Goal: Task Accomplishment & Management: Manage account settings

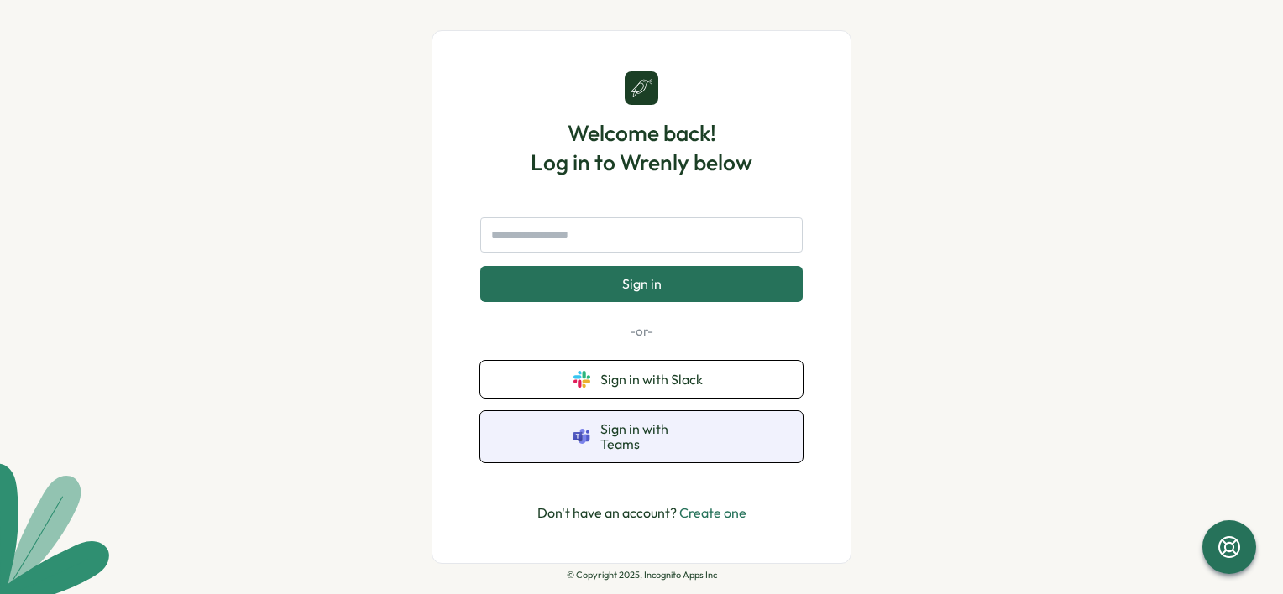
click at [611, 447] on button "Sign in with Teams" at bounding box center [641, 436] width 322 height 51
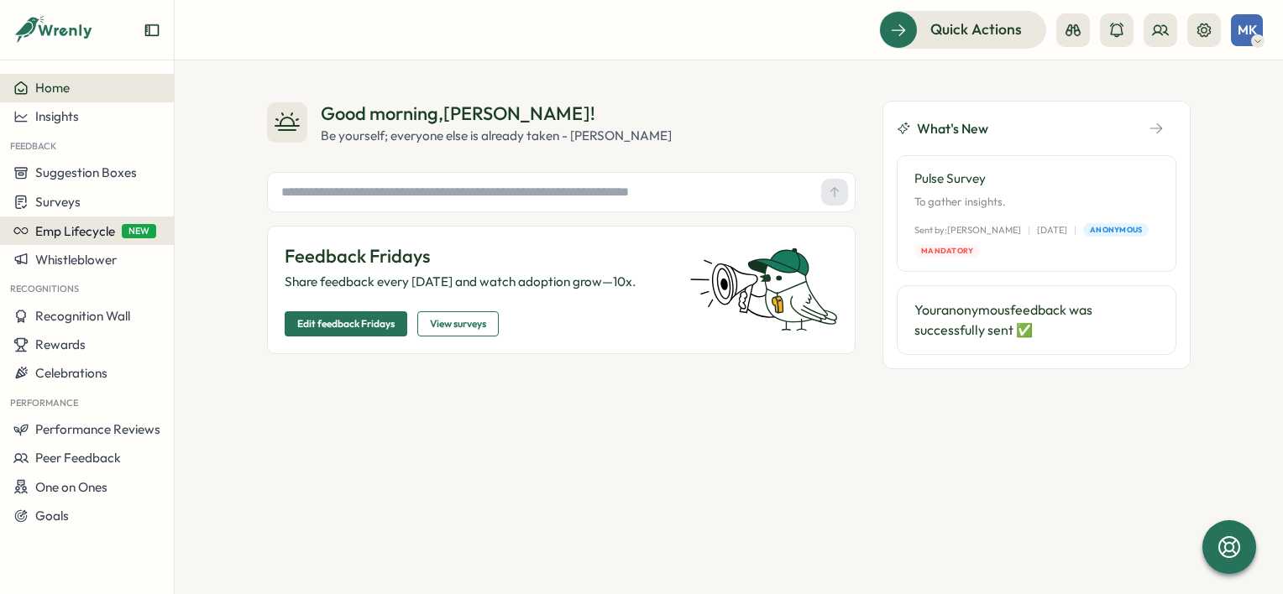
click at [70, 229] on span "Emp Lifecycle" at bounding box center [75, 231] width 80 height 16
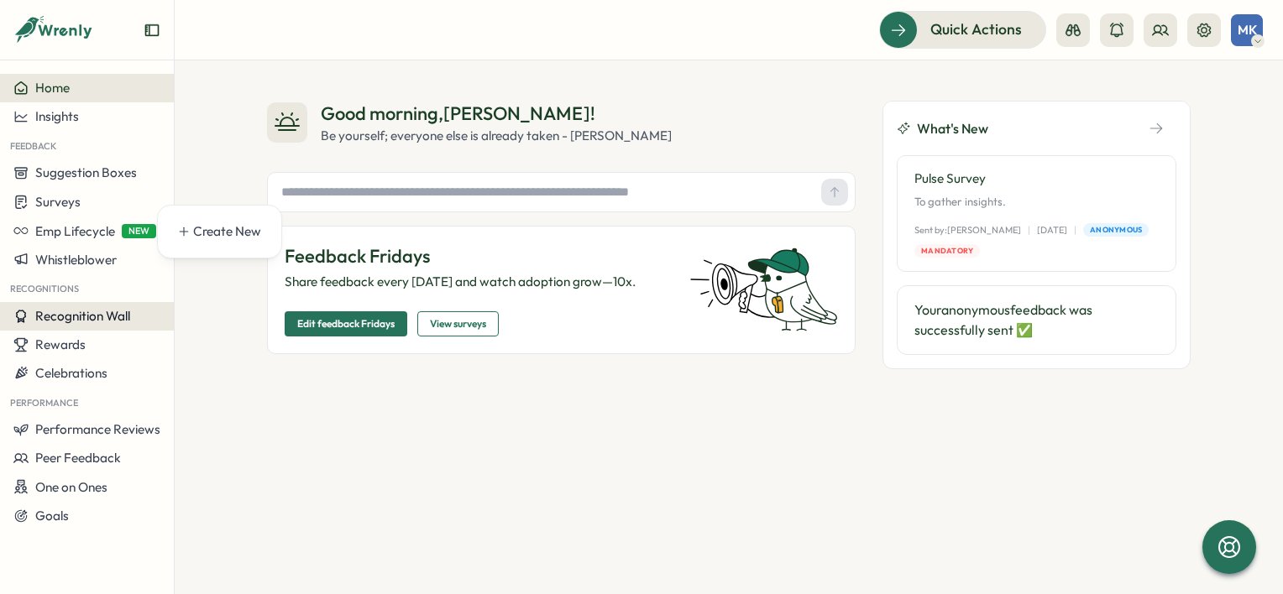
drag, startPoint x: 296, startPoint y: 424, endPoint x: 149, endPoint y: 327, distance: 176.5
click at [296, 424] on div "Good morning , Manal ! Be yourself; everyone else is already taken - Oscar Wild…" at bounding box center [729, 327] width 1108 height 534
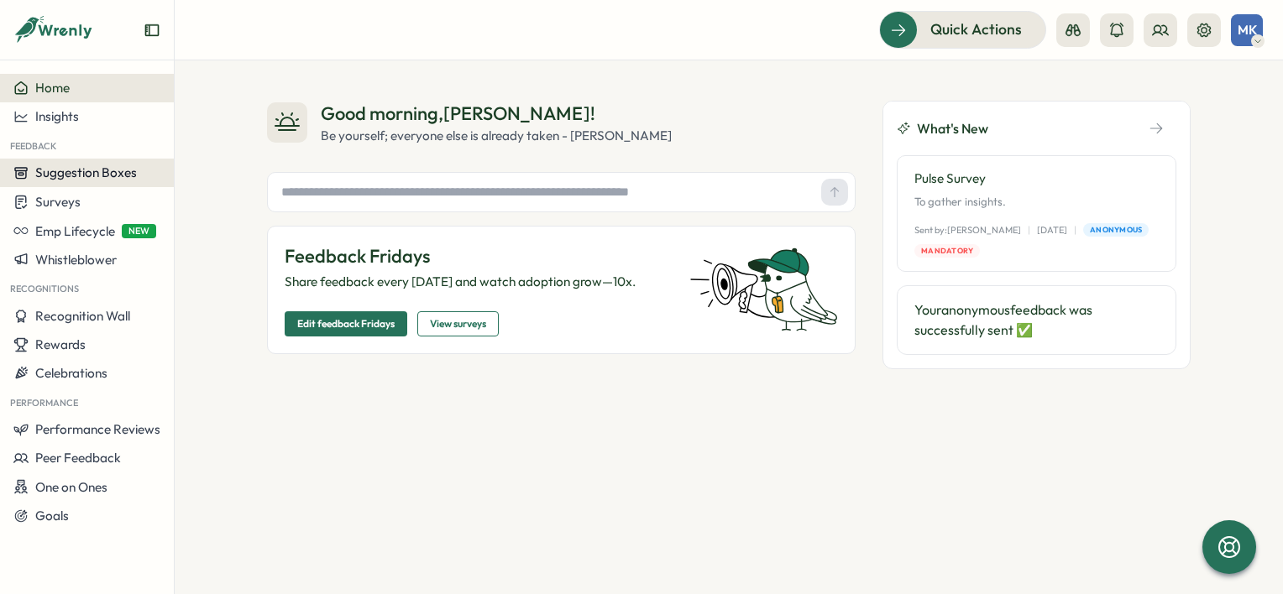
click at [84, 177] on span "Suggestion Boxes" at bounding box center [86, 173] width 102 height 16
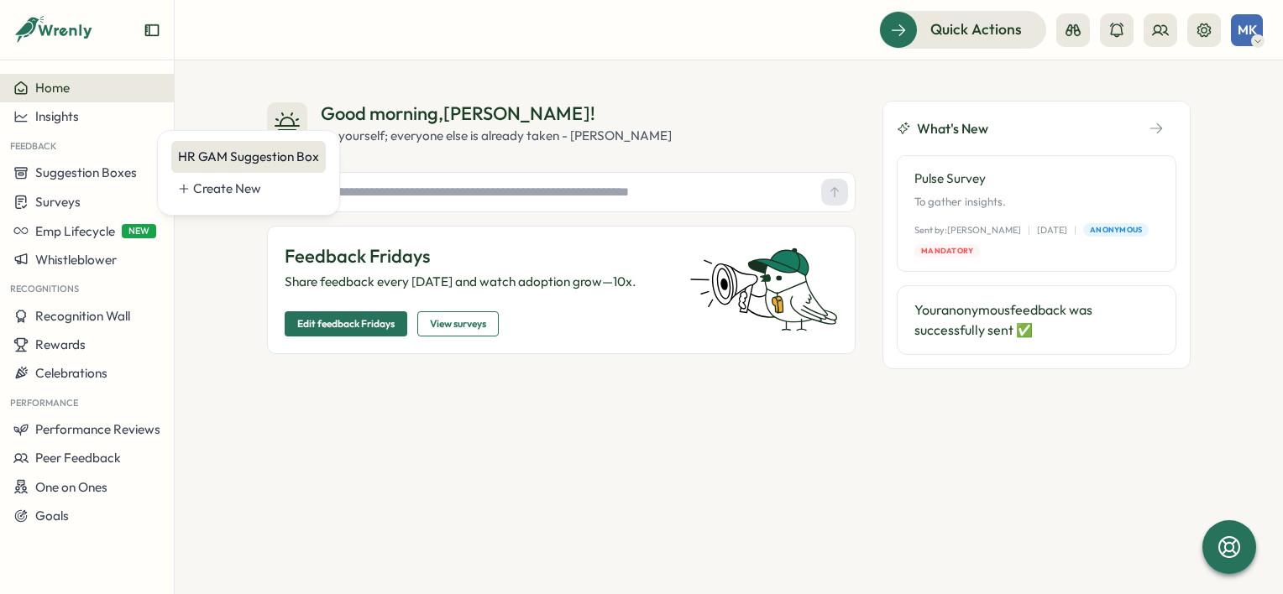
click at [217, 151] on div "HR GAM Suggestion Box" at bounding box center [248, 157] width 141 height 18
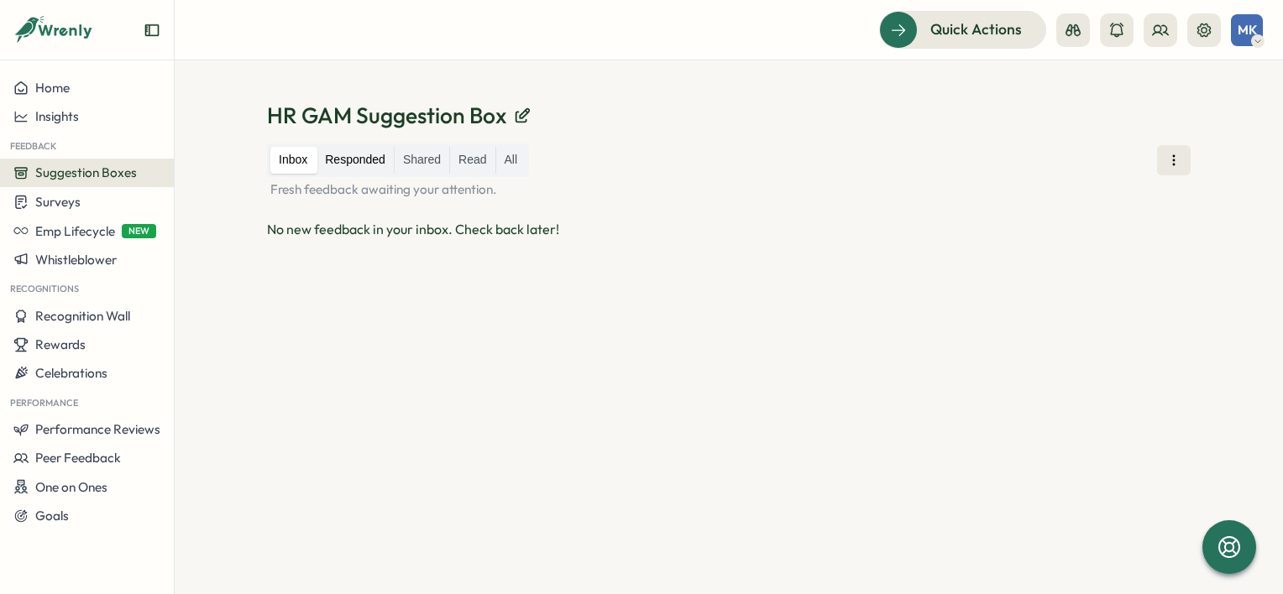
click at [350, 164] on label "Responded" at bounding box center [355, 160] width 77 height 27
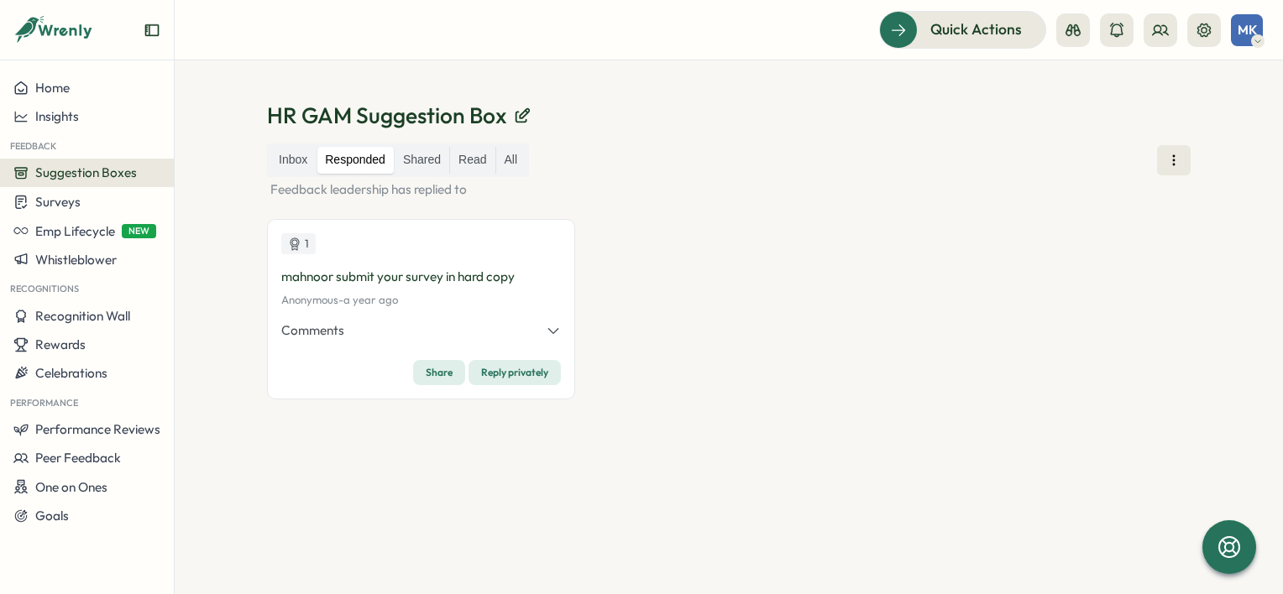
click at [429, 161] on label "Shared" at bounding box center [422, 160] width 55 height 27
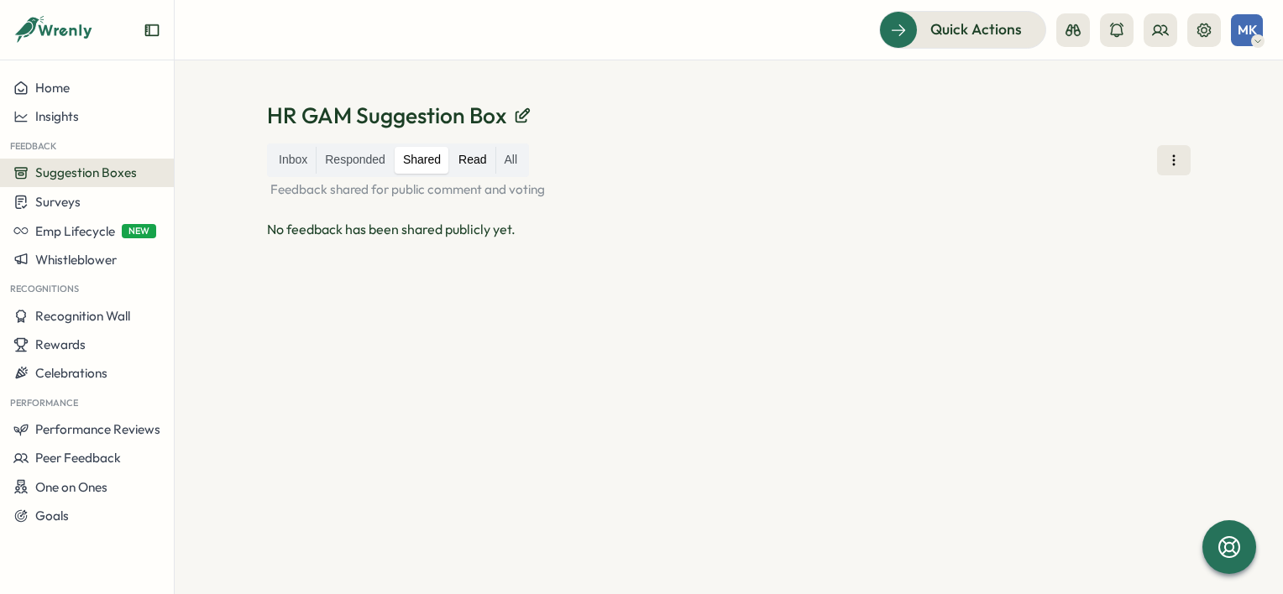
click at [458, 160] on label "Read" at bounding box center [472, 160] width 45 height 27
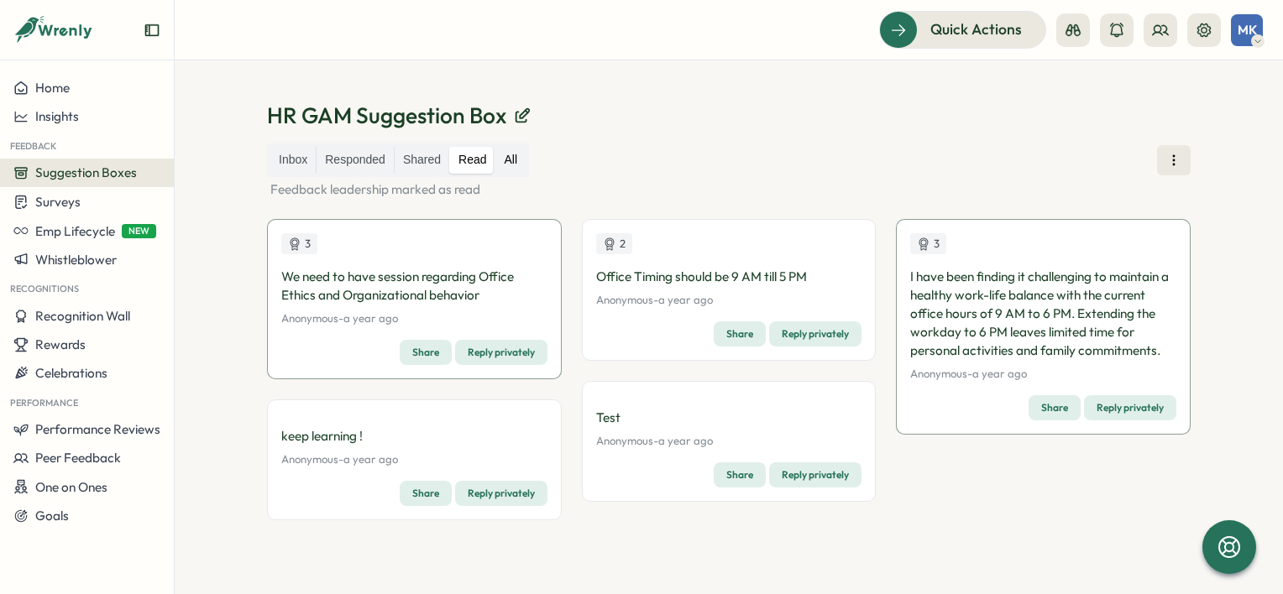
click at [513, 160] on label "All" at bounding box center [511, 160] width 30 height 27
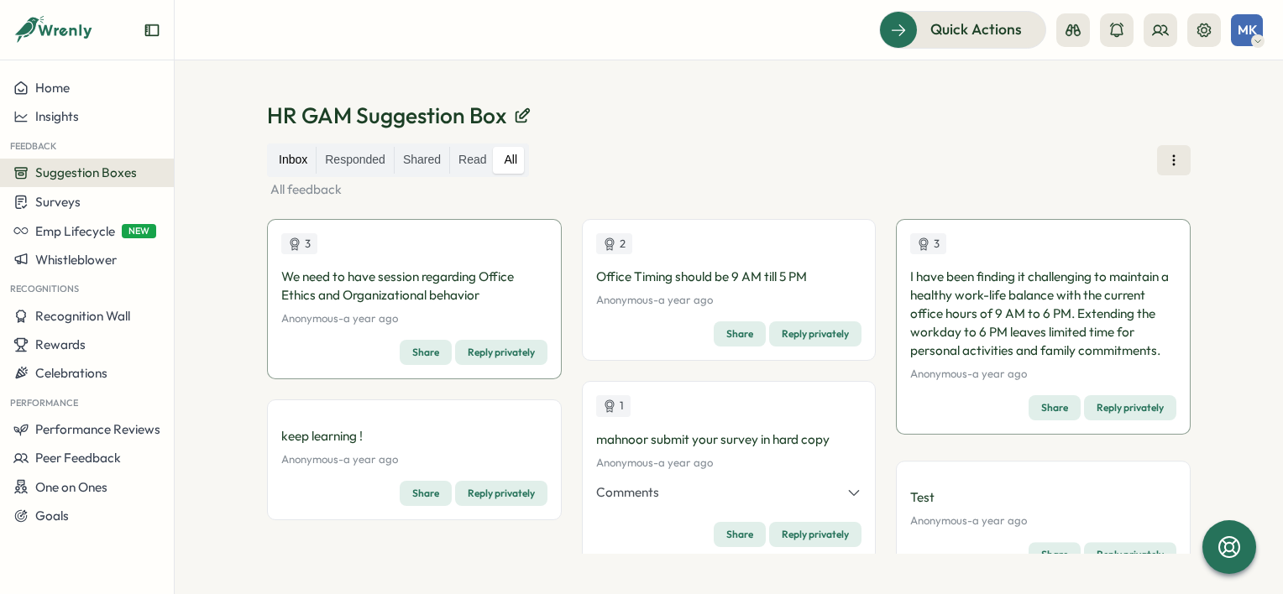
click at [291, 165] on label "Inbox" at bounding box center [292, 160] width 45 height 27
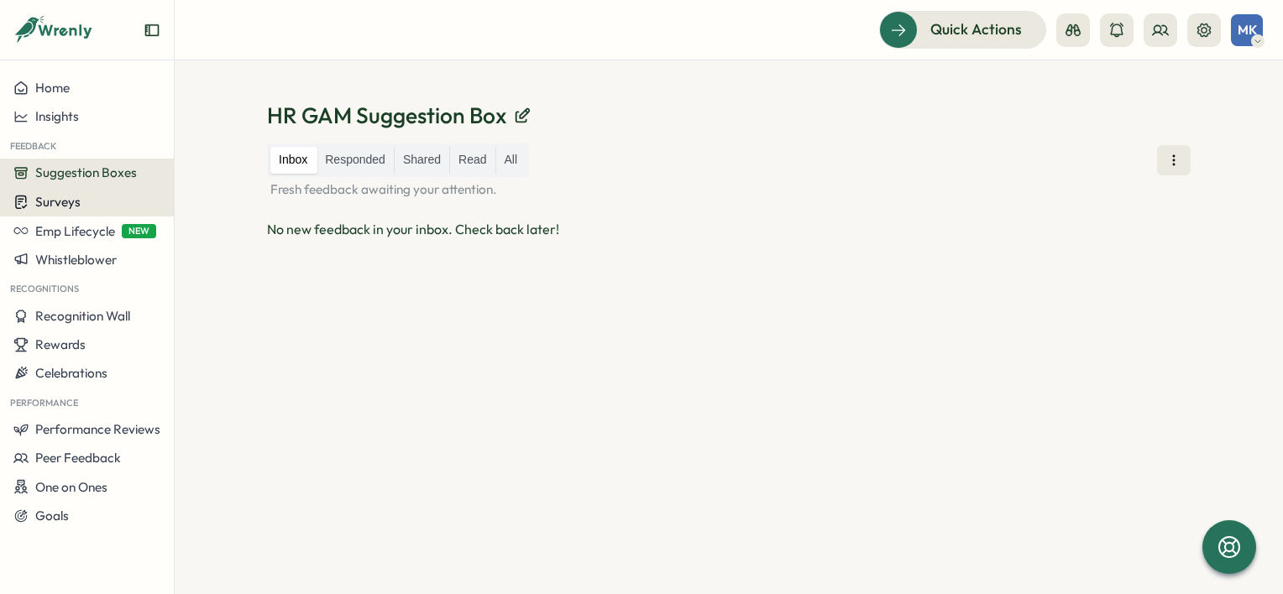
click at [76, 211] on button "Surveys" at bounding box center [87, 201] width 174 height 29
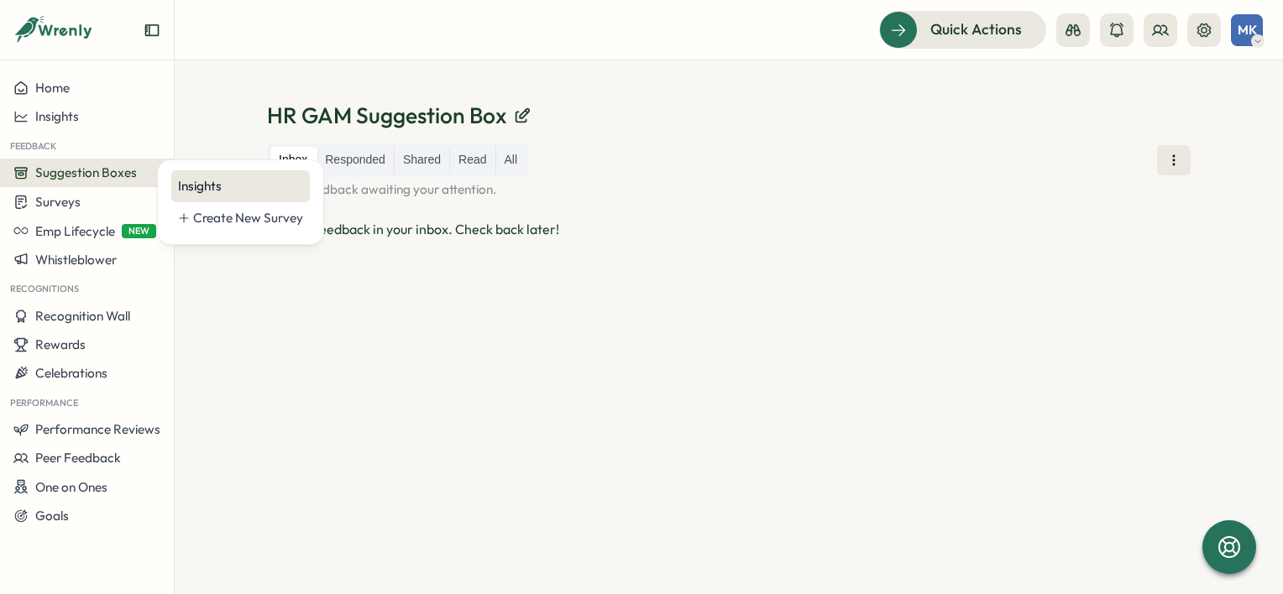
click at [225, 180] on div "Insights" at bounding box center [240, 186] width 125 height 18
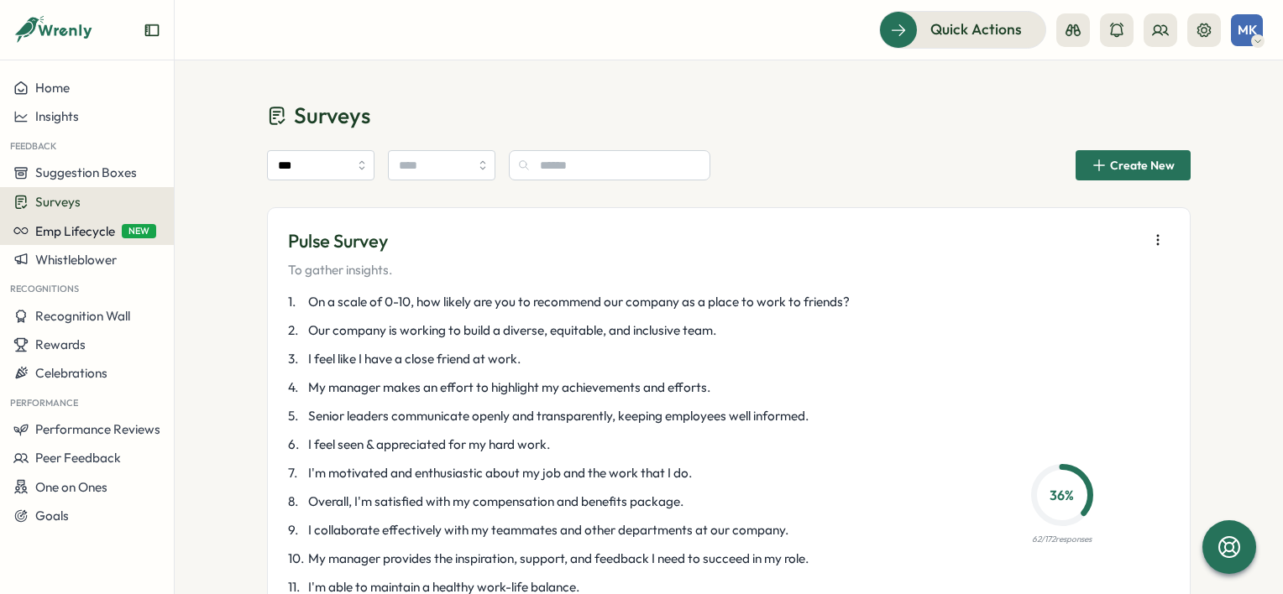
click at [107, 232] on span "Emp Lifecycle" at bounding box center [75, 231] width 80 height 16
click at [242, 232] on div "Create New" at bounding box center [227, 232] width 68 height 18
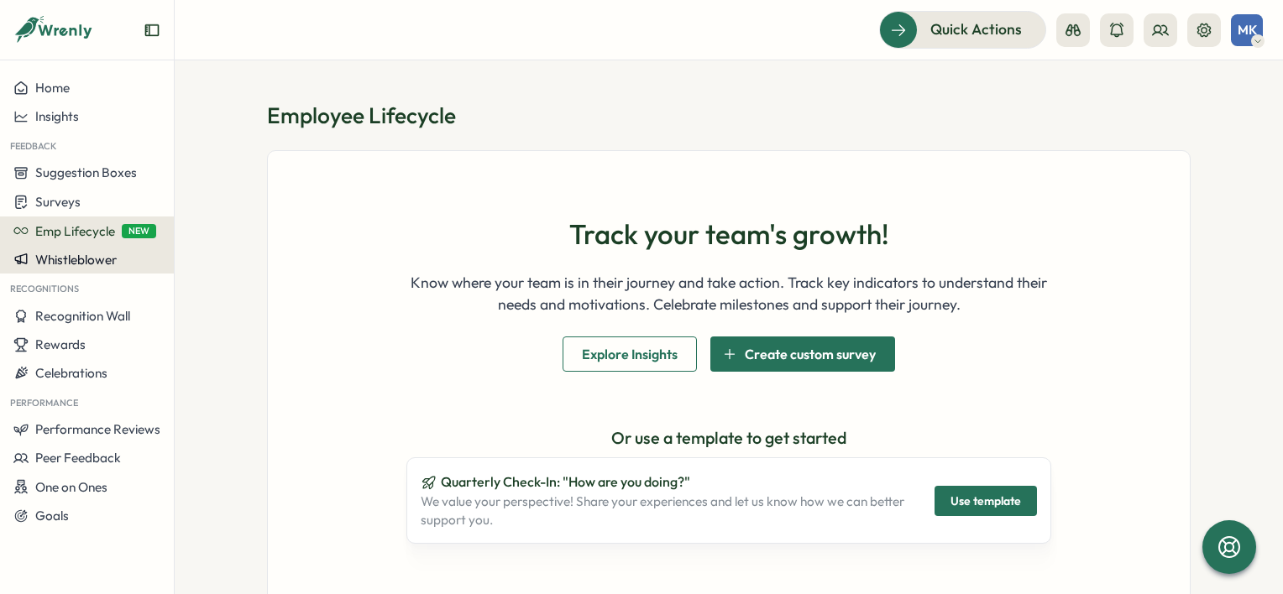
click at [70, 265] on span "Whistleblower" at bounding box center [75, 260] width 81 height 16
click at [190, 255] on div "Manage forms" at bounding box center [222, 244] width 103 height 32
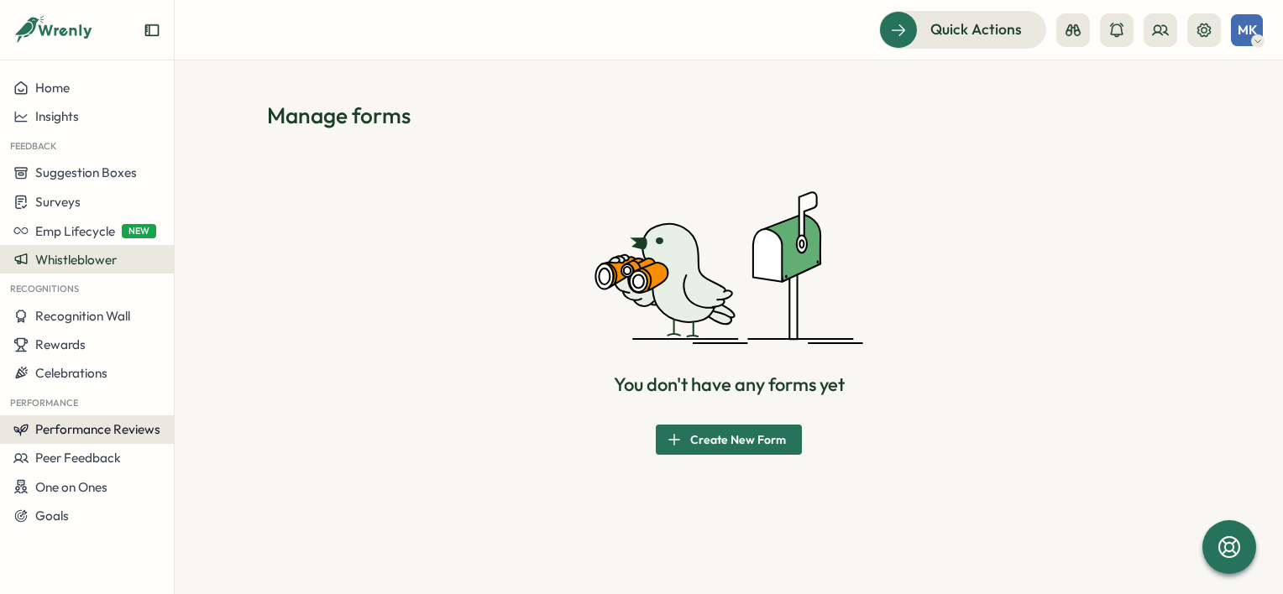
click at [68, 427] on span "Performance Reviews" at bounding box center [97, 429] width 125 height 16
click at [127, 460] on div "Peer Feedback" at bounding box center [86, 458] width 147 height 15
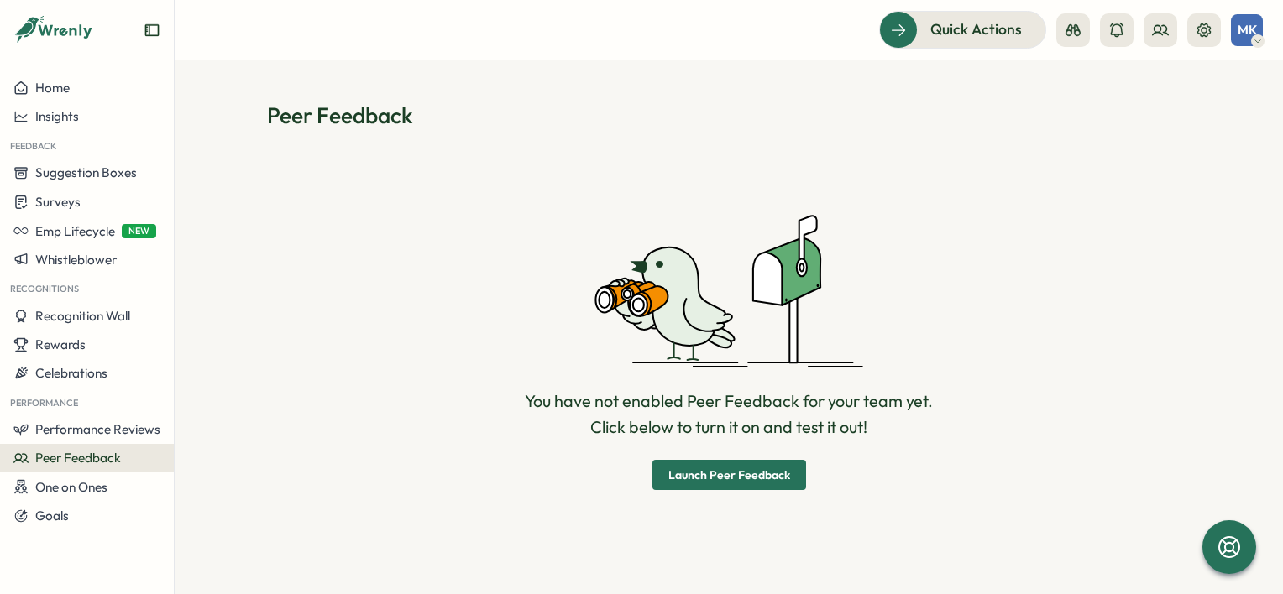
click at [701, 475] on span "Launch Peer Feedback" at bounding box center [729, 475] width 122 height 12
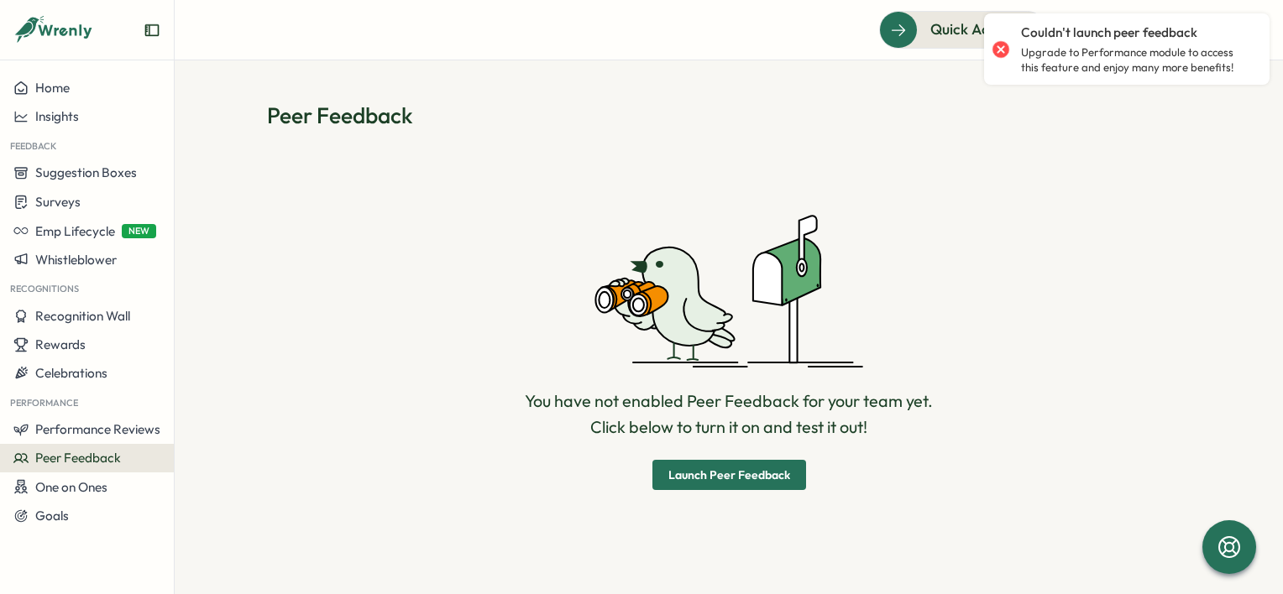
click at [546, 212] on div "You have not enabled Peer Feedback for your team yet. Click below to turn it on…" at bounding box center [729, 352] width 924 height 404
click at [64, 327] on button "Recognition Wall" at bounding box center [87, 316] width 174 height 29
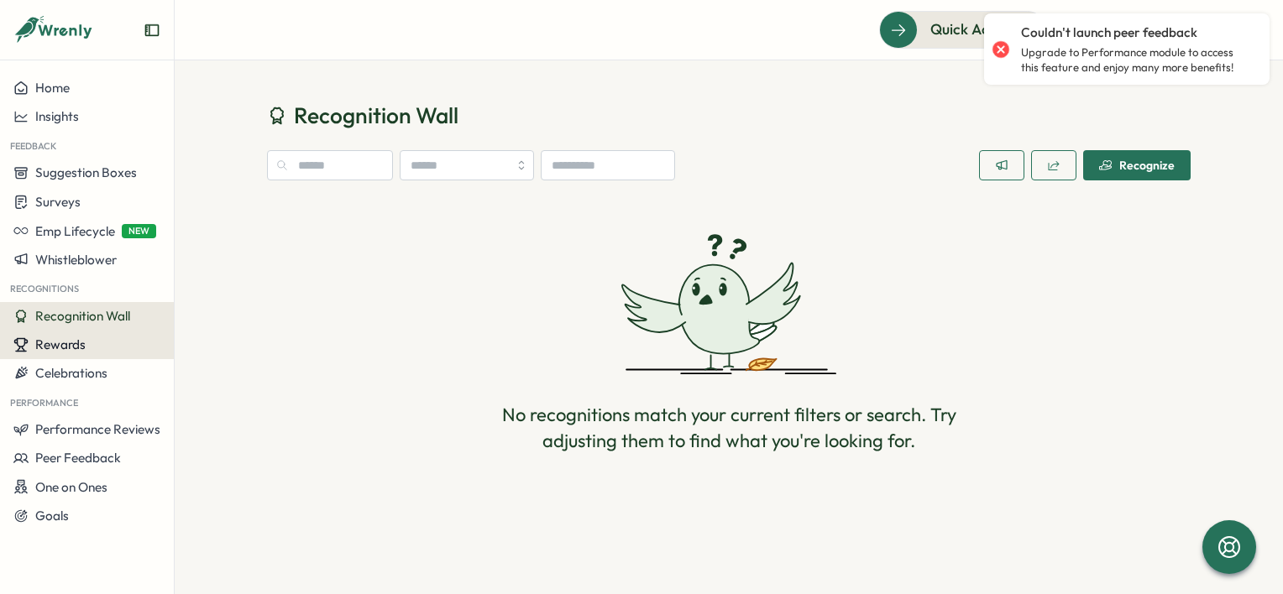
click at [55, 343] on span "Rewards" at bounding box center [60, 345] width 50 height 16
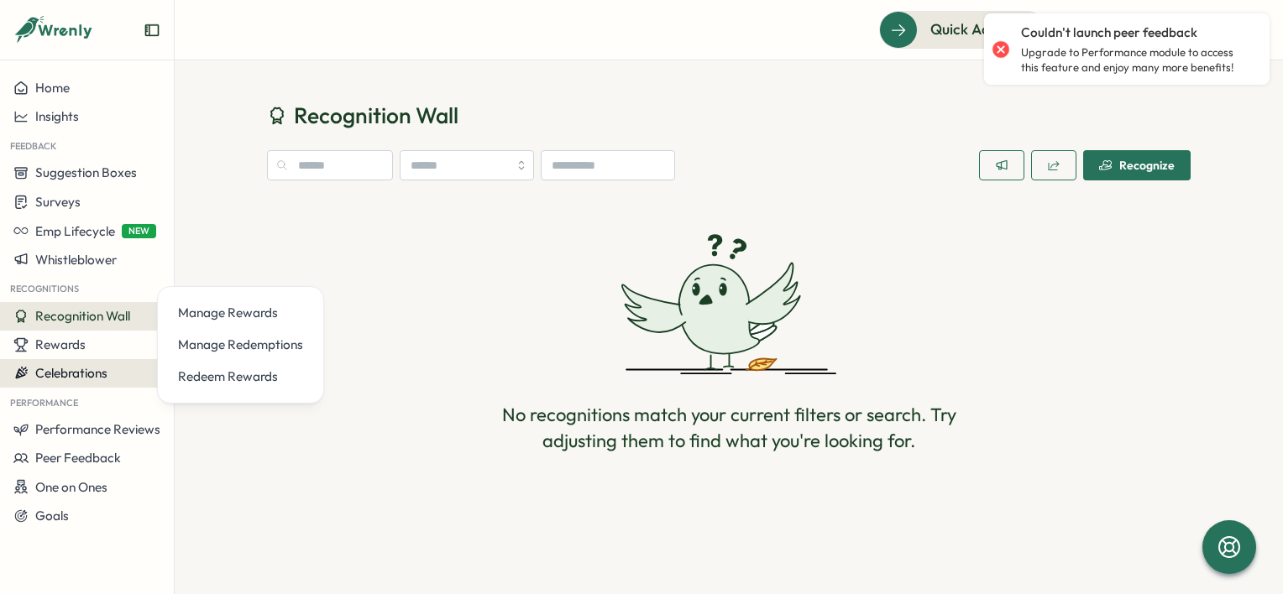
click at [57, 359] on button "Celebrations" at bounding box center [87, 373] width 174 height 29
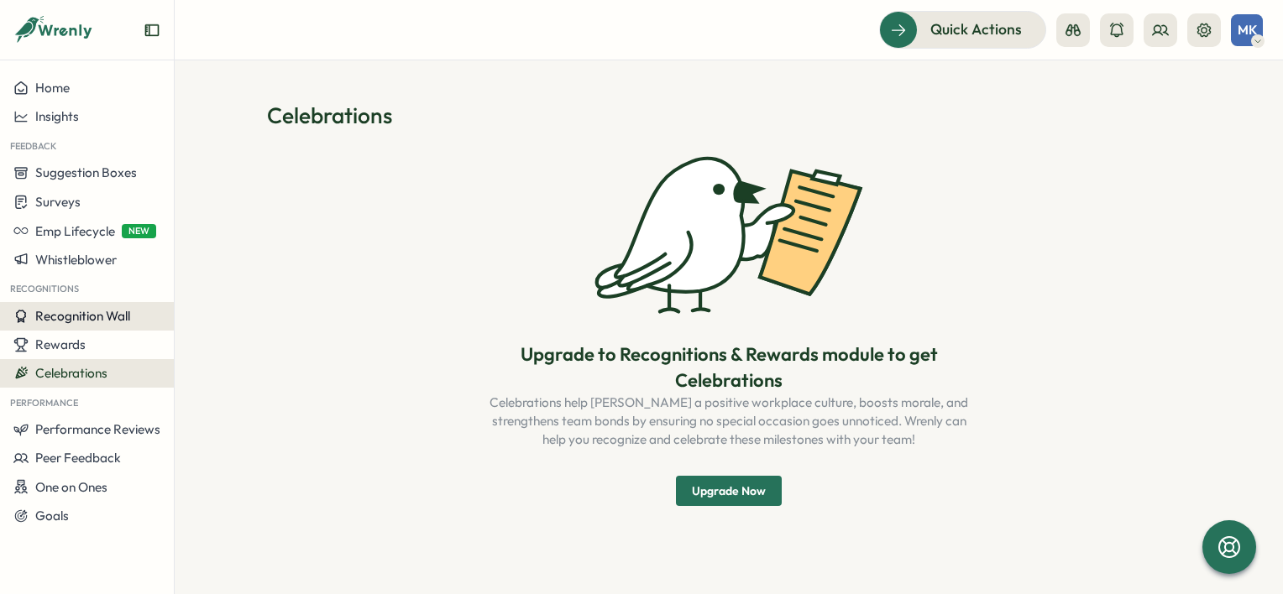
click at [55, 319] on span "Recognition Wall" at bounding box center [82, 316] width 95 height 16
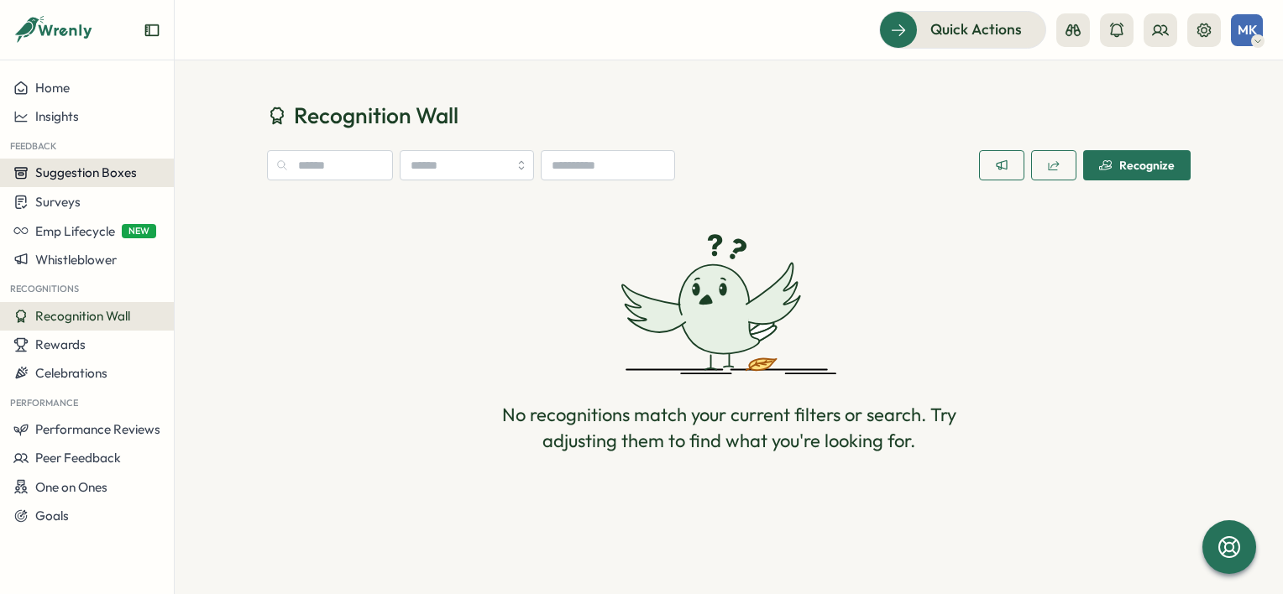
click at [60, 182] on button "Suggestion Boxes" at bounding box center [87, 173] width 174 height 29
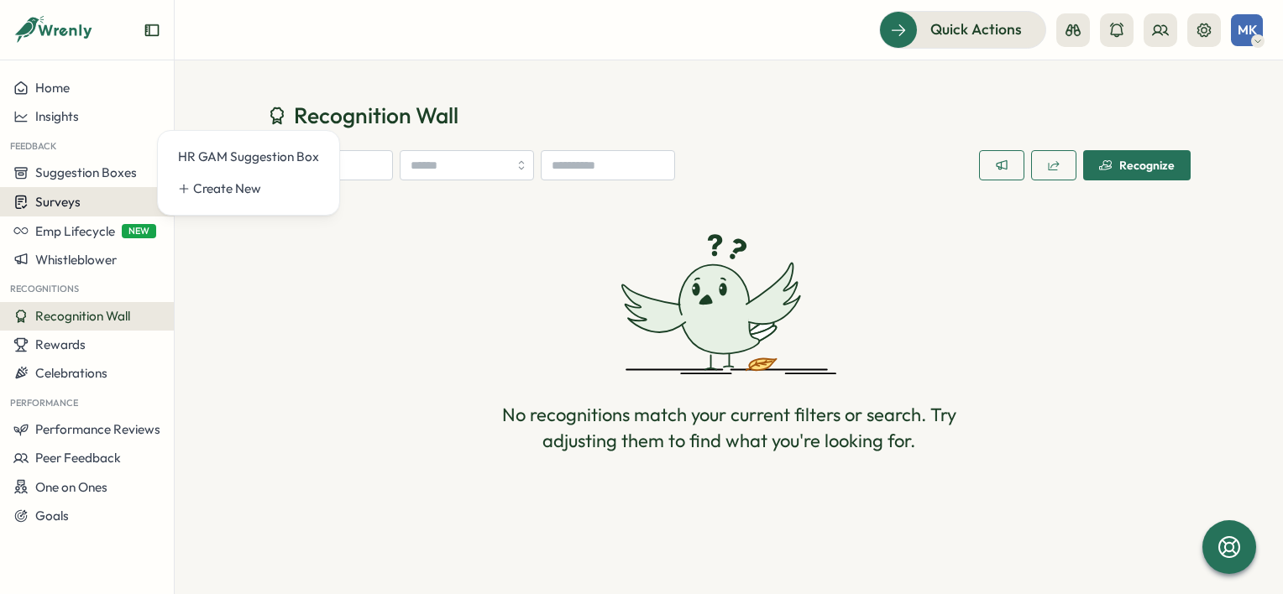
click at [50, 208] on span "Surveys" at bounding box center [57, 202] width 45 height 16
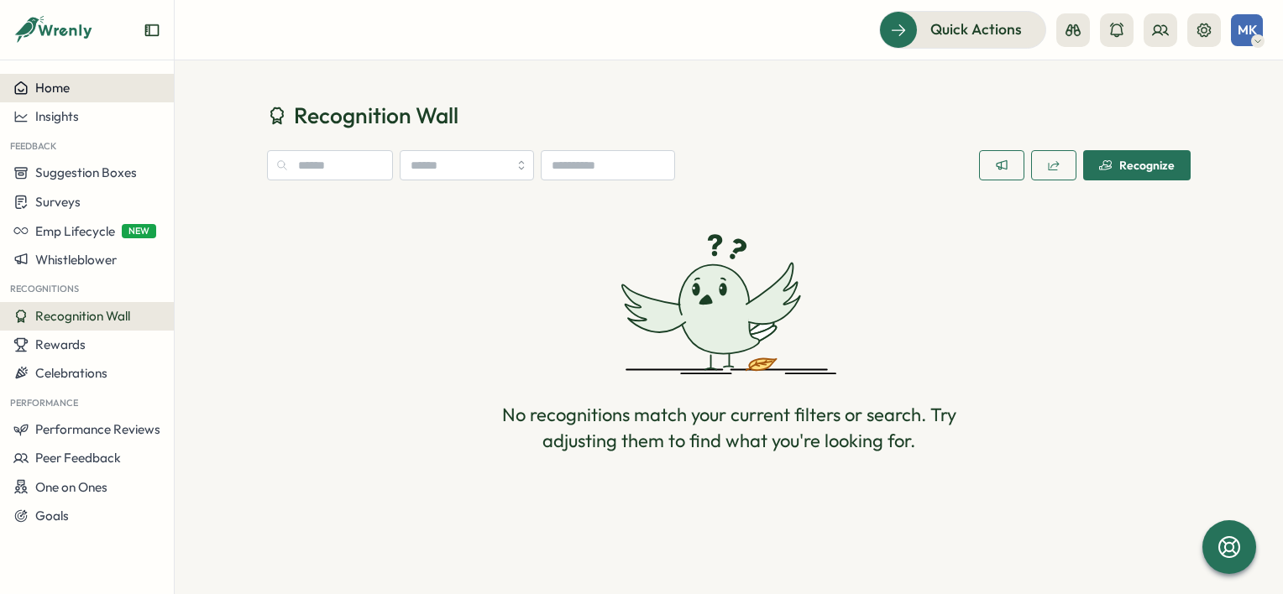
click at [70, 85] on div "Home" at bounding box center [86, 88] width 147 height 15
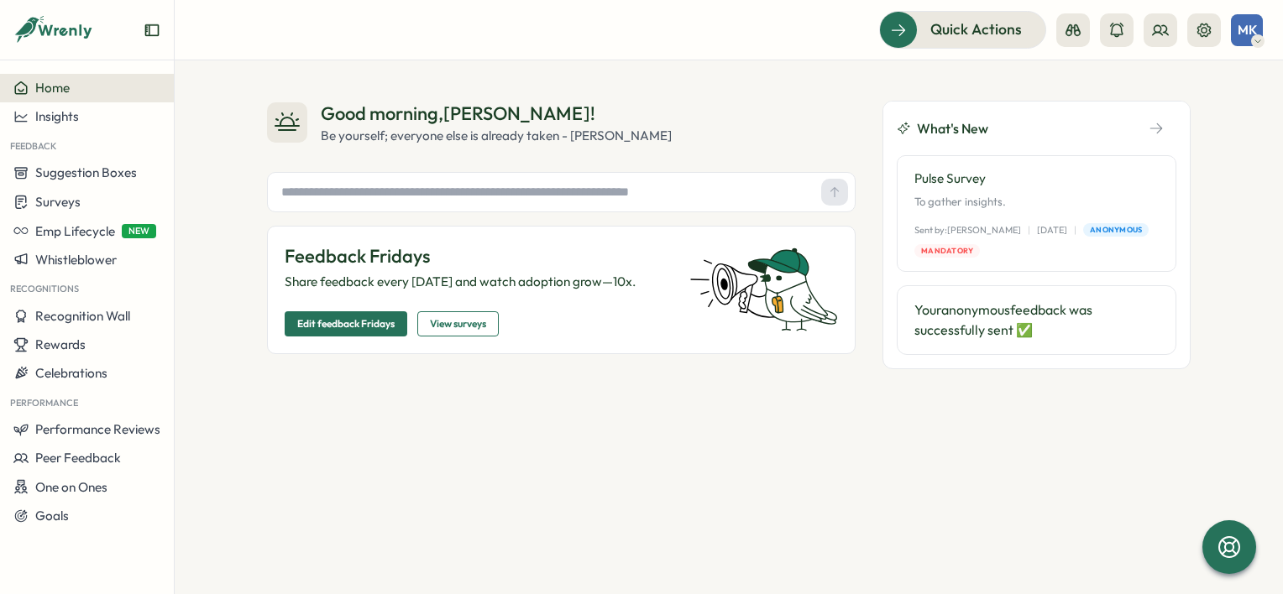
click at [322, 312] on span "Edit feedback Fridays" at bounding box center [345, 324] width 97 height 24
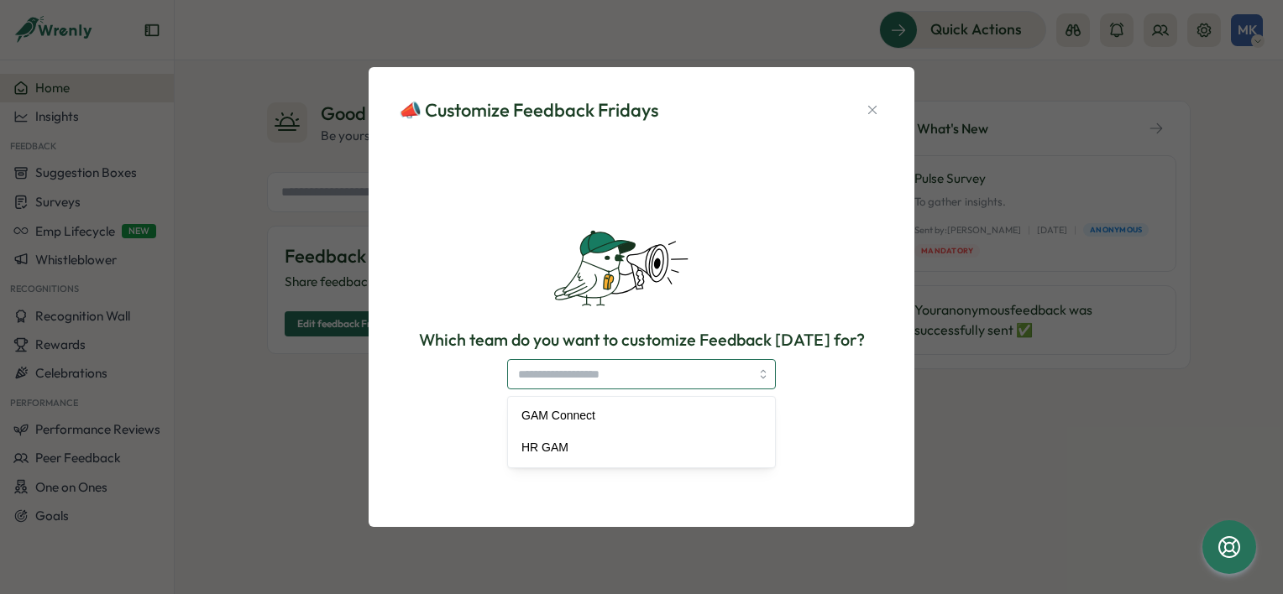
click at [584, 382] on input "search" at bounding box center [641, 374] width 269 height 30
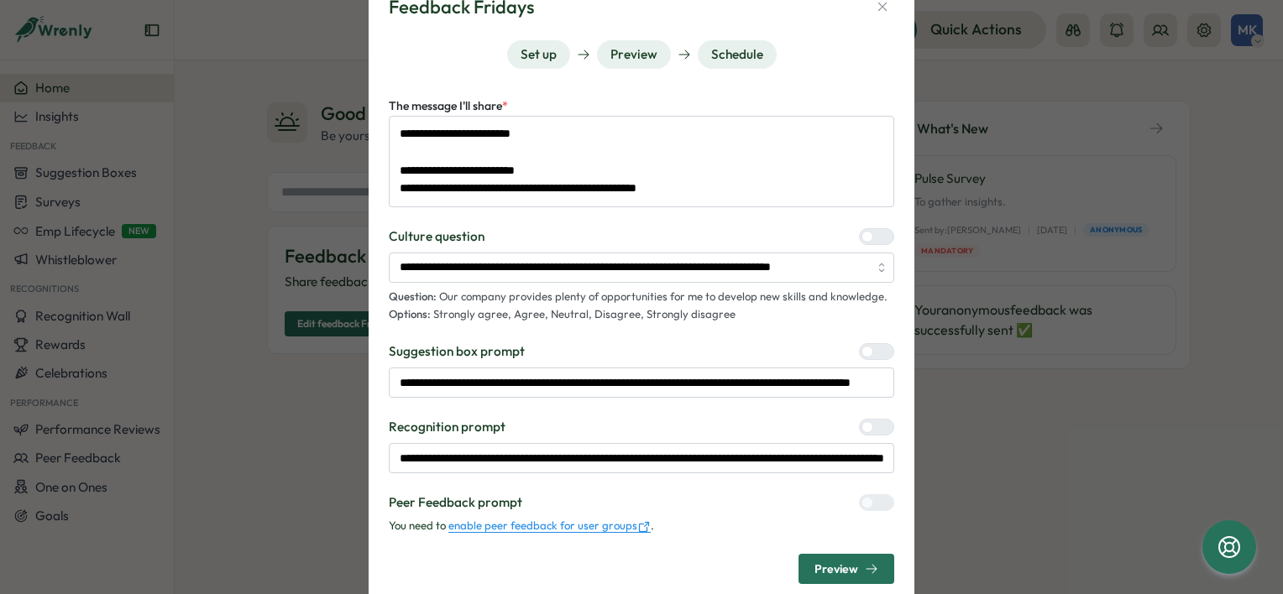
scroll to position [84, 0]
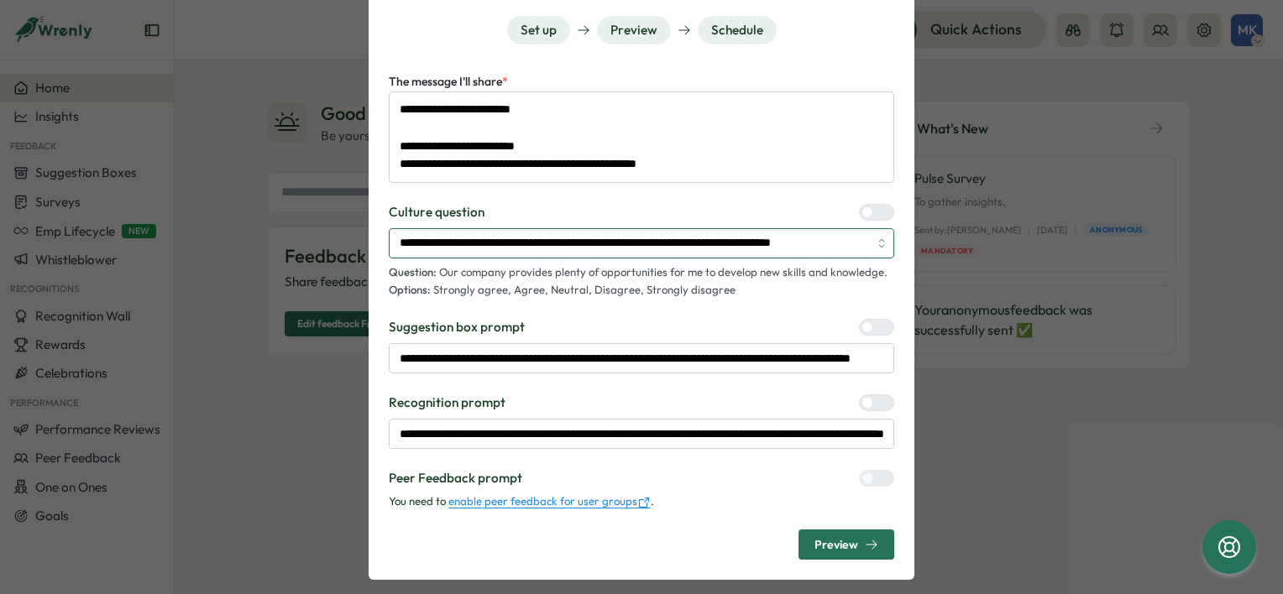
click at [594, 252] on input "**********" at bounding box center [641, 243] width 505 height 30
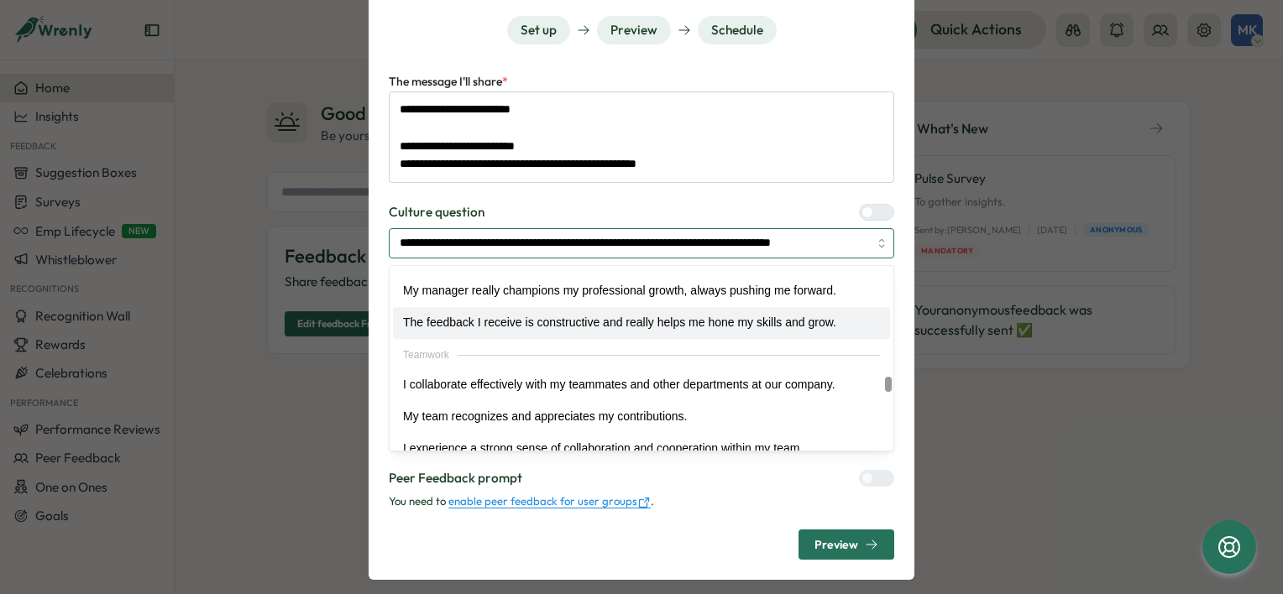
scroll to position [1578, 0]
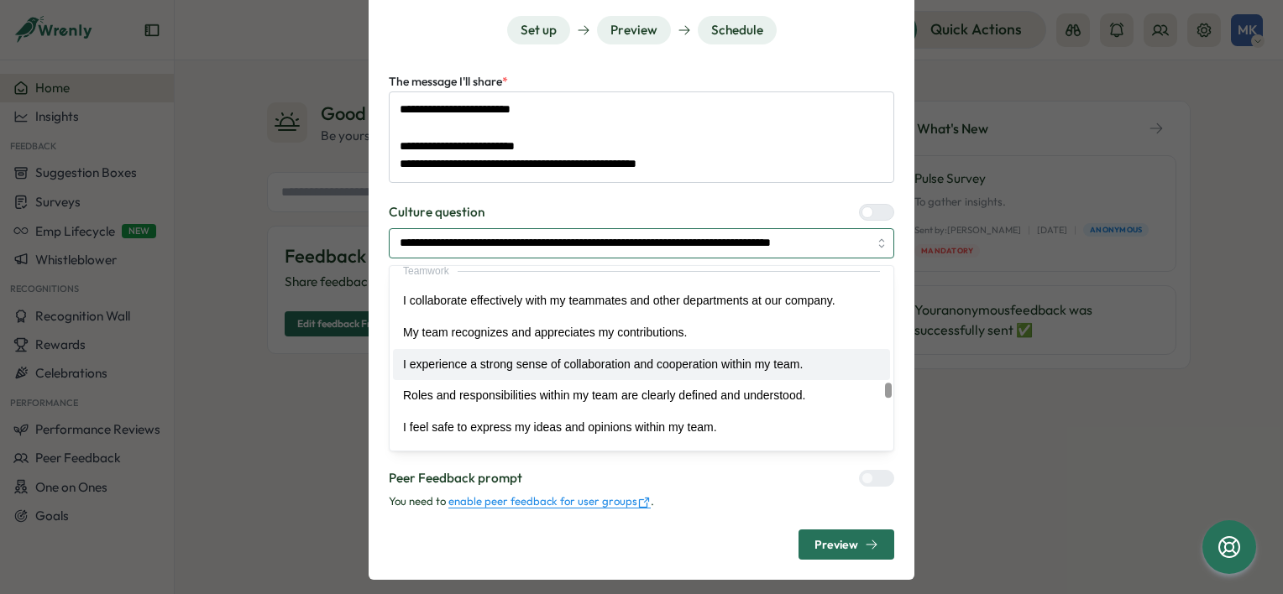
type textarea "*"
type input "**********"
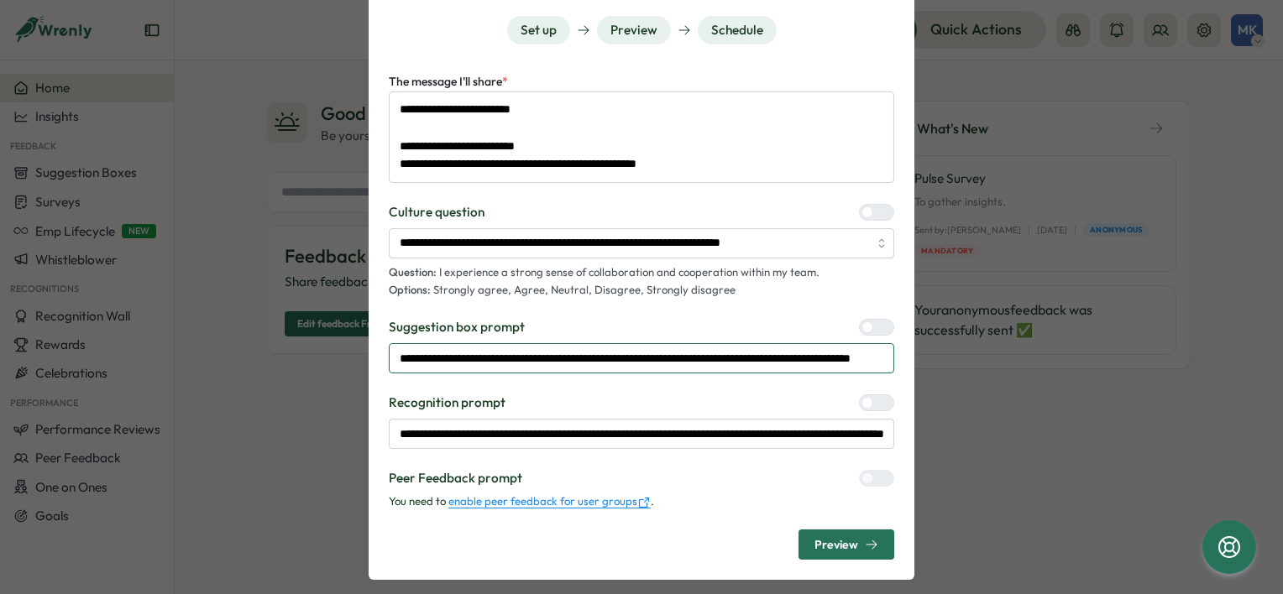
click at [788, 360] on input "**********" at bounding box center [641, 358] width 505 height 30
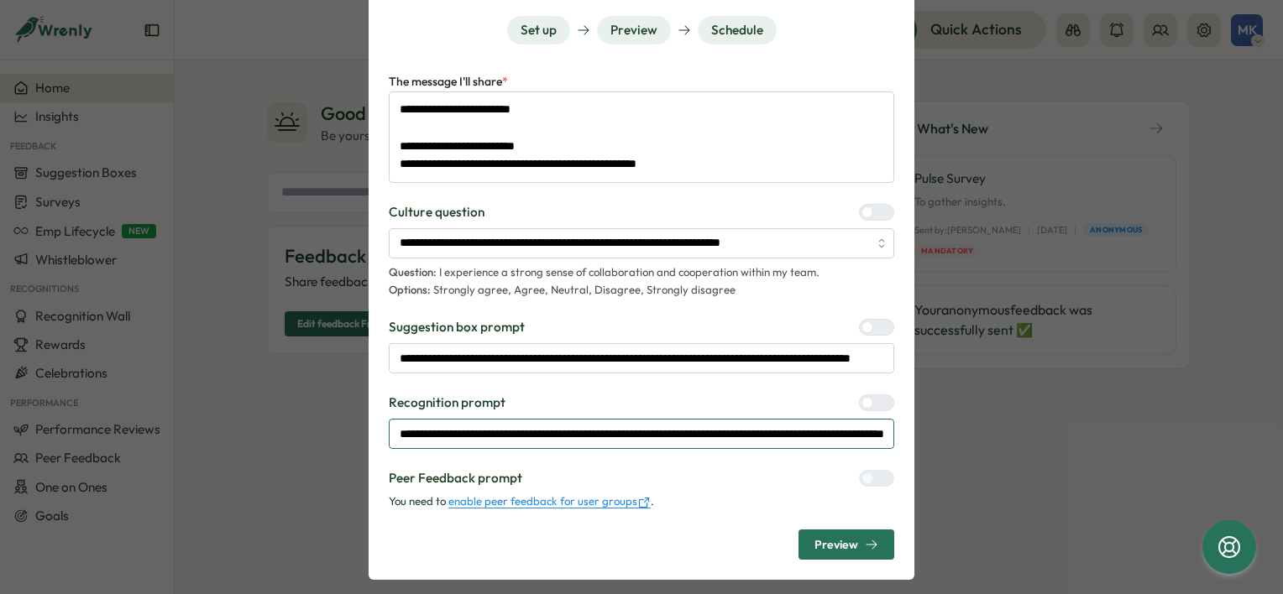
click at [790, 437] on input "**********" at bounding box center [641, 434] width 505 height 30
type textarea "*"
type input "**********"
type textarea "*"
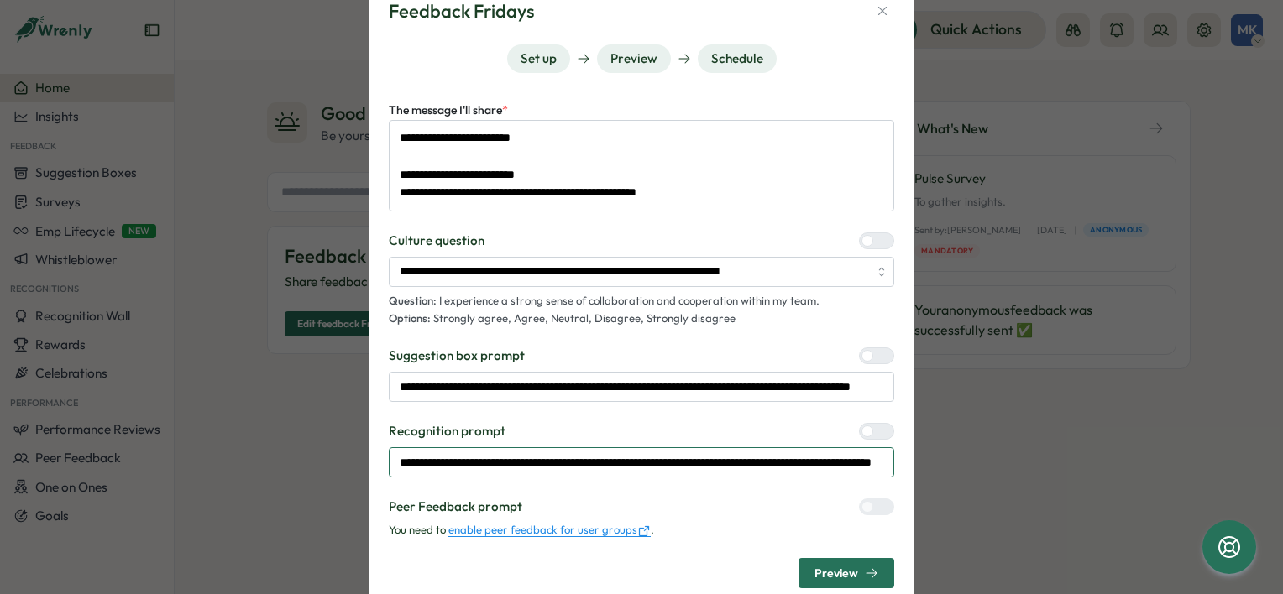
scroll to position [84, 0]
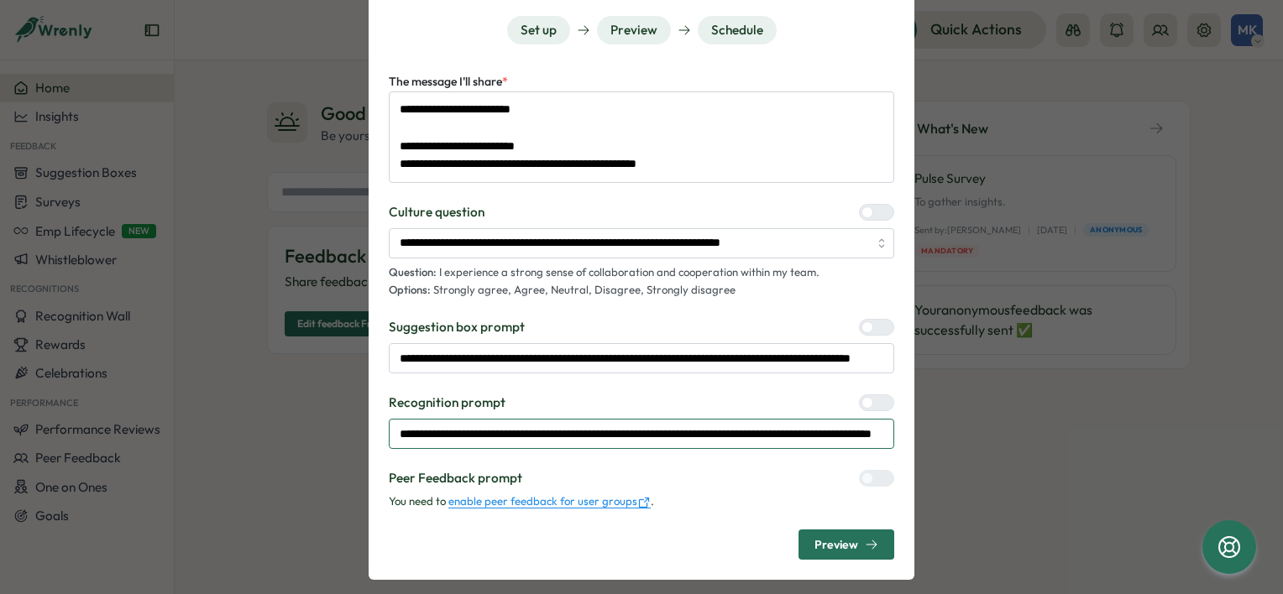
type input "**********"
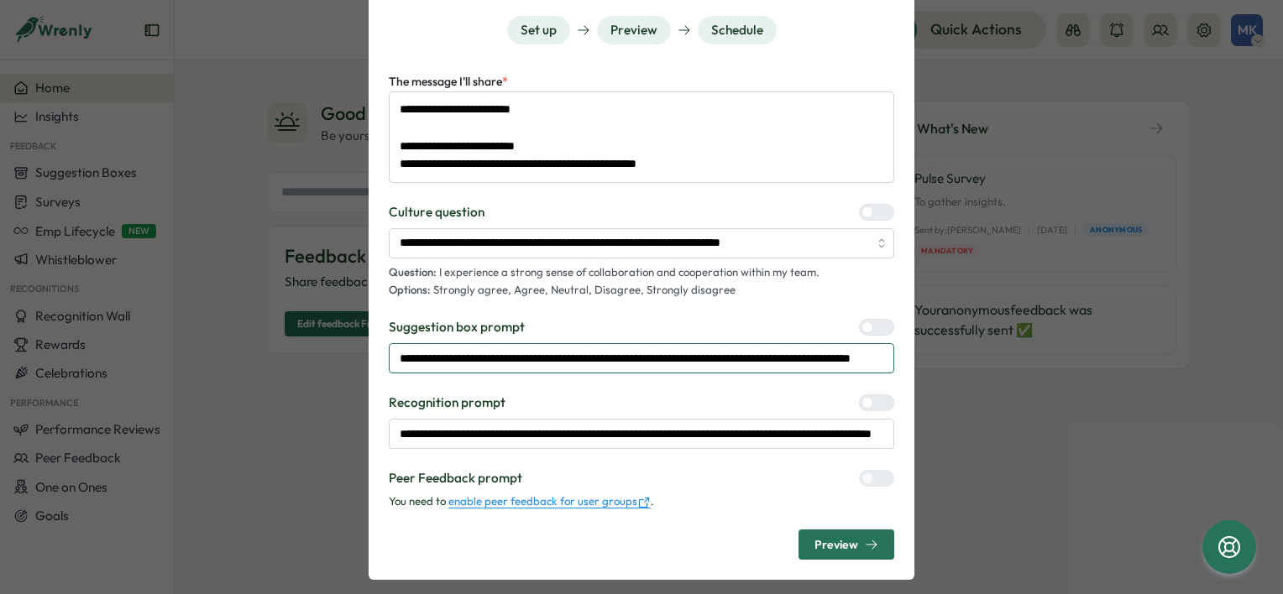
type textarea "*"
click at [448, 359] on input "**********" at bounding box center [641, 358] width 505 height 30
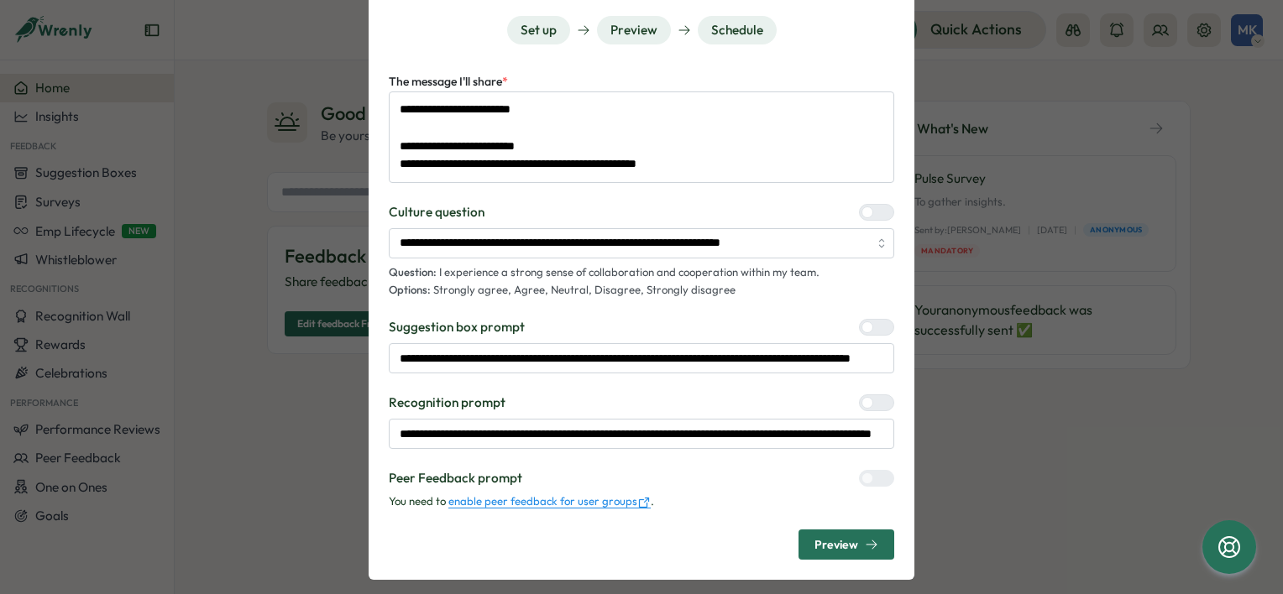
click at [866, 544] on icon "button" at bounding box center [871, 544] width 13 height 13
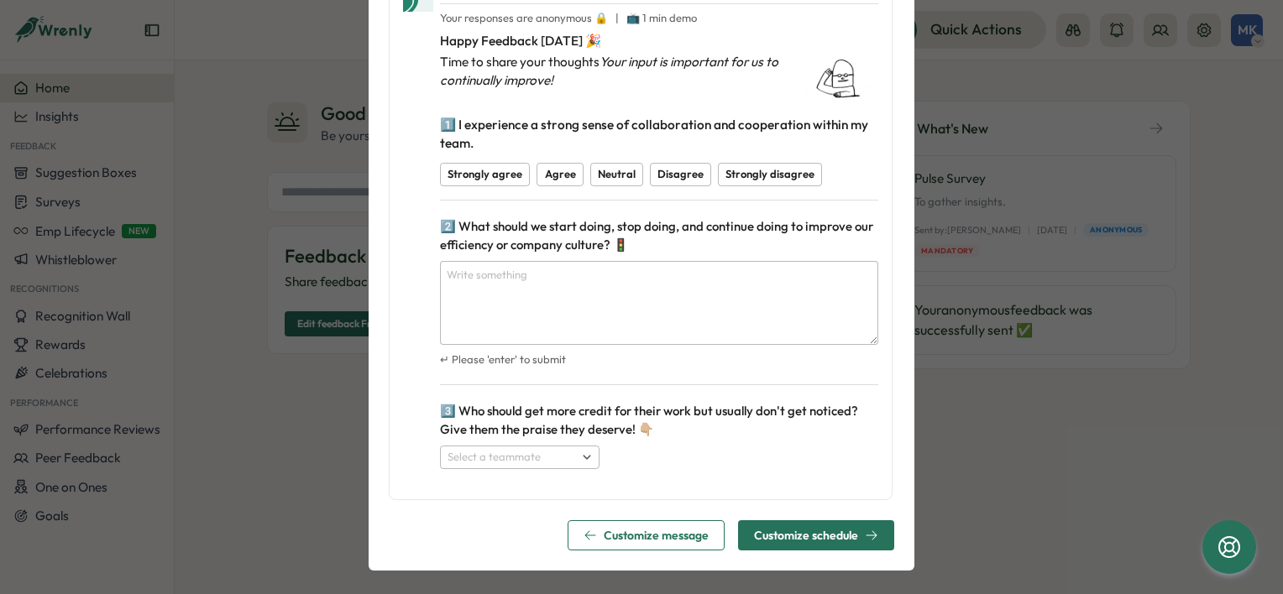
scroll to position [197, 0]
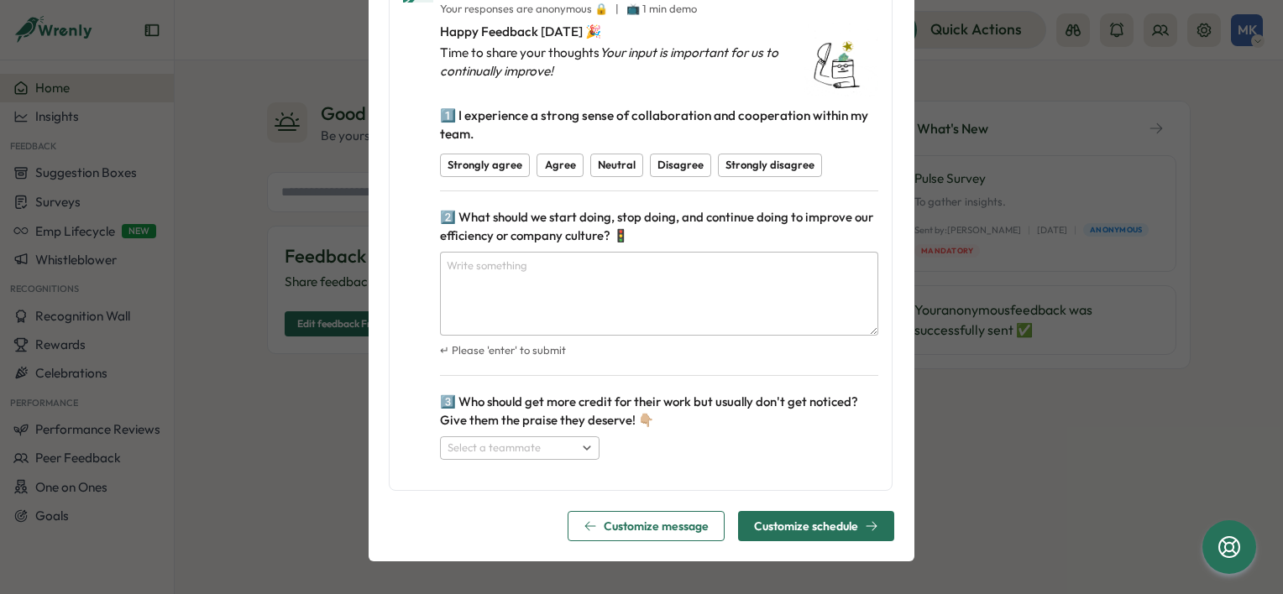
click at [582, 445] on icon "button" at bounding box center [587, 448] width 10 height 10
click at [790, 526] on span "Customize schedule" at bounding box center [806, 527] width 104 height 12
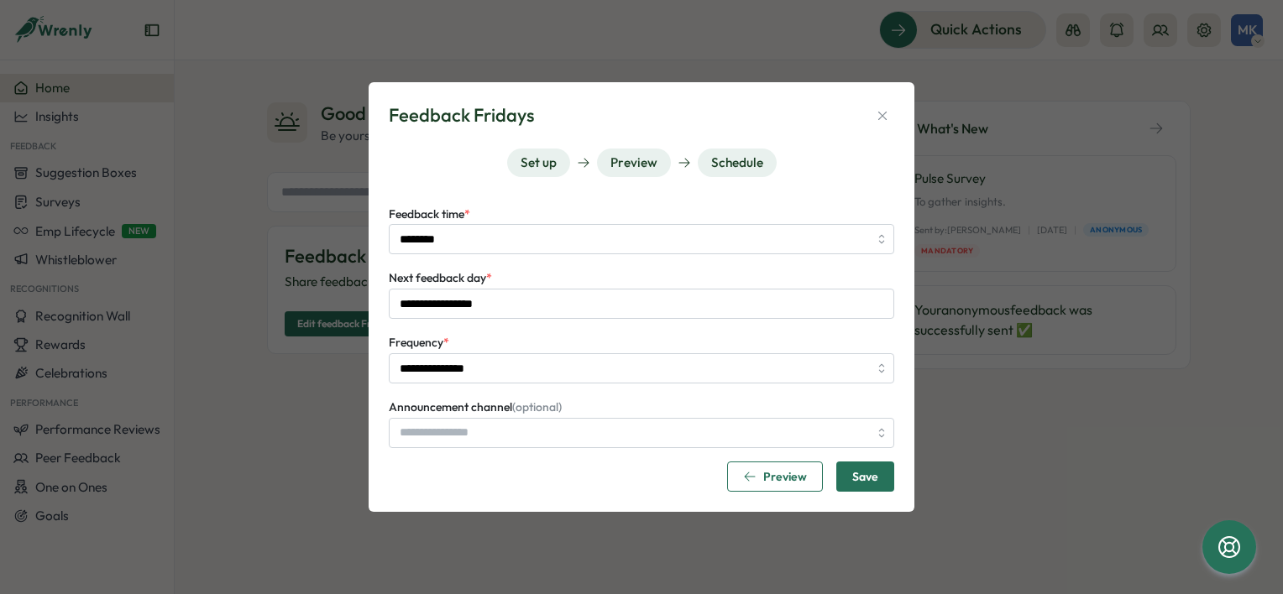
type input "**********"
click at [497, 373] on input "**********" at bounding box center [641, 368] width 505 height 30
type input "**********"
click at [853, 470] on span "Save" at bounding box center [865, 477] width 26 height 29
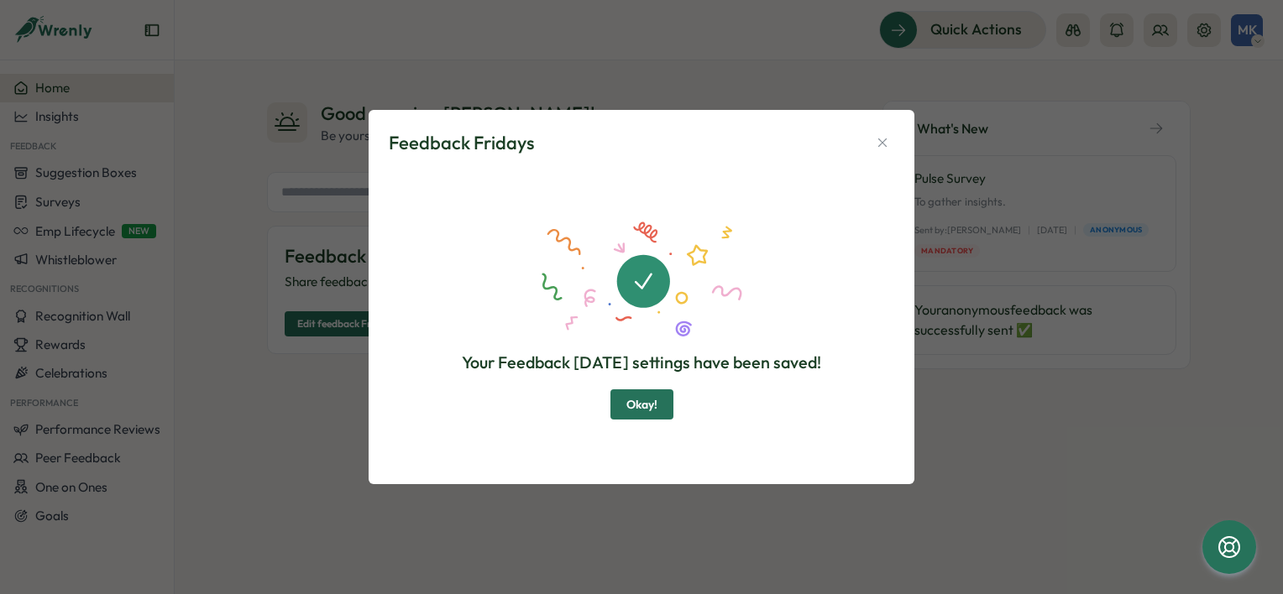
click at [638, 410] on span "Okay!" at bounding box center [641, 404] width 31 height 29
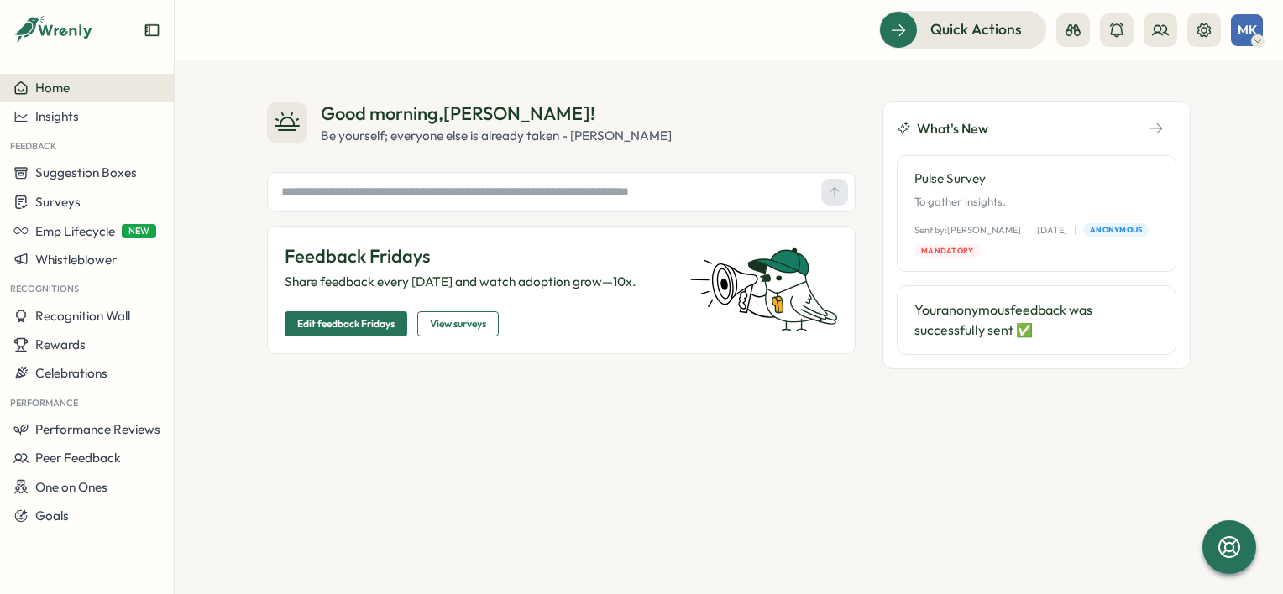
type textarea "*"
click at [1254, 20] on div "MK" at bounding box center [1247, 30] width 32 height 32
click at [1202, 20] on button at bounding box center [1204, 30] width 34 height 34
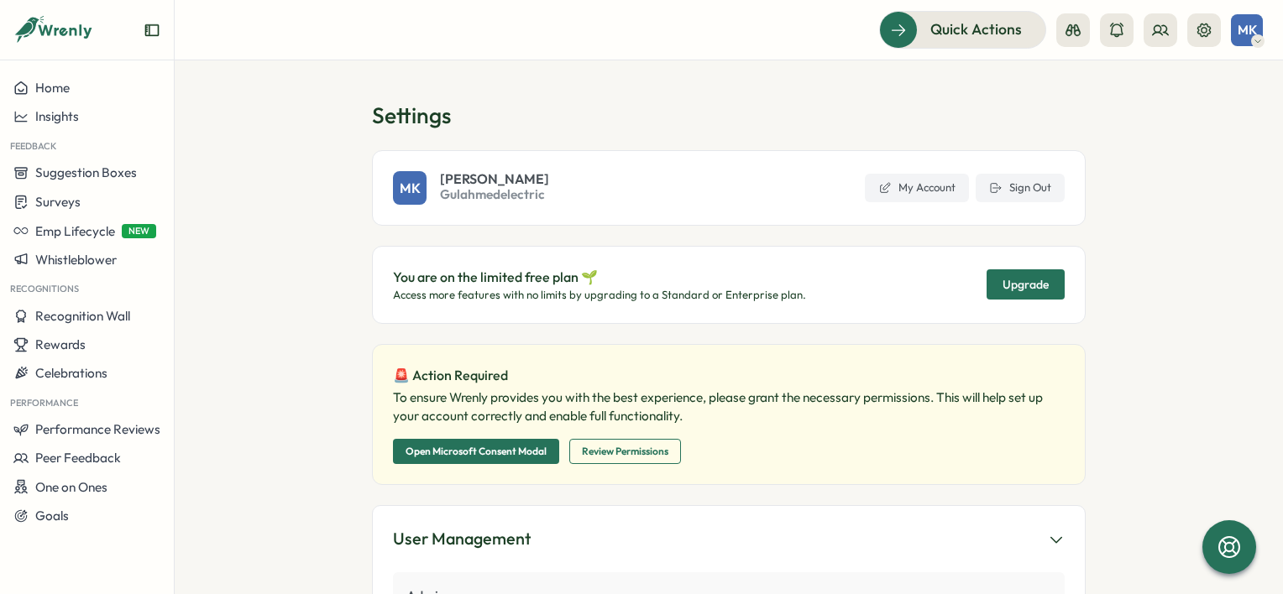
scroll to position [84, 0]
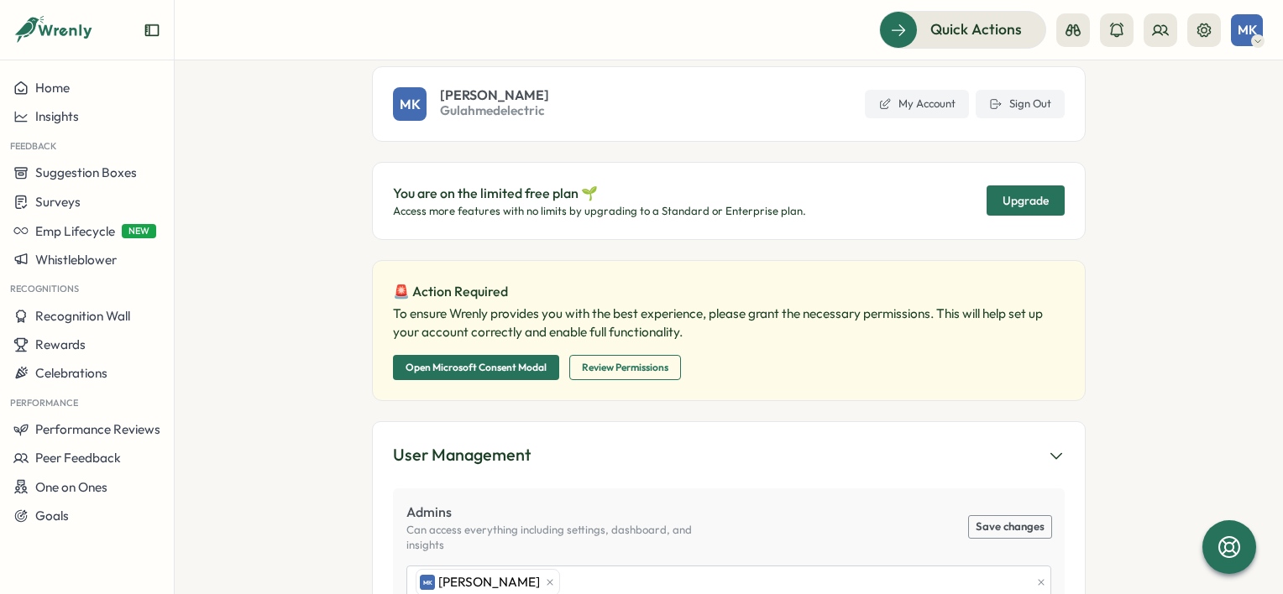
click at [437, 369] on span "Open Microsoft Consent Modal" at bounding box center [476, 368] width 141 height 24
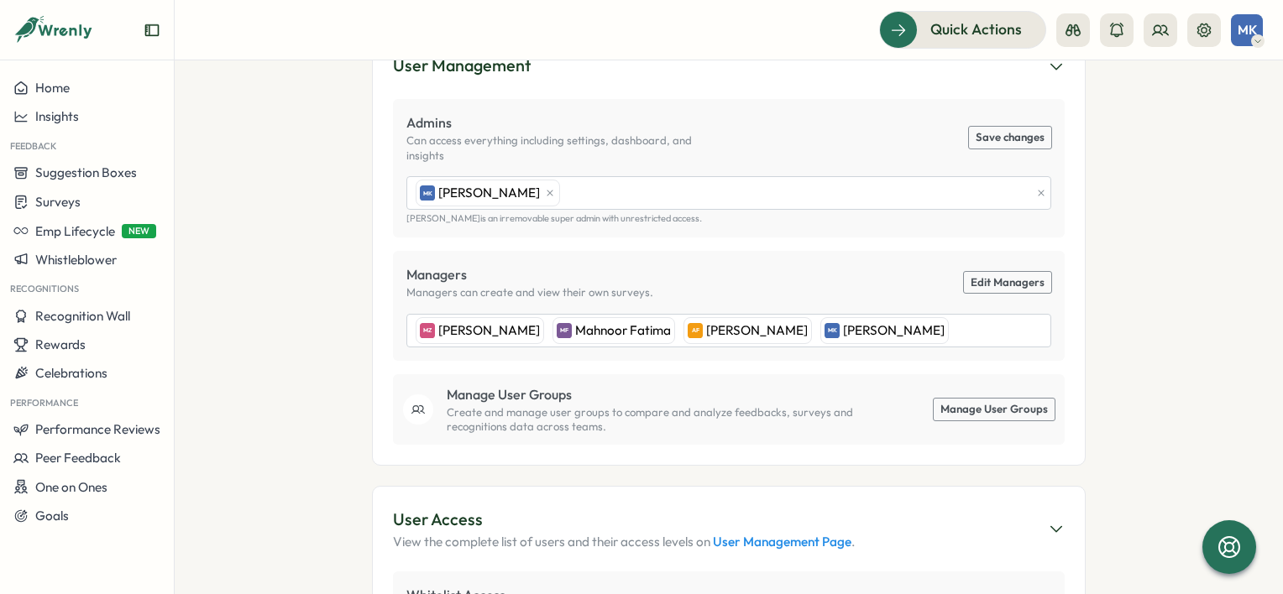
scroll to position [504, 0]
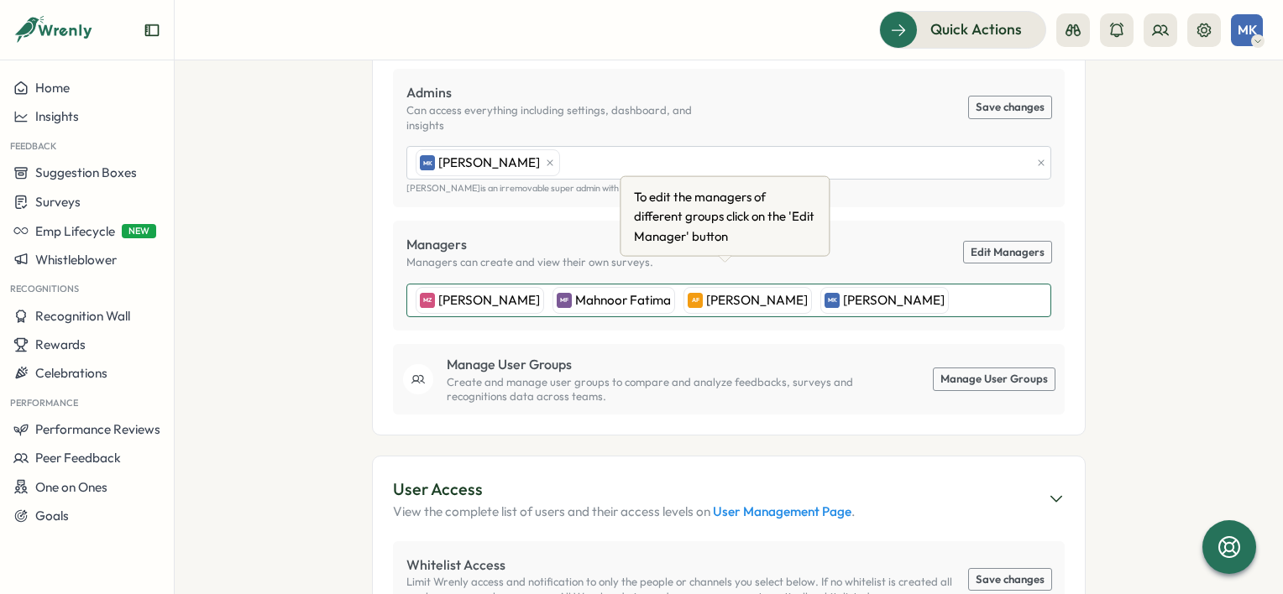
click at [718, 291] on span "Anum Fatima" at bounding box center [757, 300] width 102 height 18
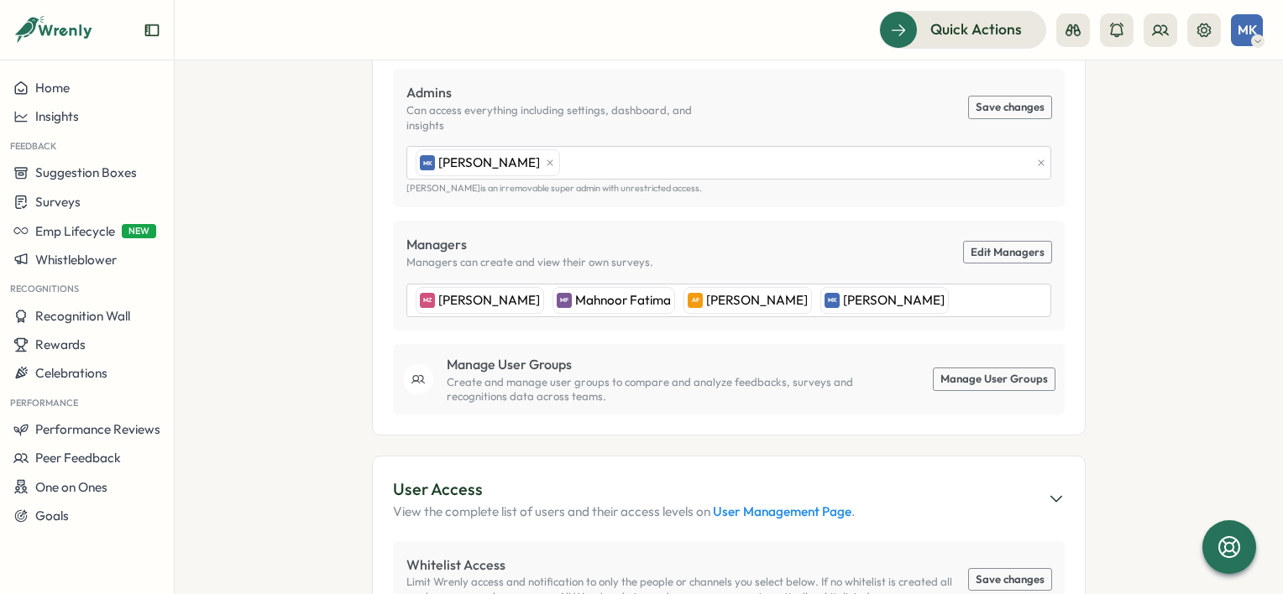
click at [985, 242] on link "Edit Managers" at bounding box center [1007, 253] width 87 height 22
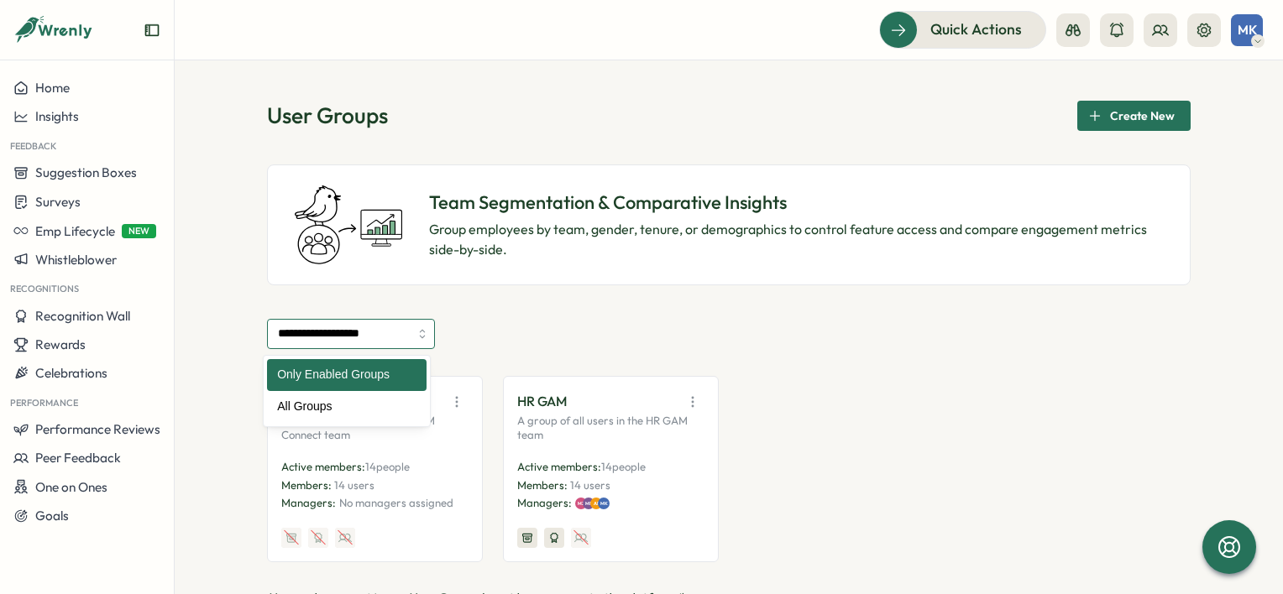
click at [380, 332] on input "**********" at bounding box center [351, 334] width 168 height 30
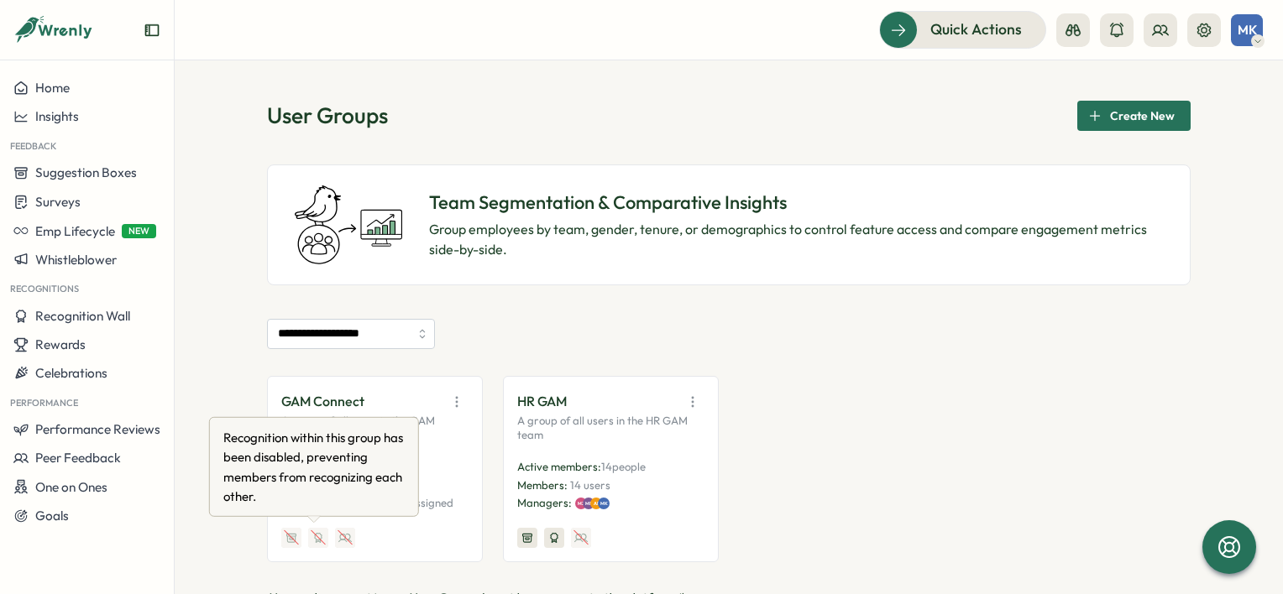
click at [315, 533] on div at bounding box center [318, 538] width 20 height 20
click at [292, 542] on div at bounding box center [291, 538] width 15 height 15
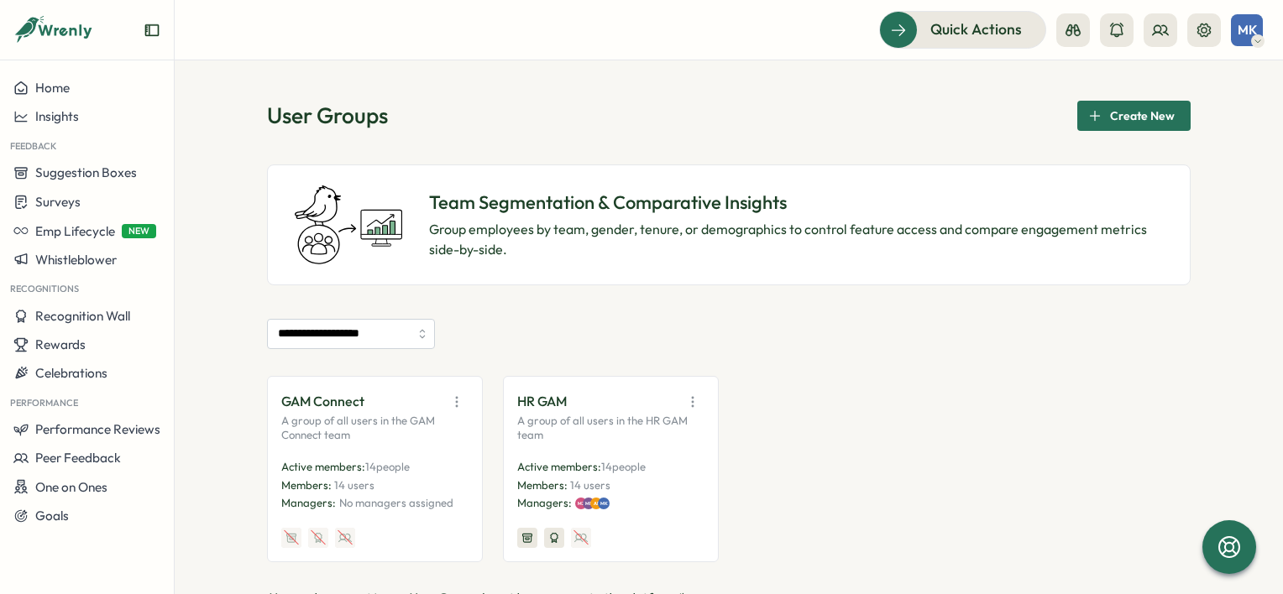
click at [527, 534] on icon at bounding box center [527, 538] width 9 height 8
click at [552, 539] on icon at bounding box center [554, 537] width 7 height 9
click at [694, 400] on icon "button" at bounding box center [692, 402] width 17 height 17
click at [451, 404] on icon "button" at bounding box center [456, 402] width 17 height 17
click at [417, 466] on button "Edit" at bounding box center [414, 467] width 106 height 29
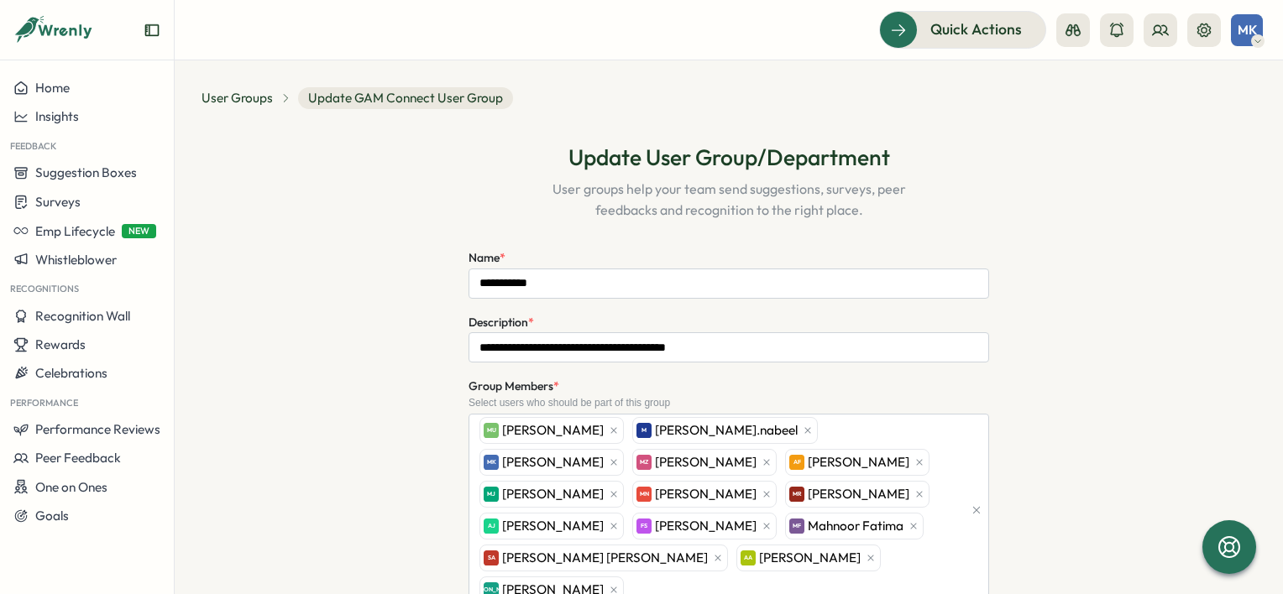
type input "**********"
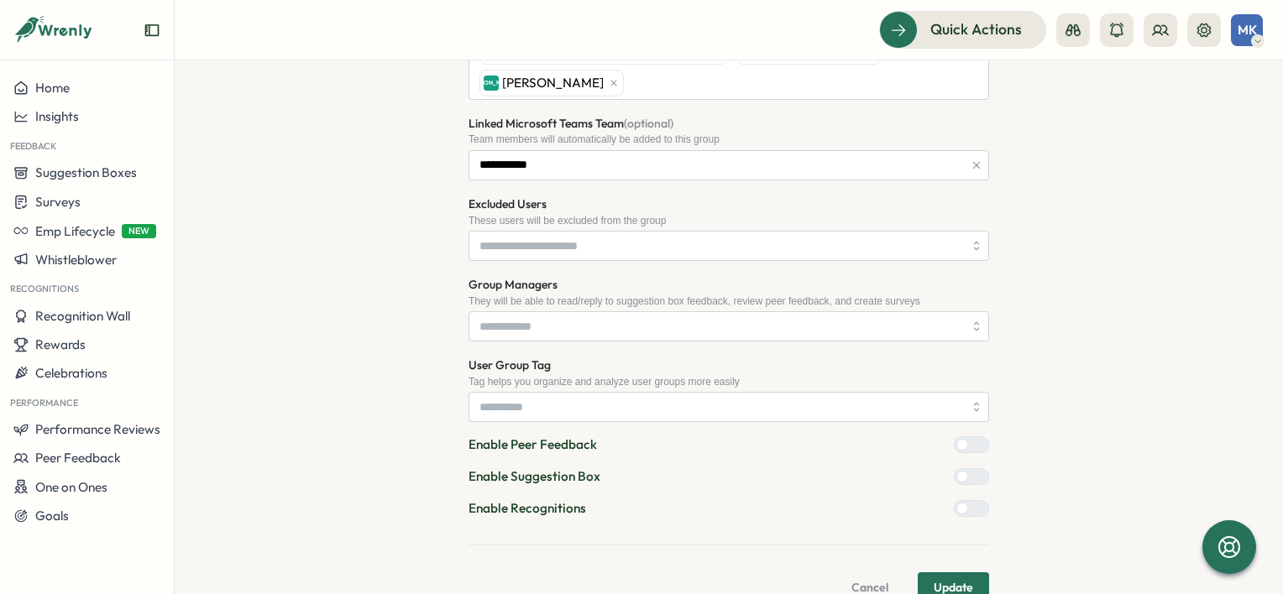
scroll to position [509, 0]
click at [968, 468] on div at bounding box center [978, 475] width 20 height 15
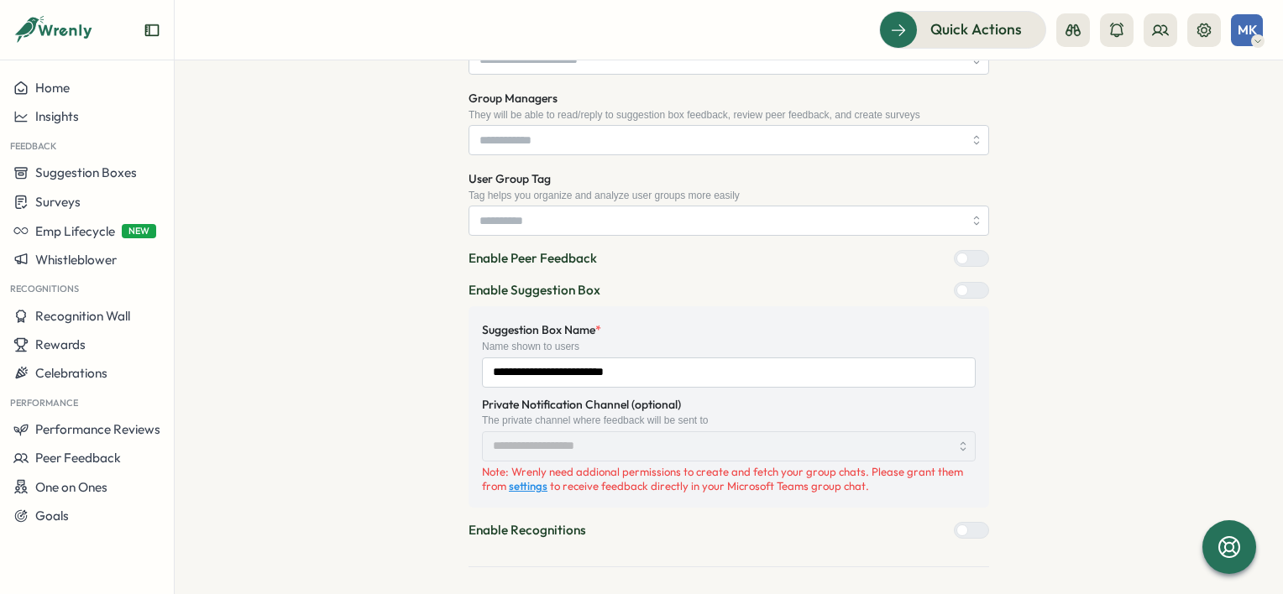
scroll to position [717, 0]
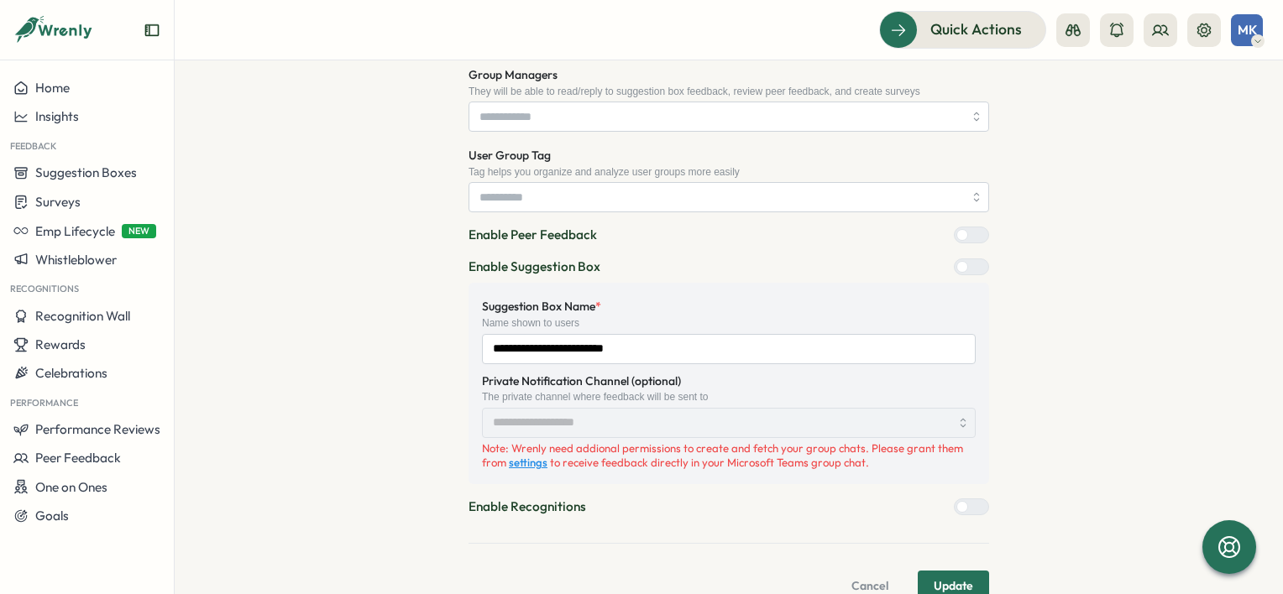
click at [976, 500] on div at bounding box center [978, 507] width 20 height 15
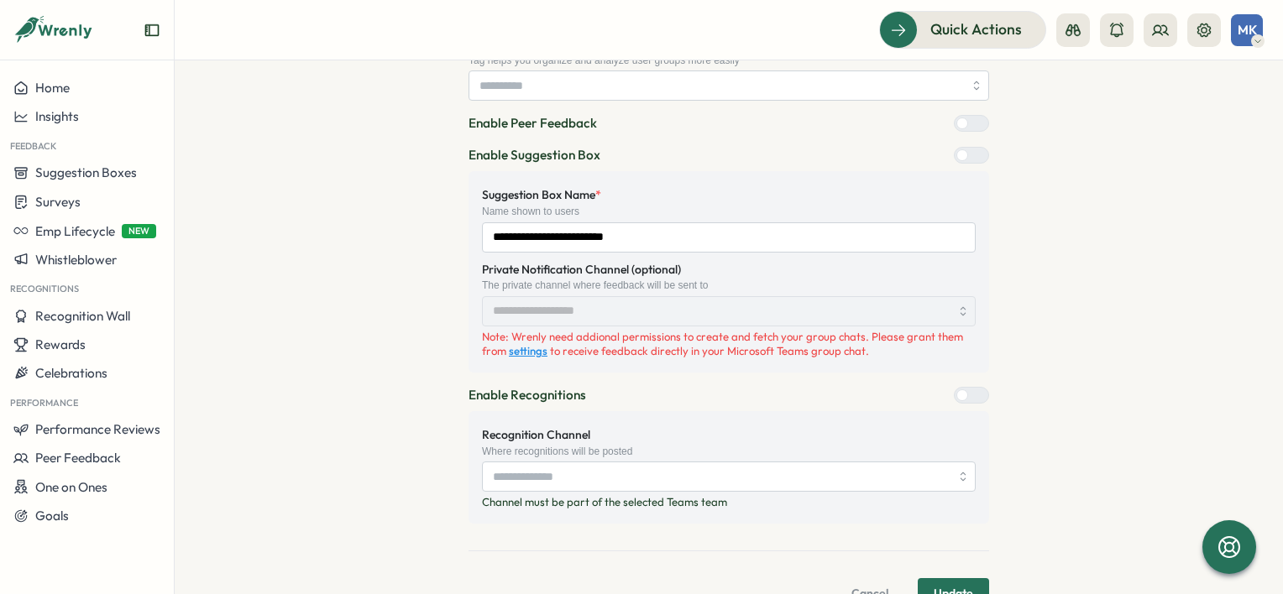
scroll to position [836, 0]
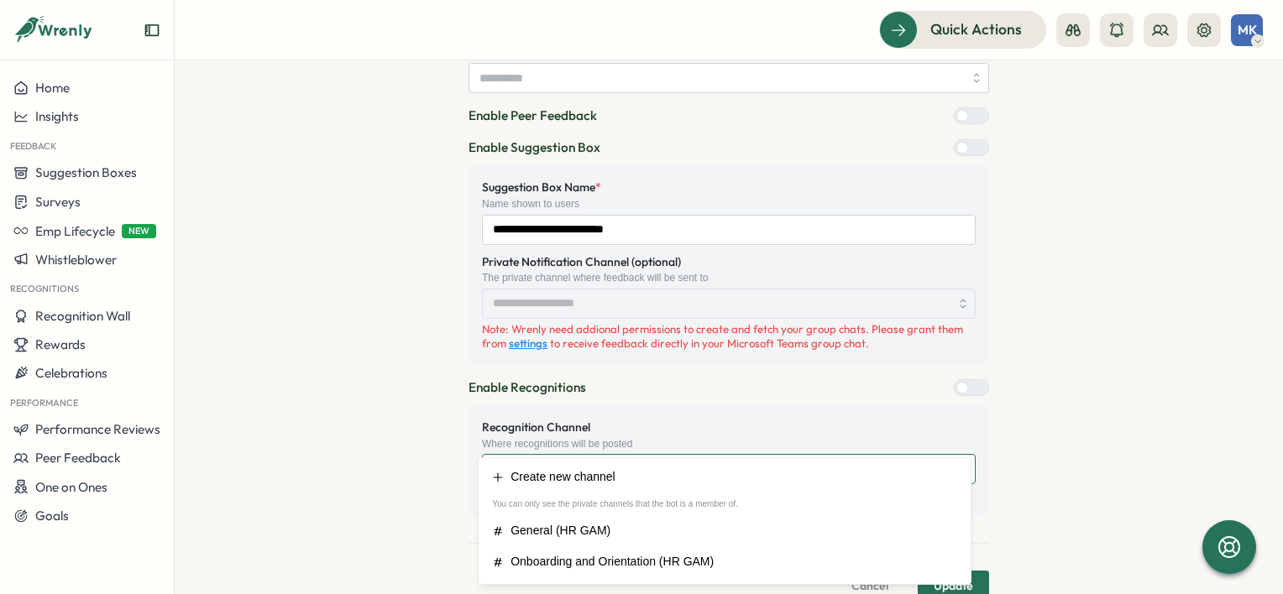
click at [746, 454] on input "Recognition Channel" at bounding box center [729, 469] width 494 height 30
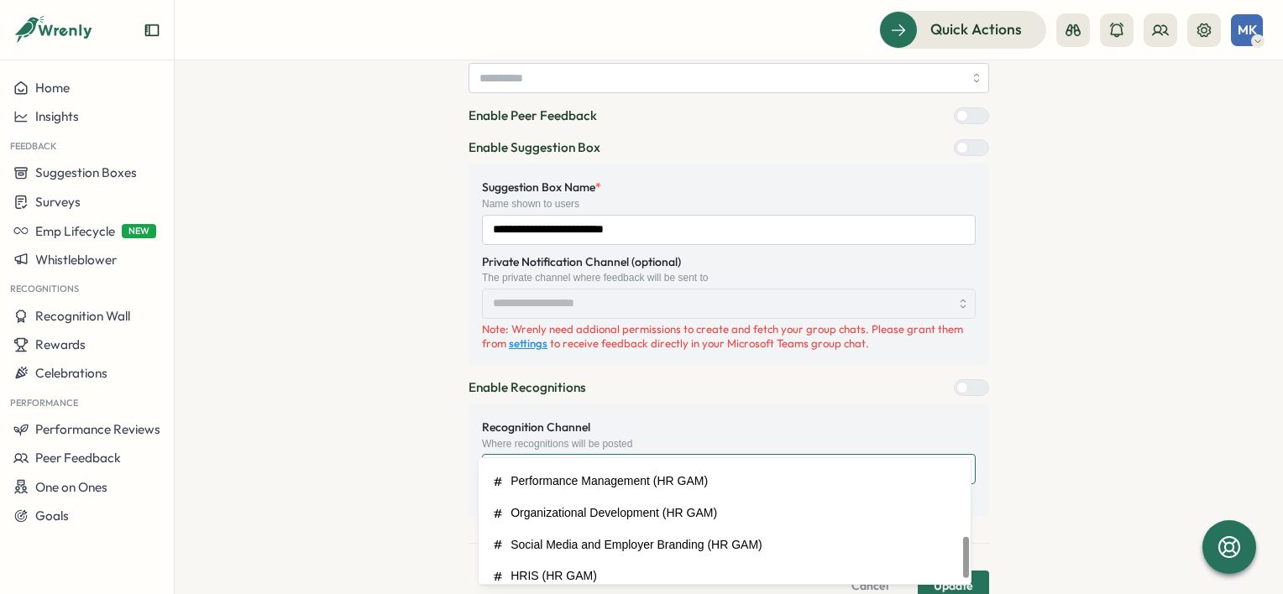
scroll to position [250, 0]
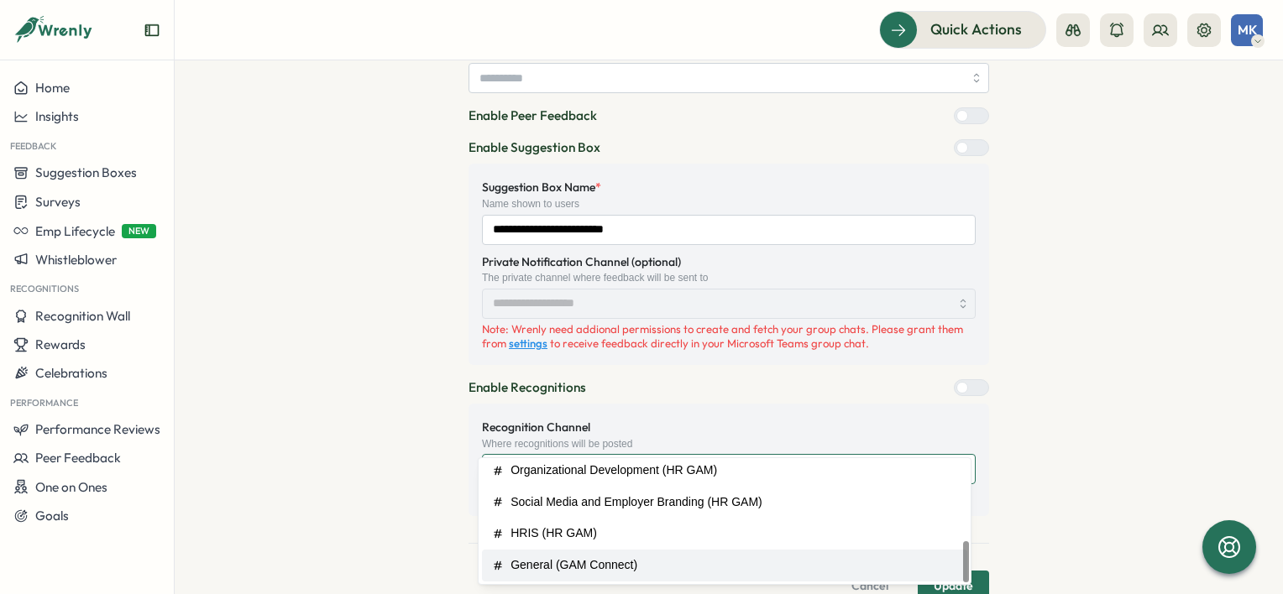
type input "**********"
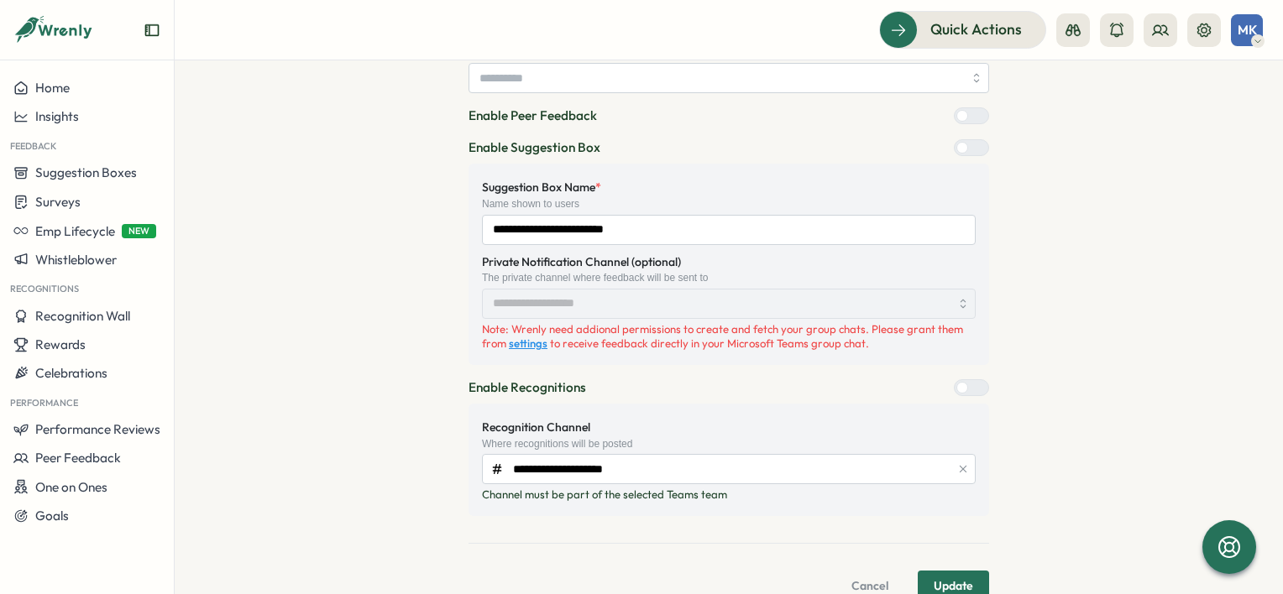
click at [531, 337] on link "settings" at bounding box center [528, 343] width 39 height 13
click at [957, 572] on span "Update" at bounding box center [953, 586] width 39 height 29
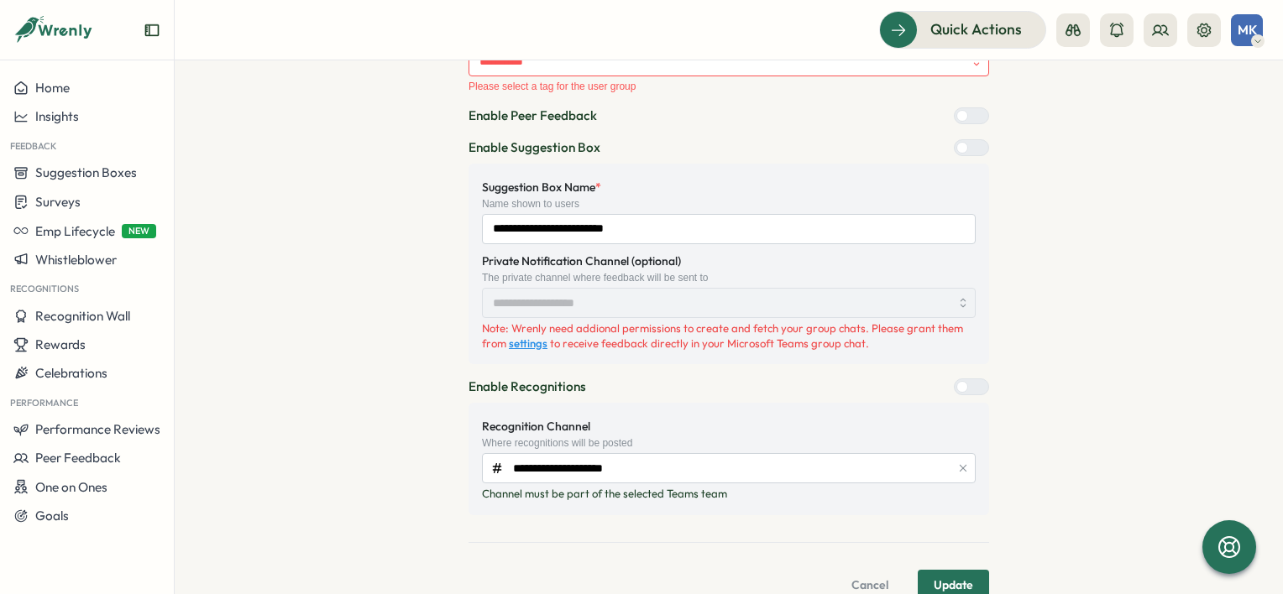
click at [950, 571] on span "Update" at bounding box center [953, 585] width 39 height 29
click at [971, 139] on label at bounding box center [971, 147] width 35 height 17
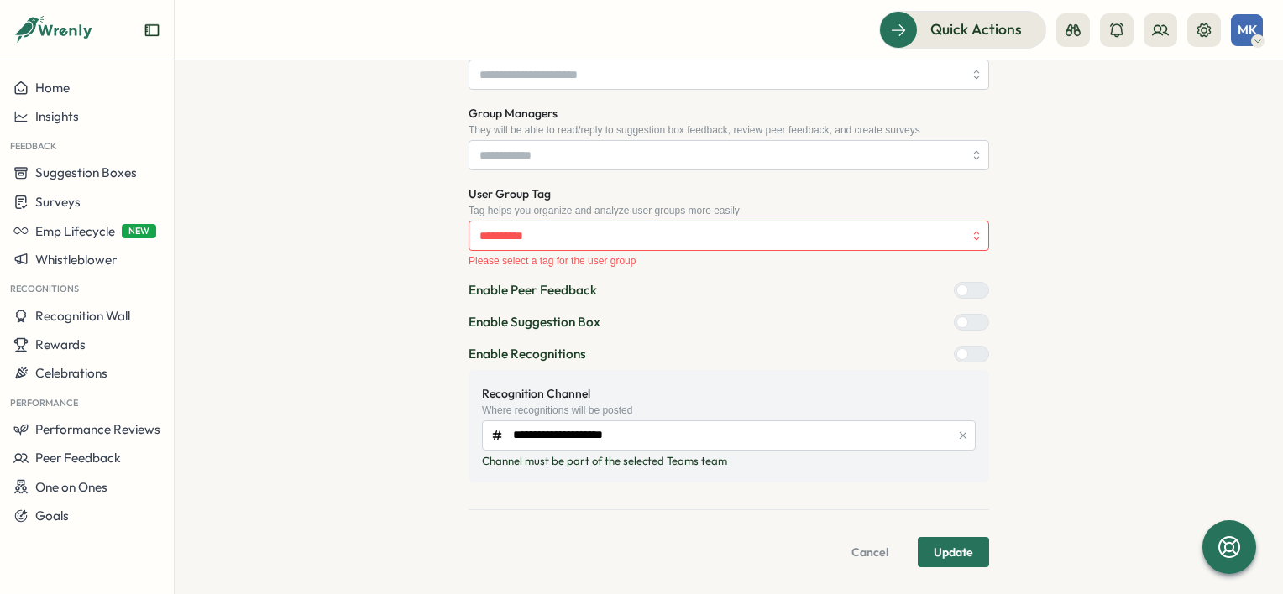
scroll to position [645, 0]
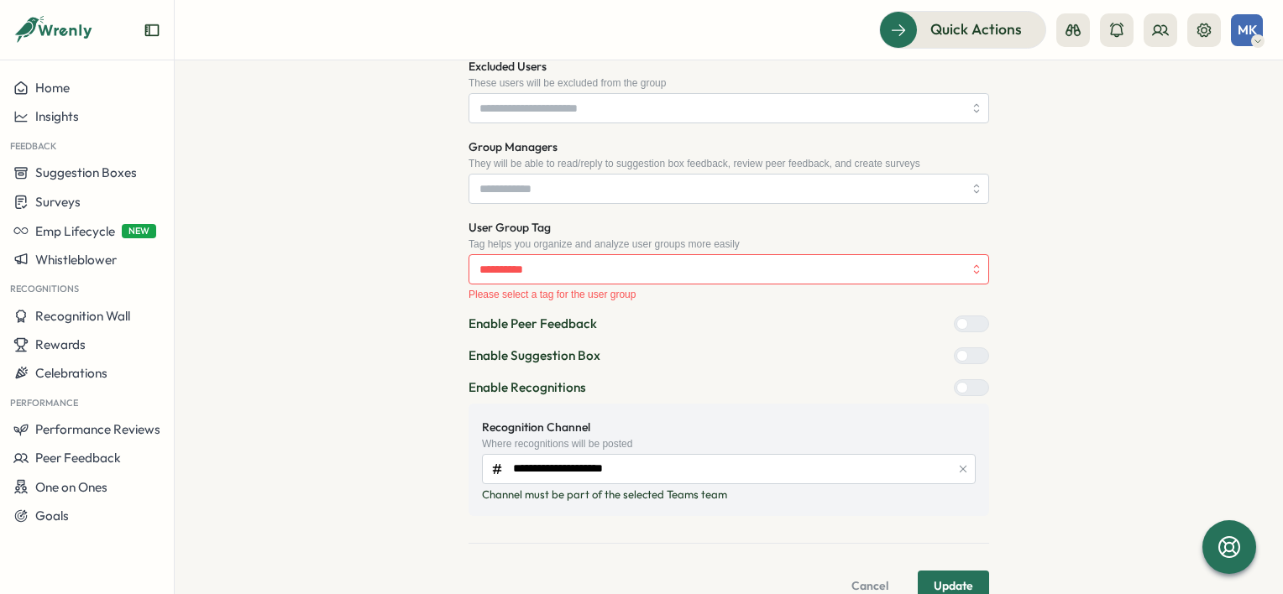
click at [1115, 228] on div "**********" at bounding box center [729, 39] width 1055 height 1123
click at [839, 254] on input "User Group Tag" at bounding box center [729, 269] width 521 height 30
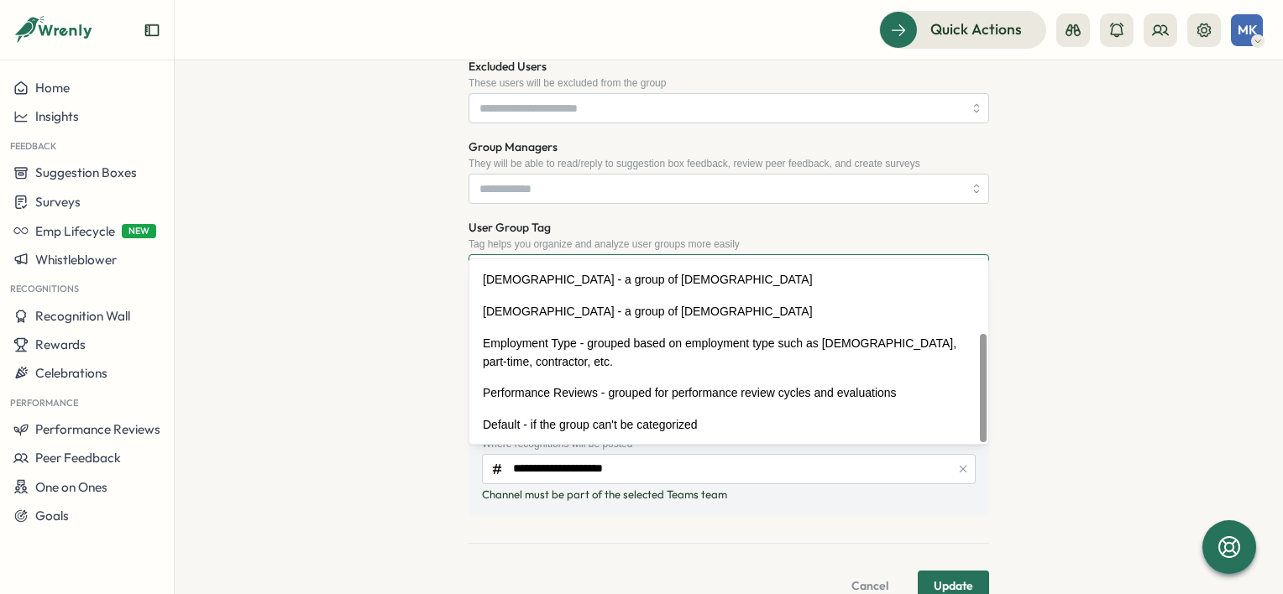
scroll to position [124, 0]
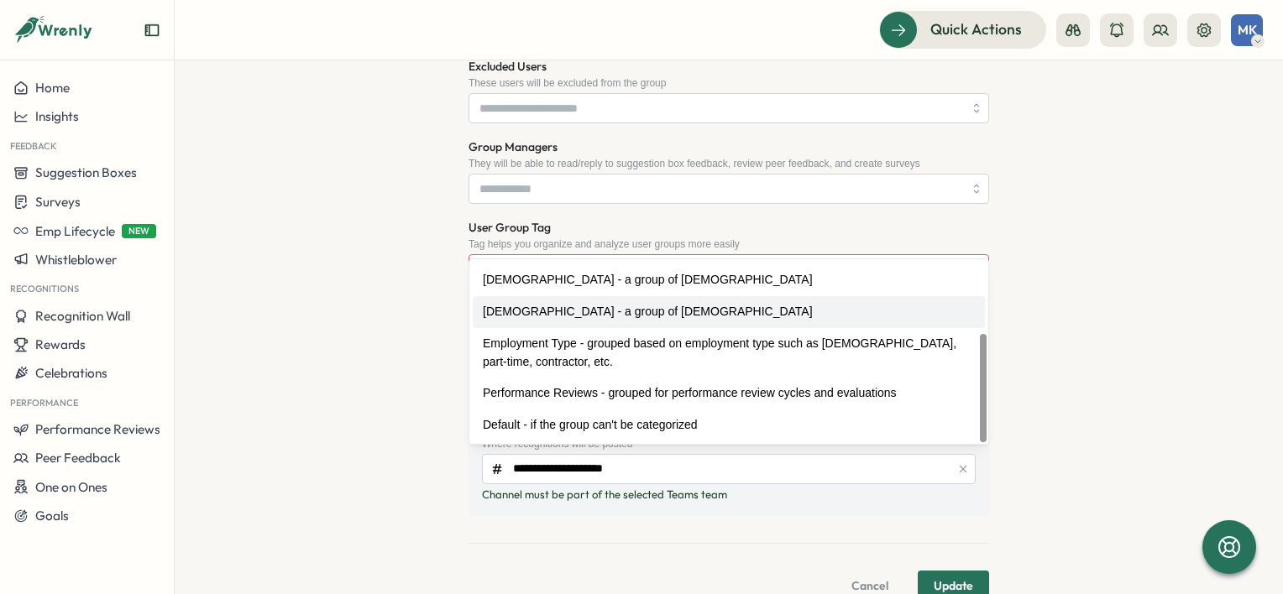
click at [1125, 250] on div "**********" at bounding box center [729, 39] width 1055 height 1123
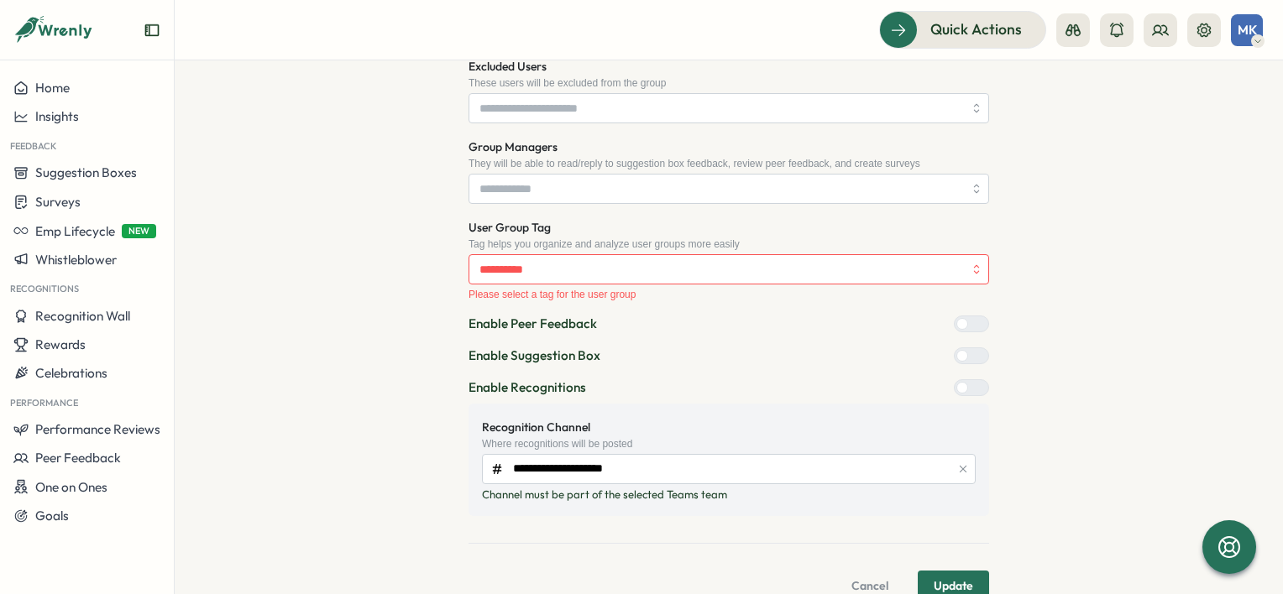
click at [962, 572] on span "Update" at bounding box center [953, 586] width 39 height 29
click at [964, 348] on label at bounding box center [971, 356] width 35 height 17
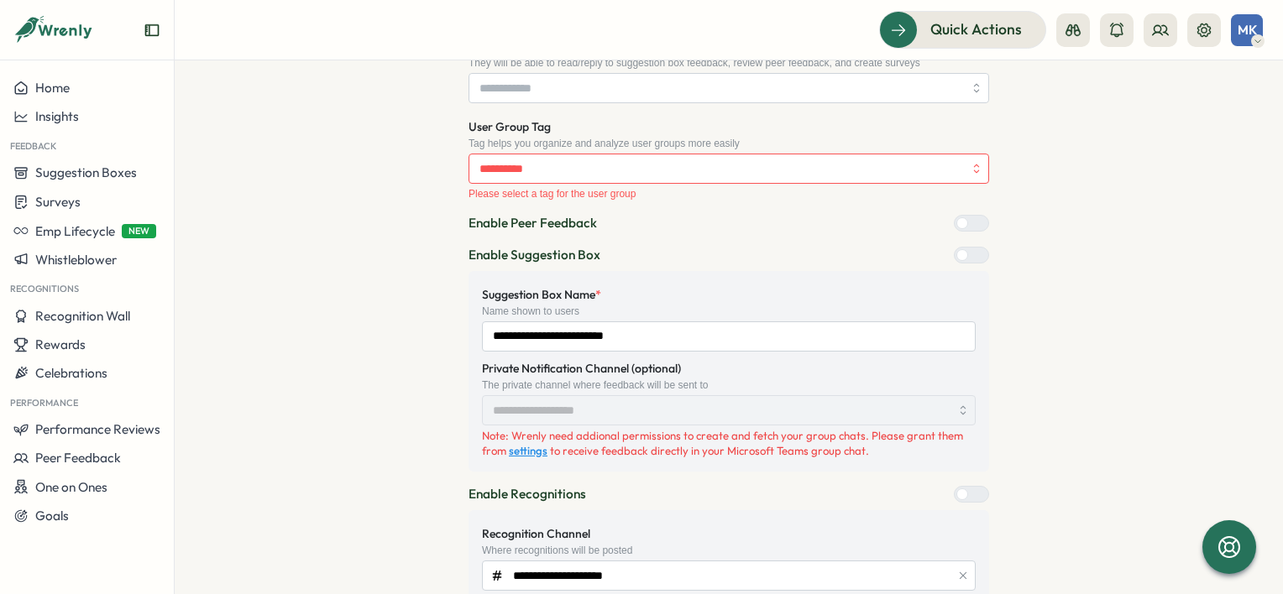
scroll to position [853, 0]
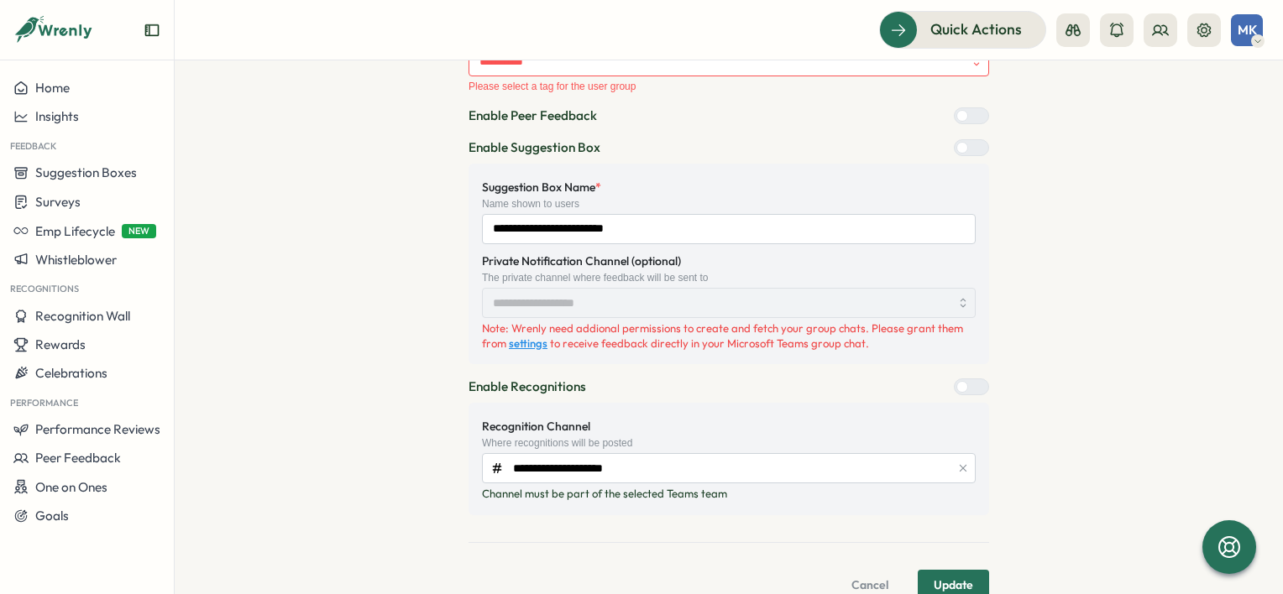
click at [948, 571] on span "Update" at bounding box center [953, 585] width 39 height 29
click at [947, 571] on span "Update" at bounding box center [953, 585] width 39 height 29
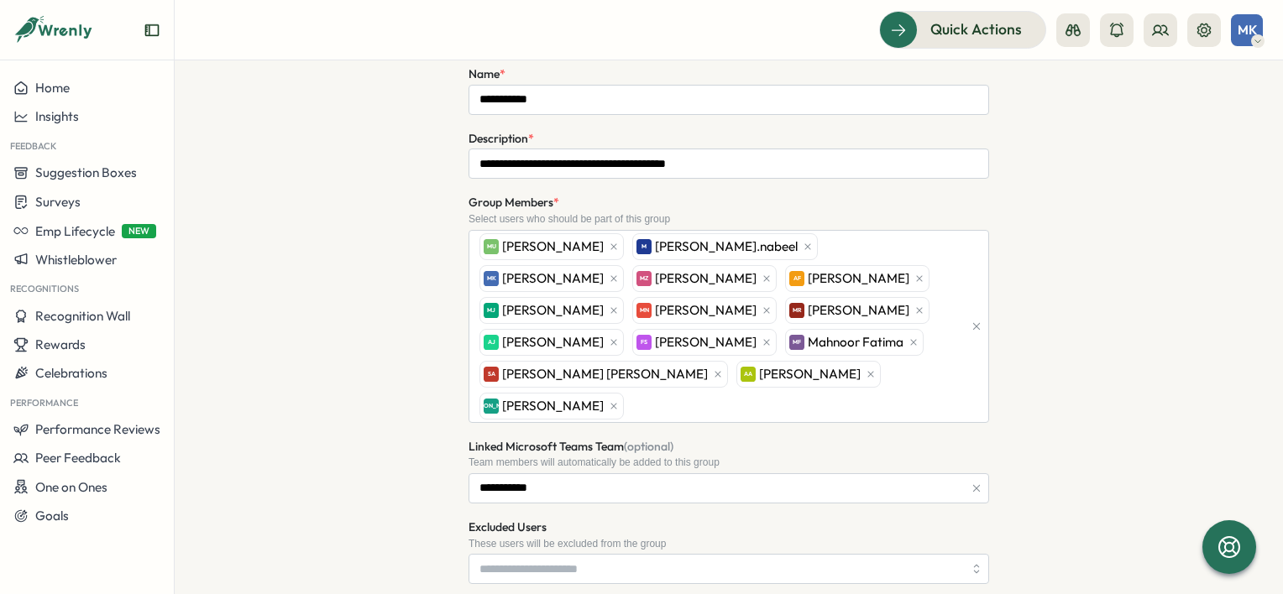
scroll to position [168, 0]
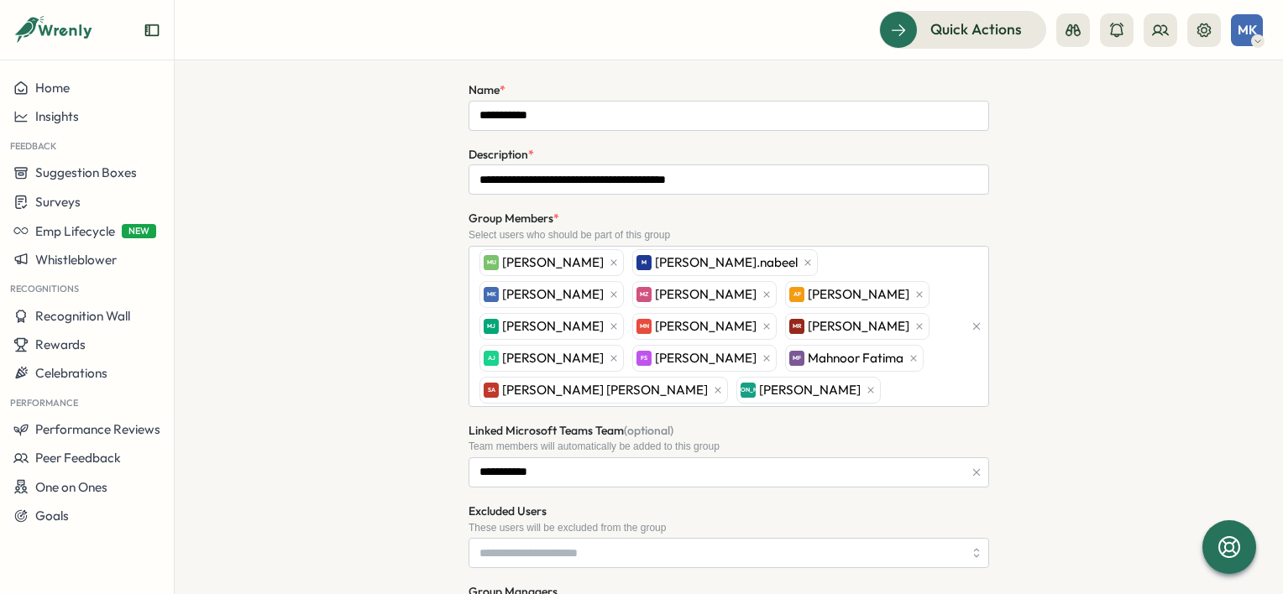
click at [974, 327] on icon "button" at bounding box center [977, 327] width 12 height 12
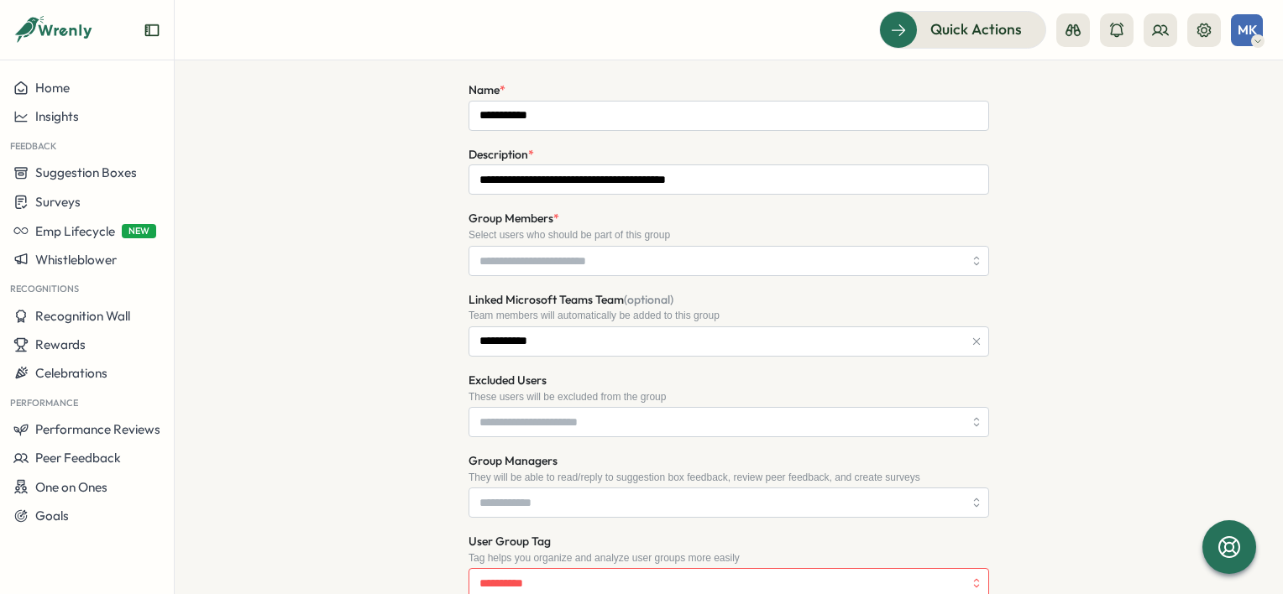
click at [1112, 262] on div "**********" at bounding box center [729, 539] width 1055 height 1168
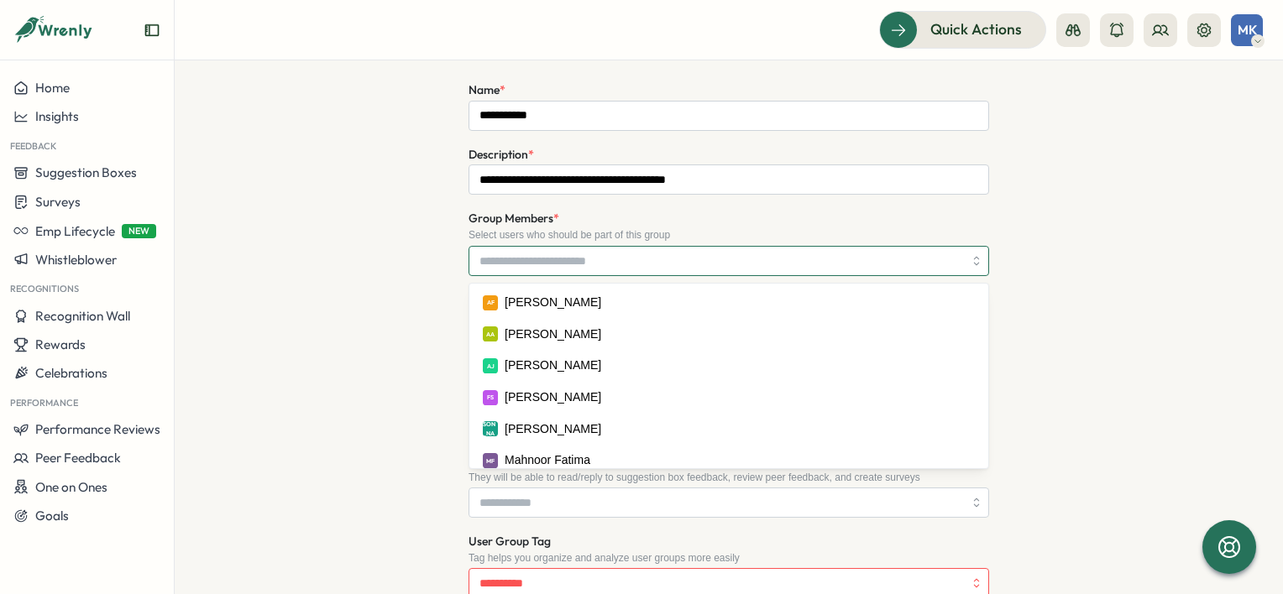
click at [973, 264] on div at bounding box center [729, 261] width 521 height 30
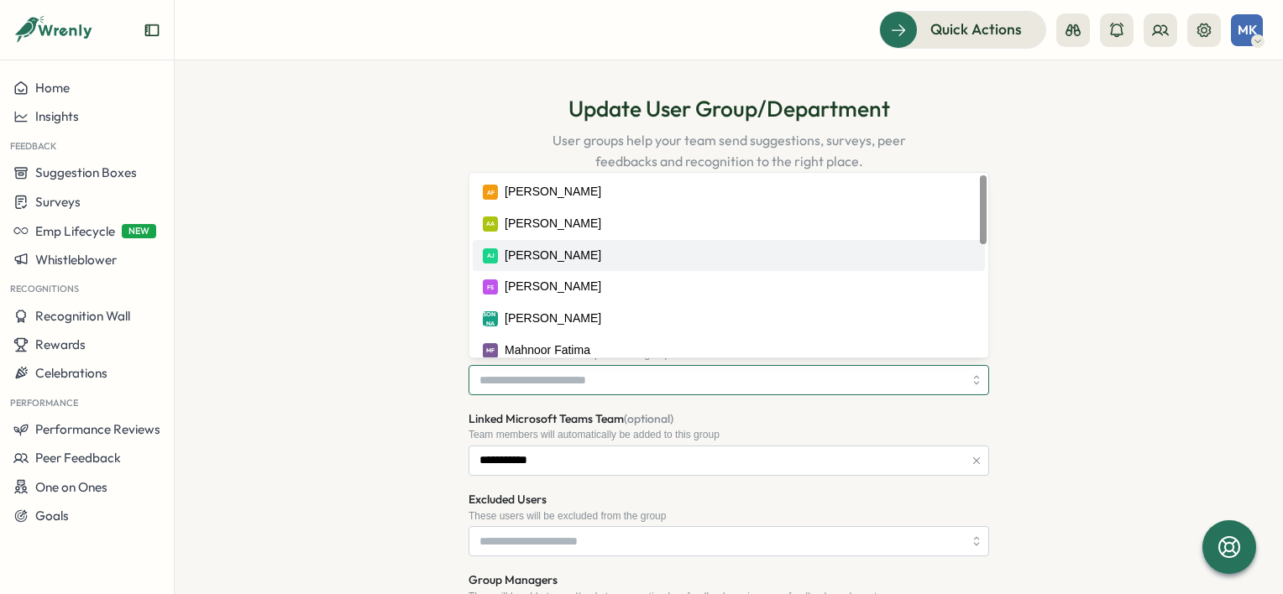
scroll to position [0, 0]
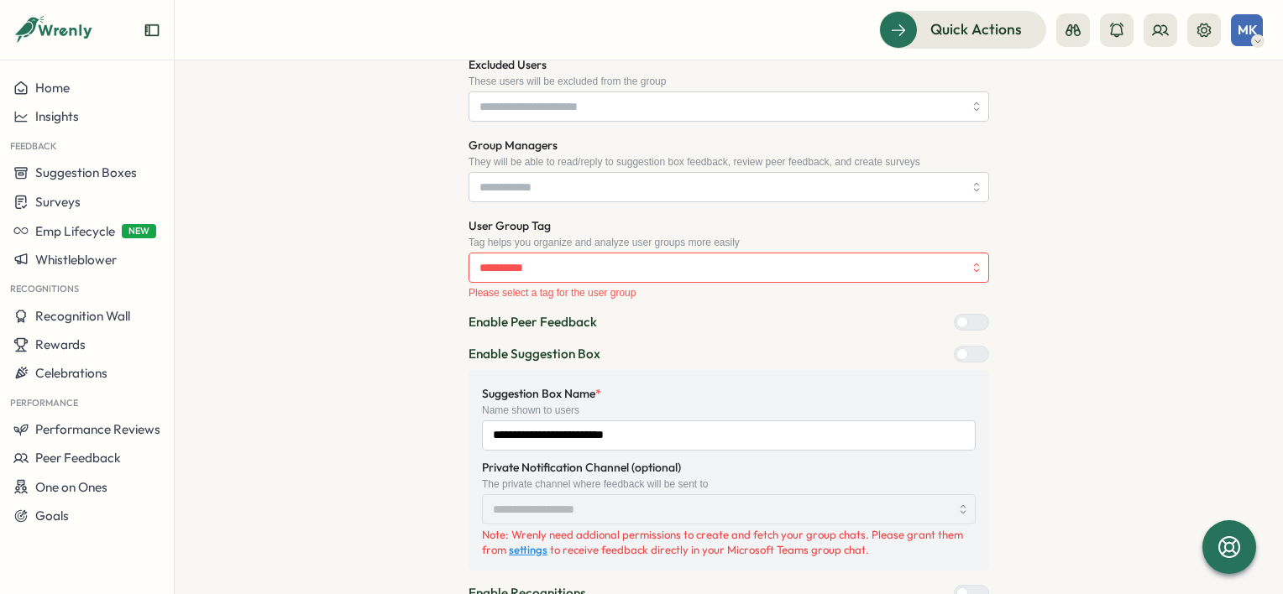
scroll to position [472, 0]
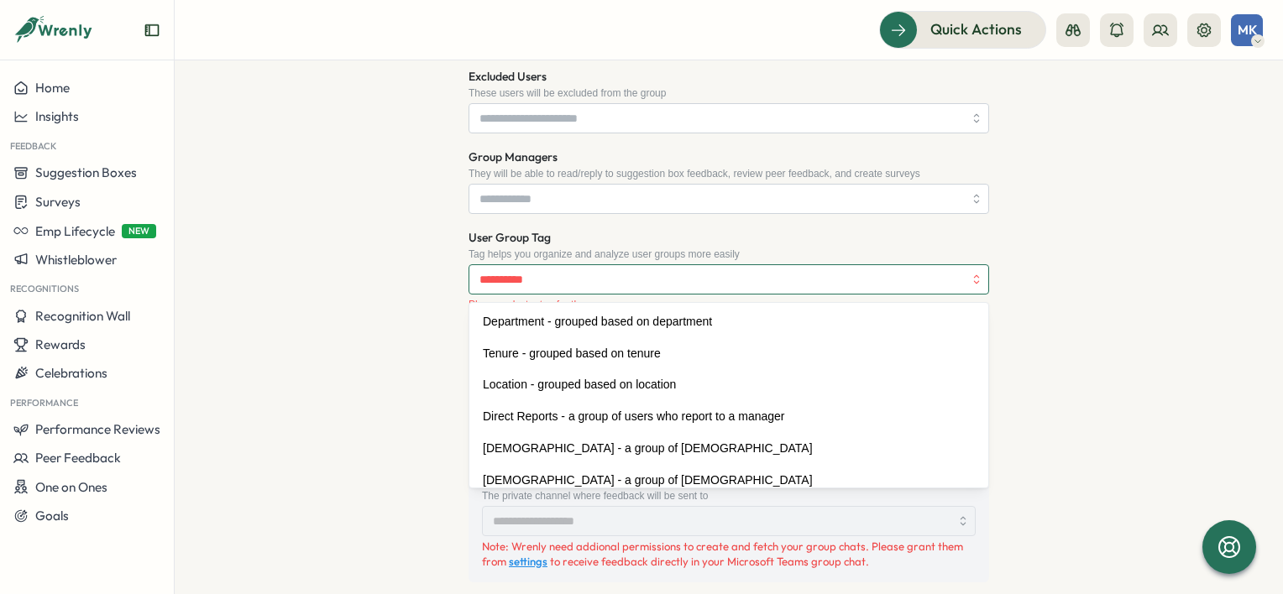
click at [628, 279] on input "User Group Tag" at bounding box center [729, 279] width 521 height 30
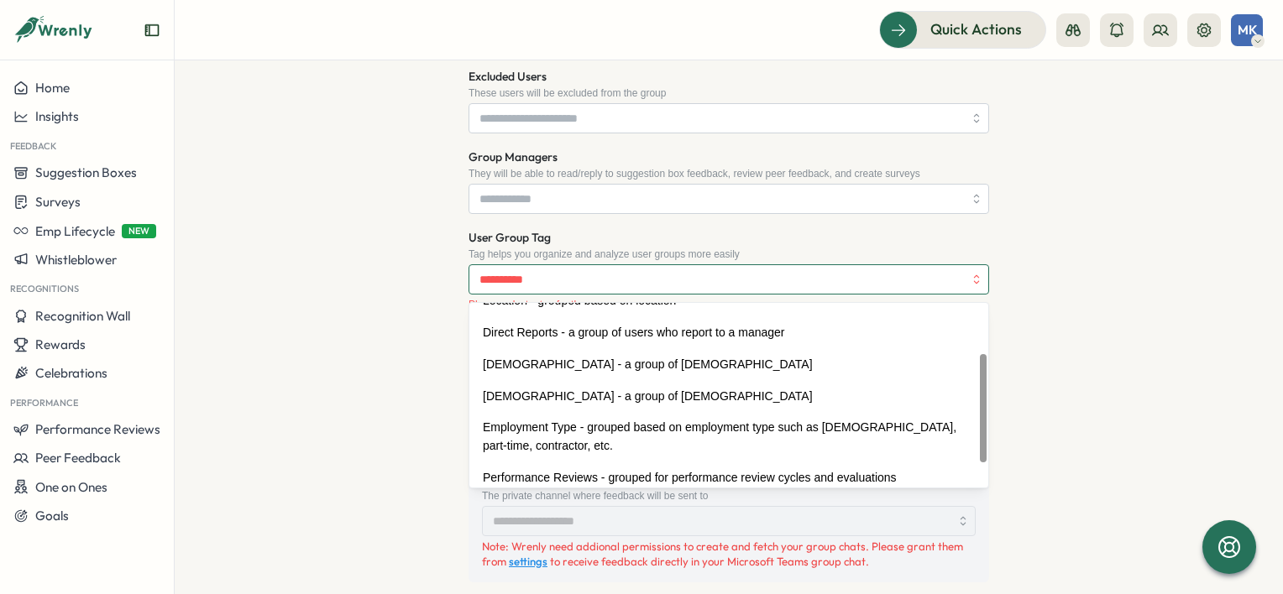
scroll to position [124, 0]
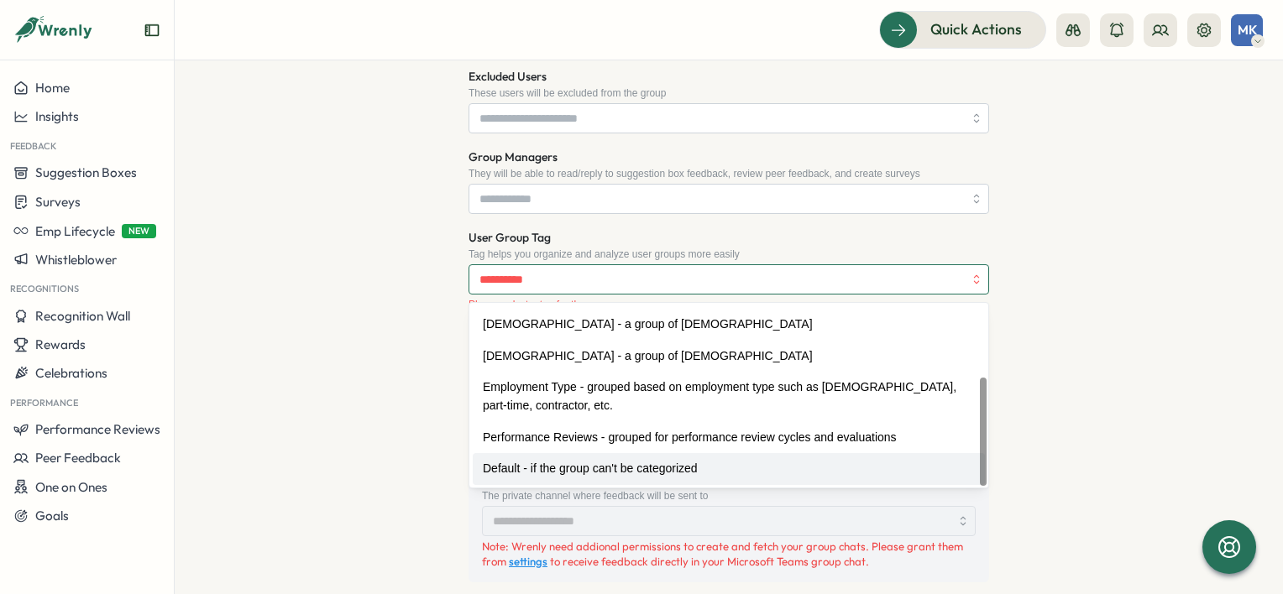
type input "**********"
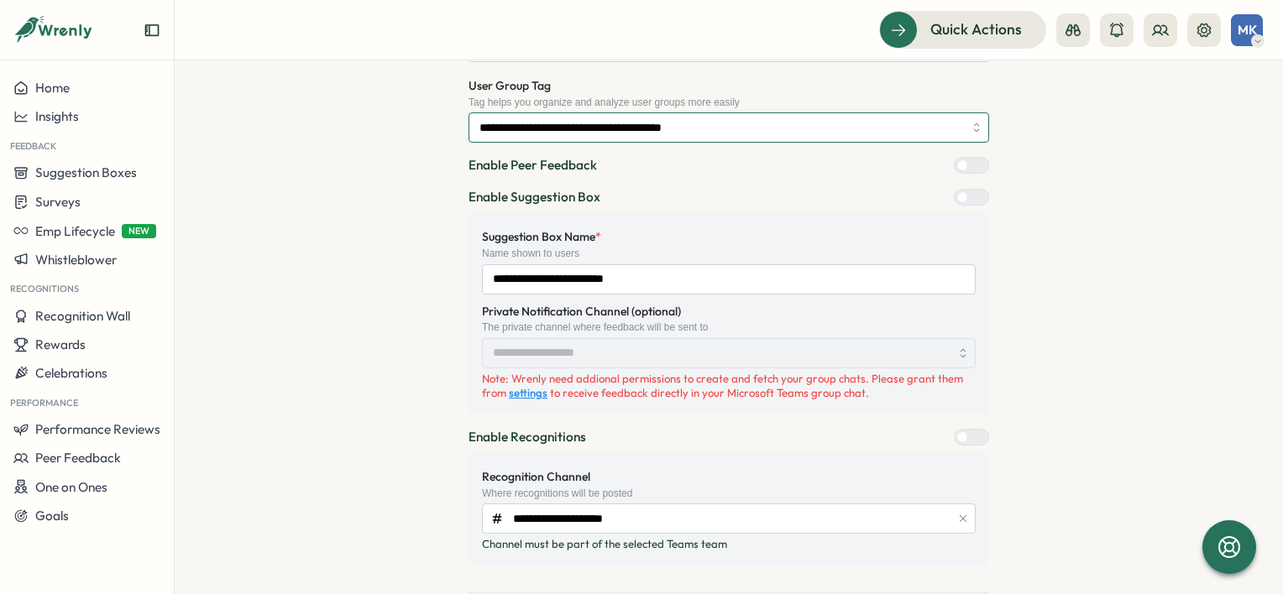
scroll to position [708, 0]
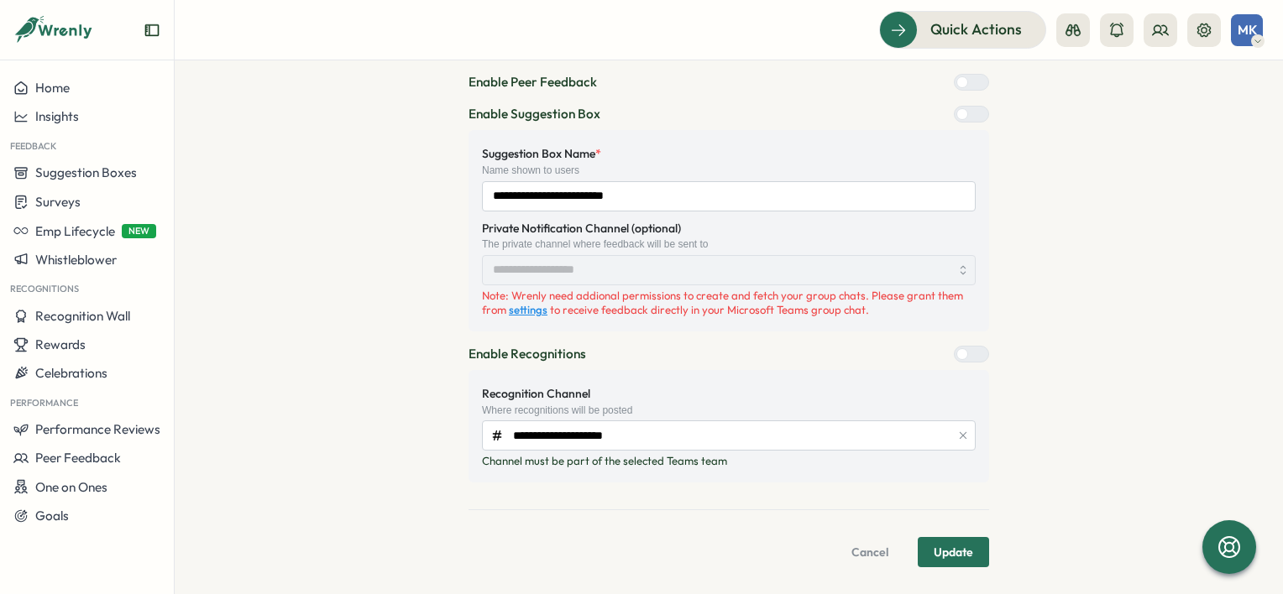
click at [949, 531] on form "**********" at bounding box center [729, 54] width 521 height 1027
click at [946, 542] on span "Update" at bounding box center [953, 552] width 39 height 29
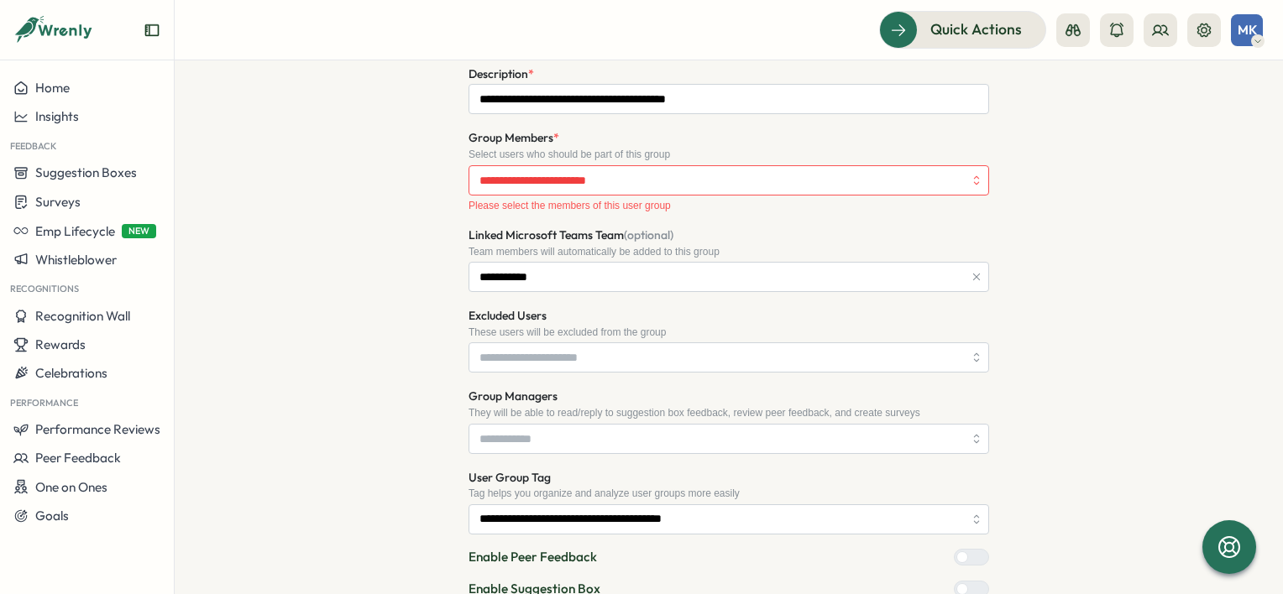
scroll to position [220, 0]
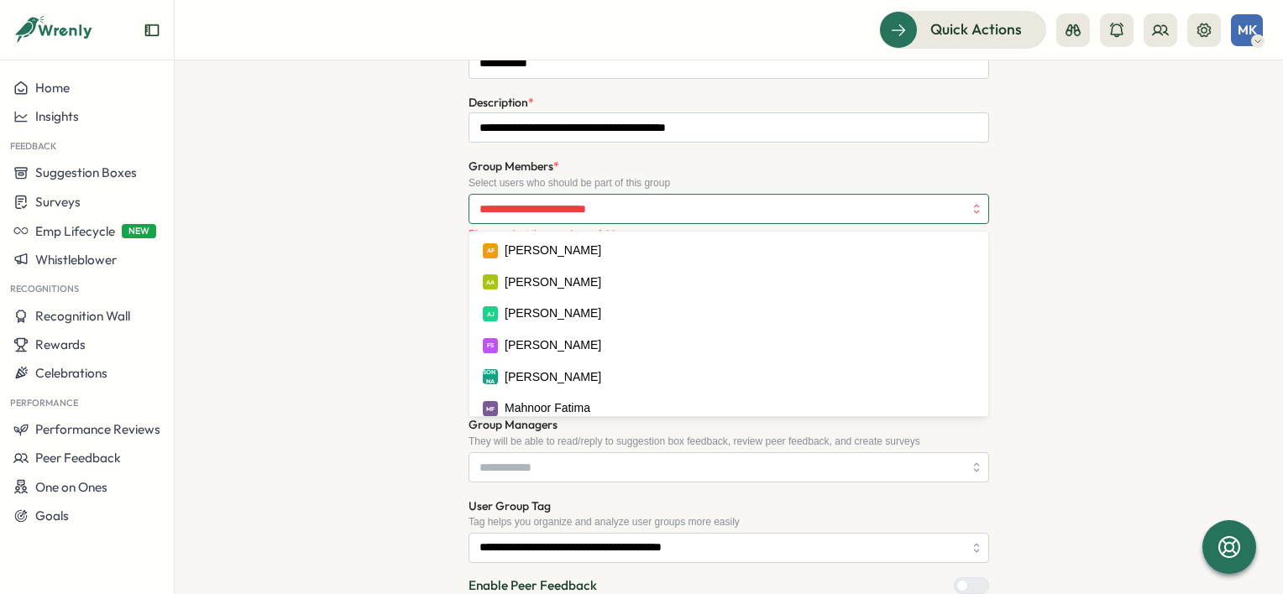
click at [685, 216] on input "Group Members *" at bounding box center [721, 209] width 484 height 29
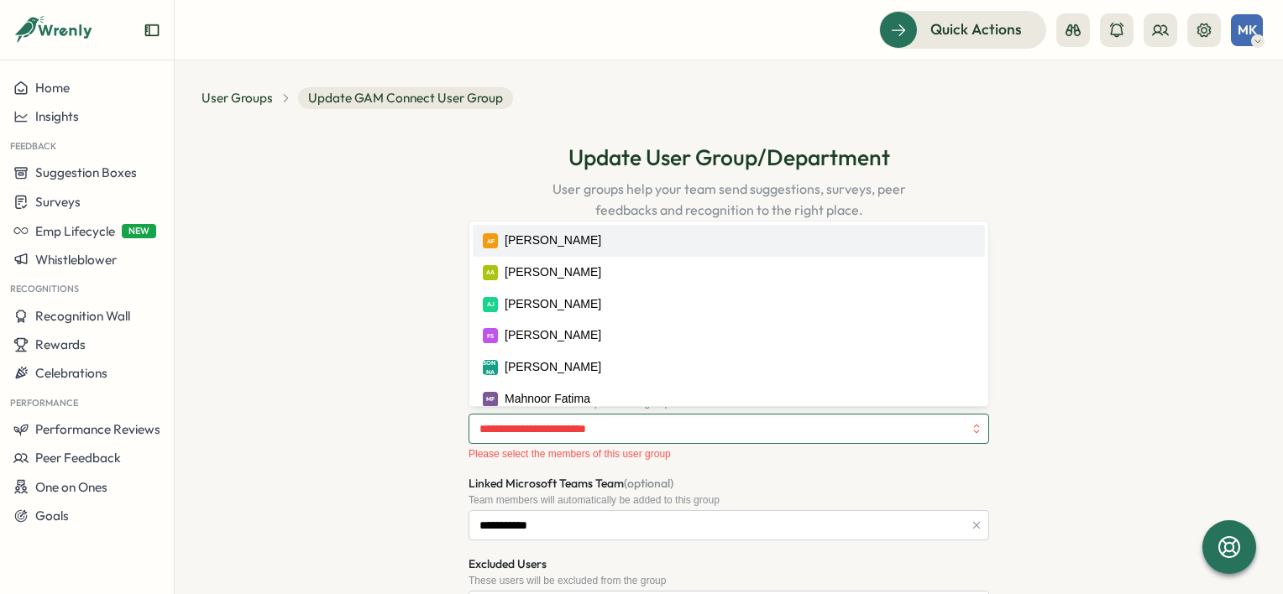
scroll to position [84, 0]
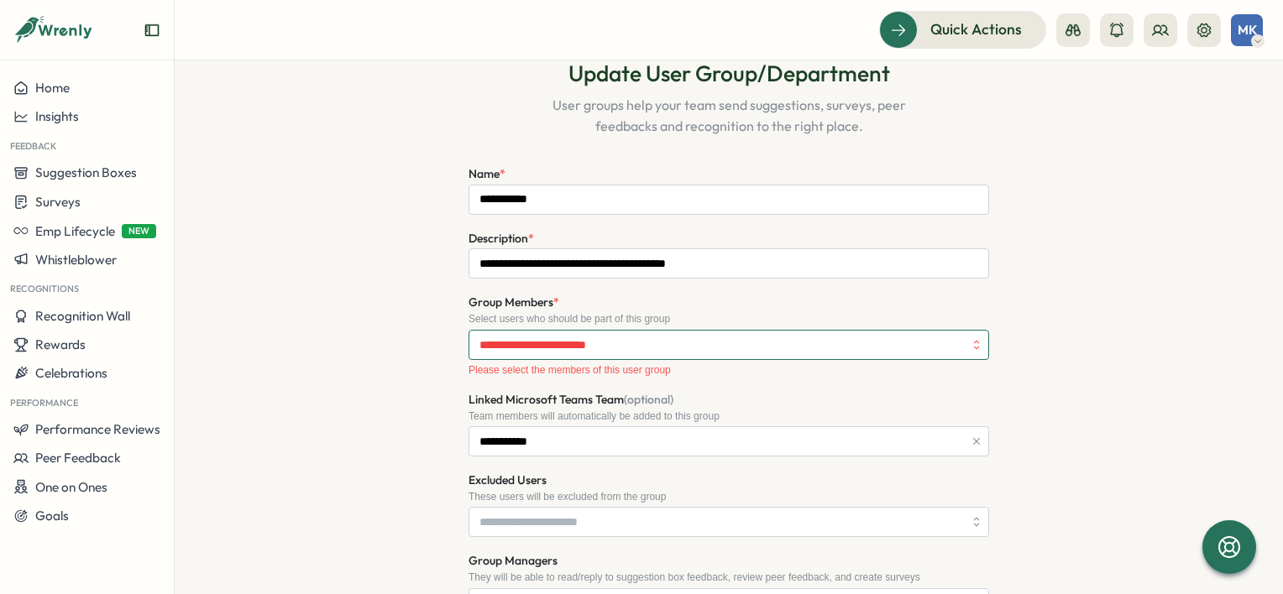
click at [540, 334] on input "Group Members *" at bounding box center [721, 345] width 484 height 29
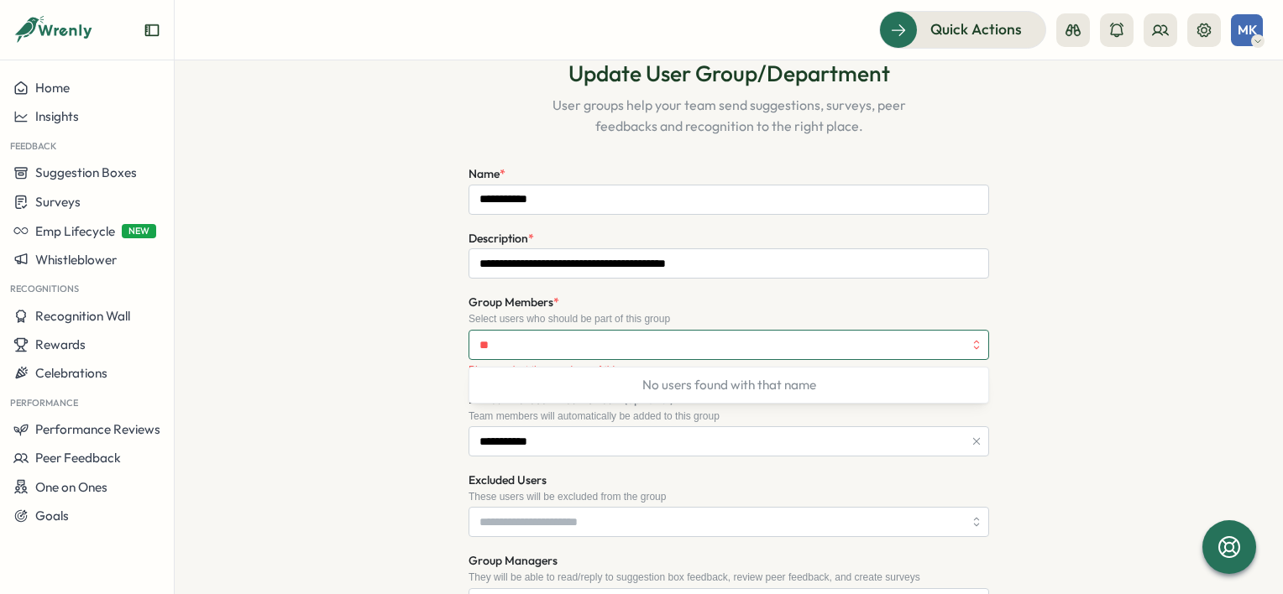
type input "*"
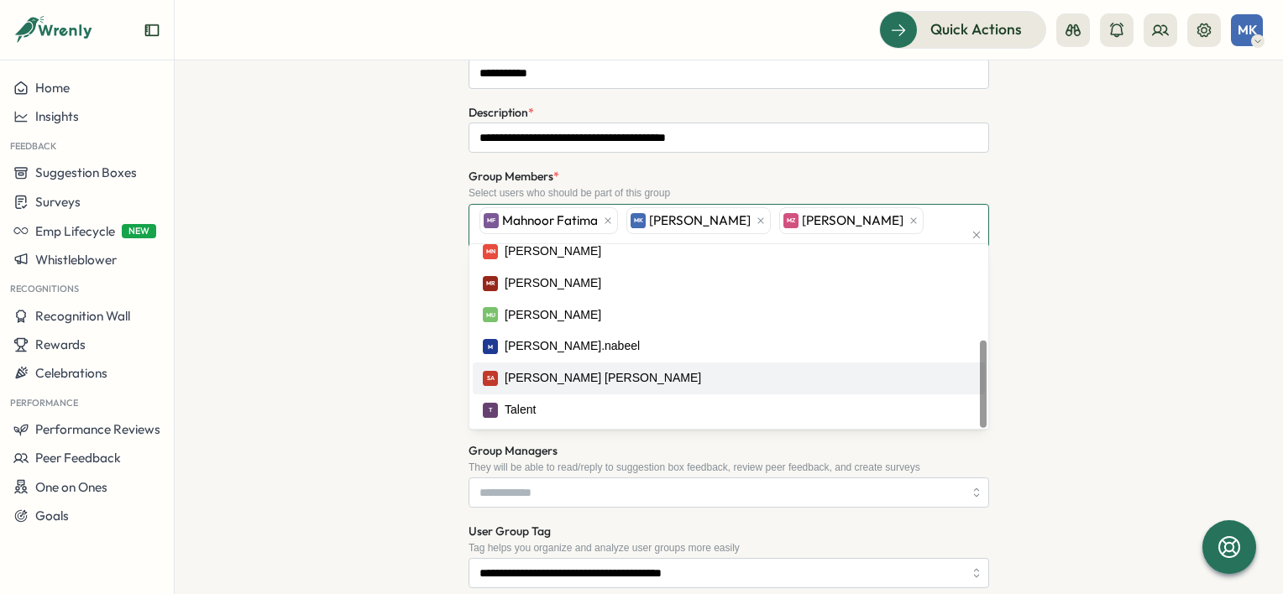
scroll to position [252, 0]
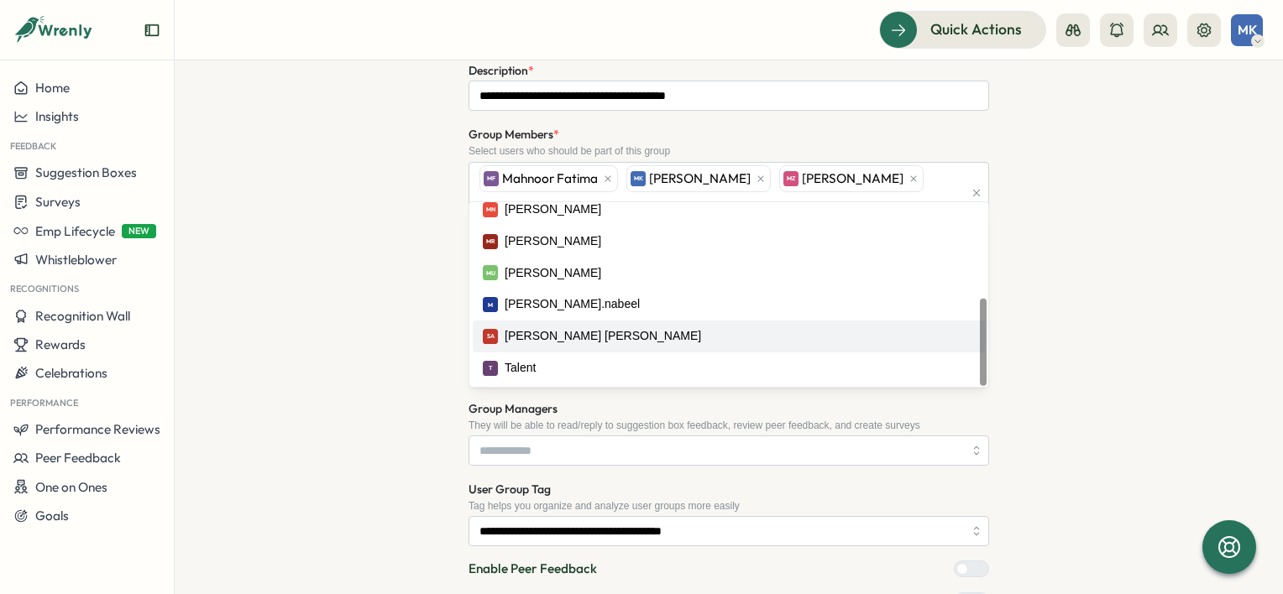
click at [1185, 275] on div "**********" at bounding box center [729, 463] width 1055 height 1184
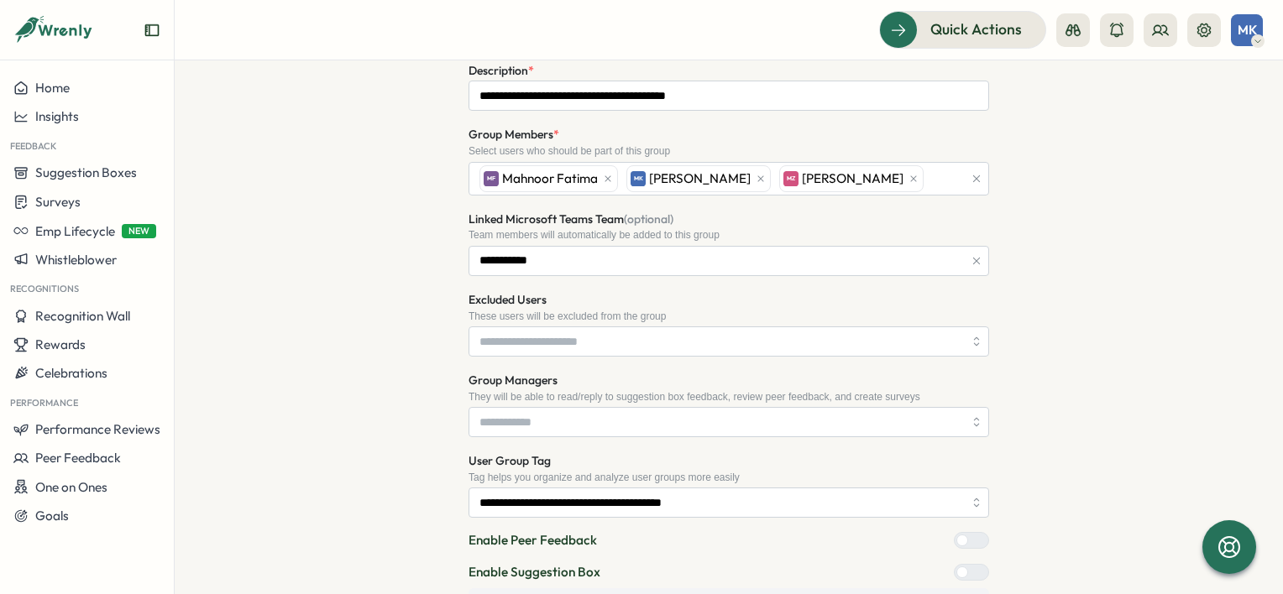
scroll to position [710, 0]
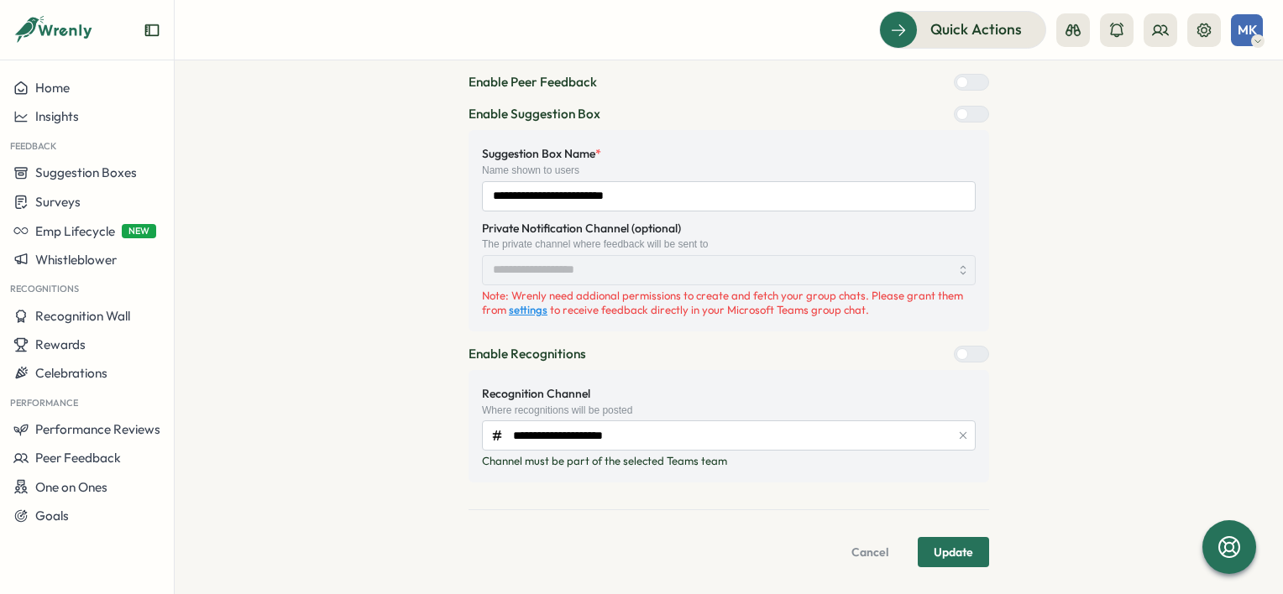
click at [942, 553] on span "Update" at bounding box center [953, 552] width 39 height 29
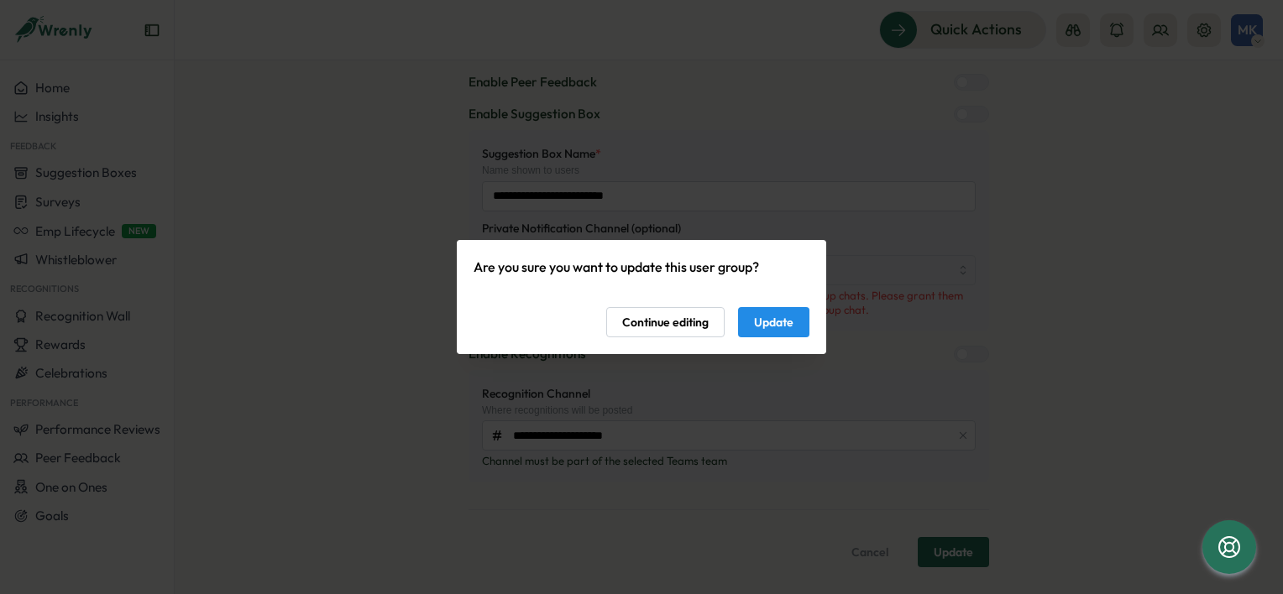
click at [776, 324] on span "Update" at bounding box center [773, 322] width 39 height 29
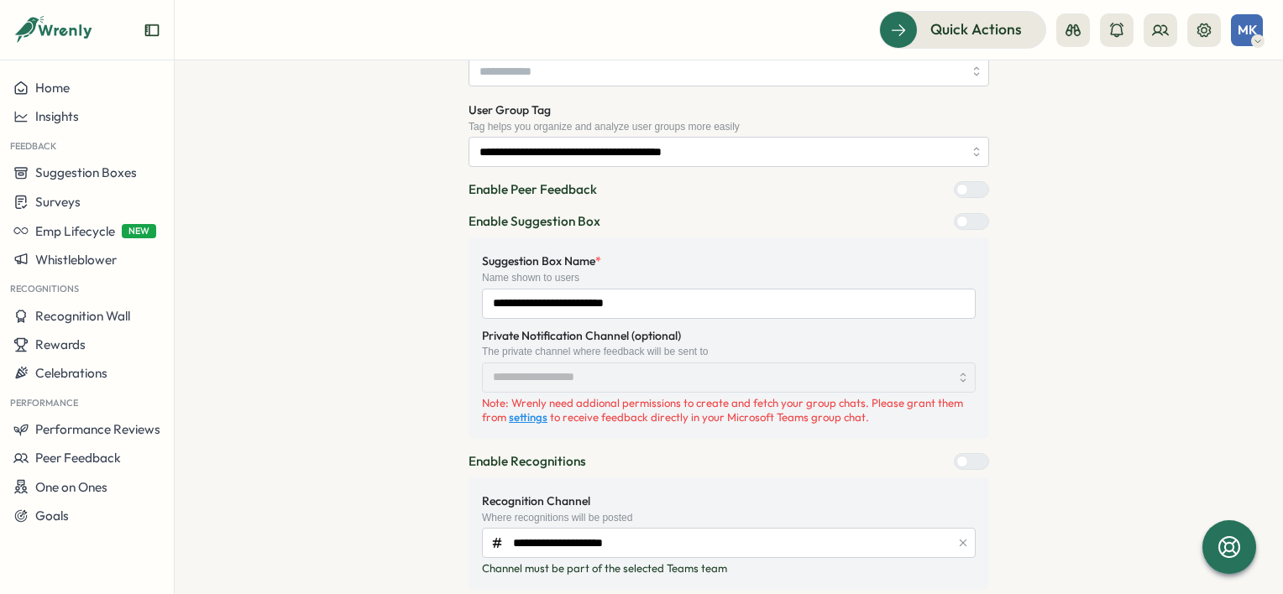
scroll to position [626, 0]
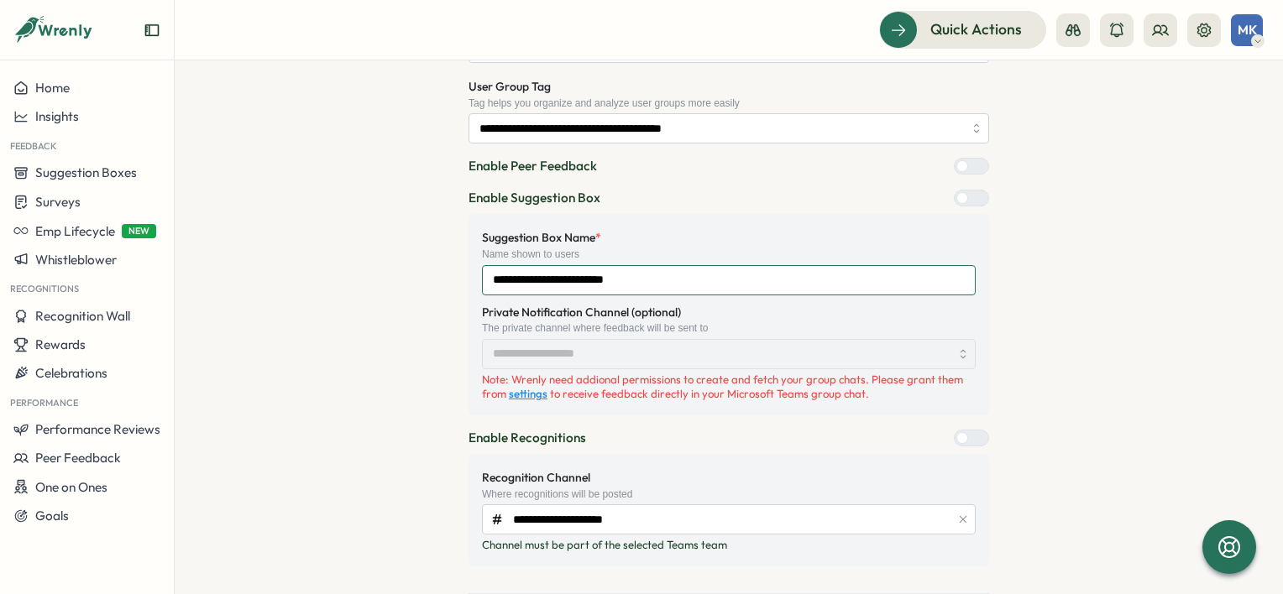
click at [563, 282] on input "**********" at bounding box center [729, 280] width 494 height 30
type input "**********"
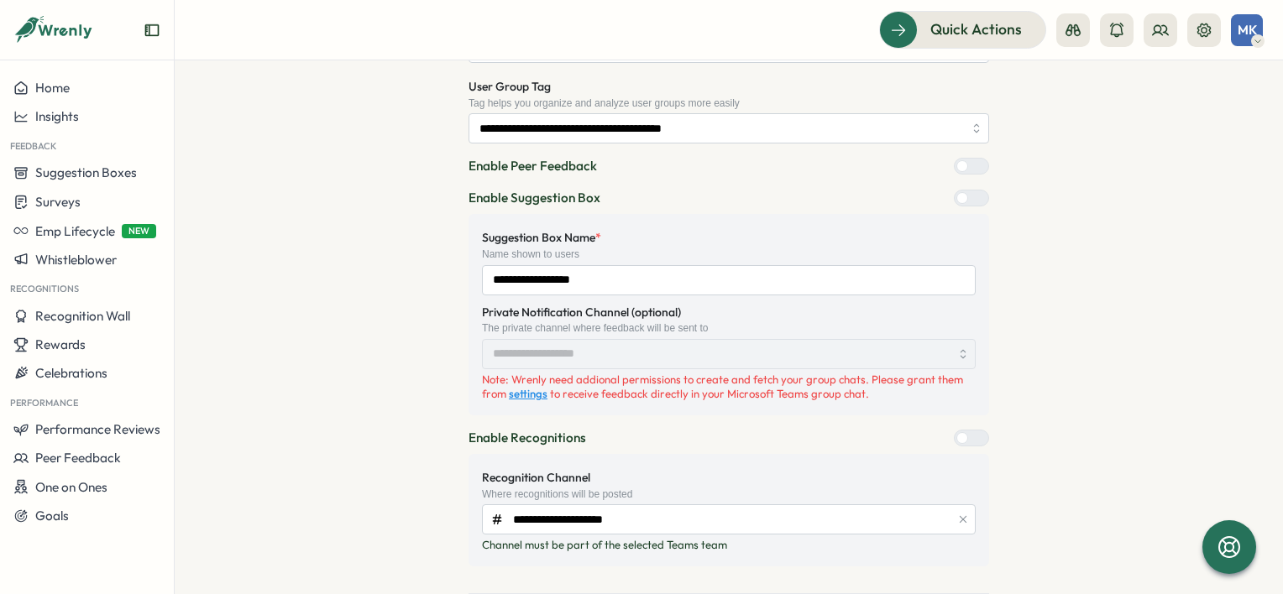
click at [1082, 276] on div "**********" at bounding box center [729, 73] width 1055 height 1155
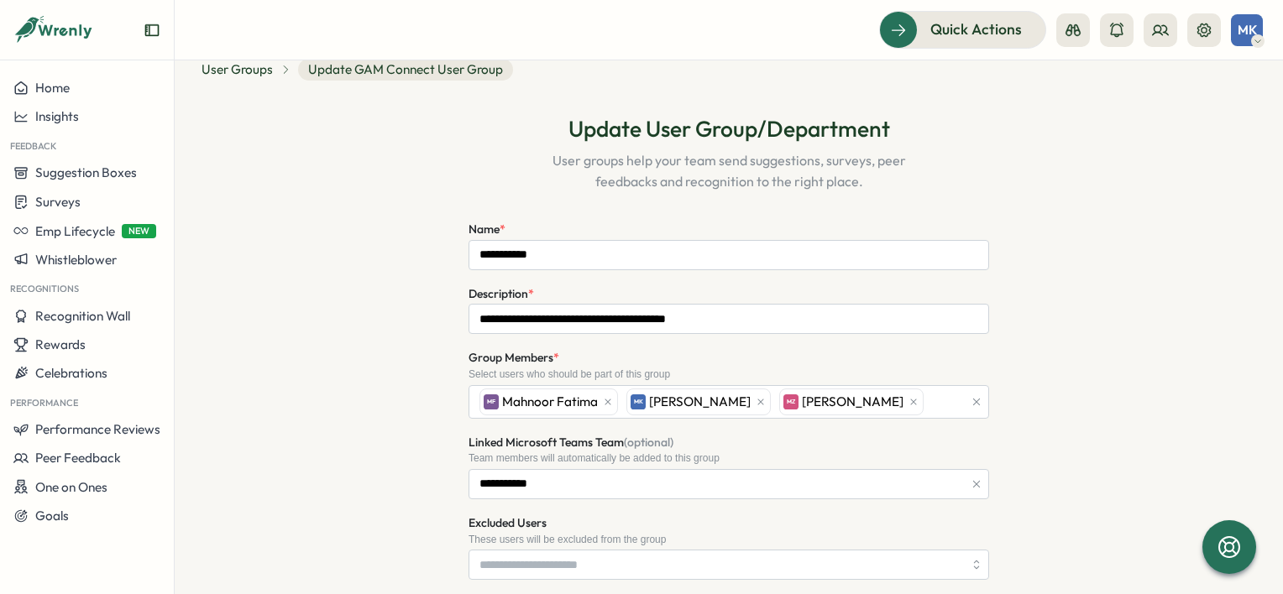
scroll to position [0, 0]
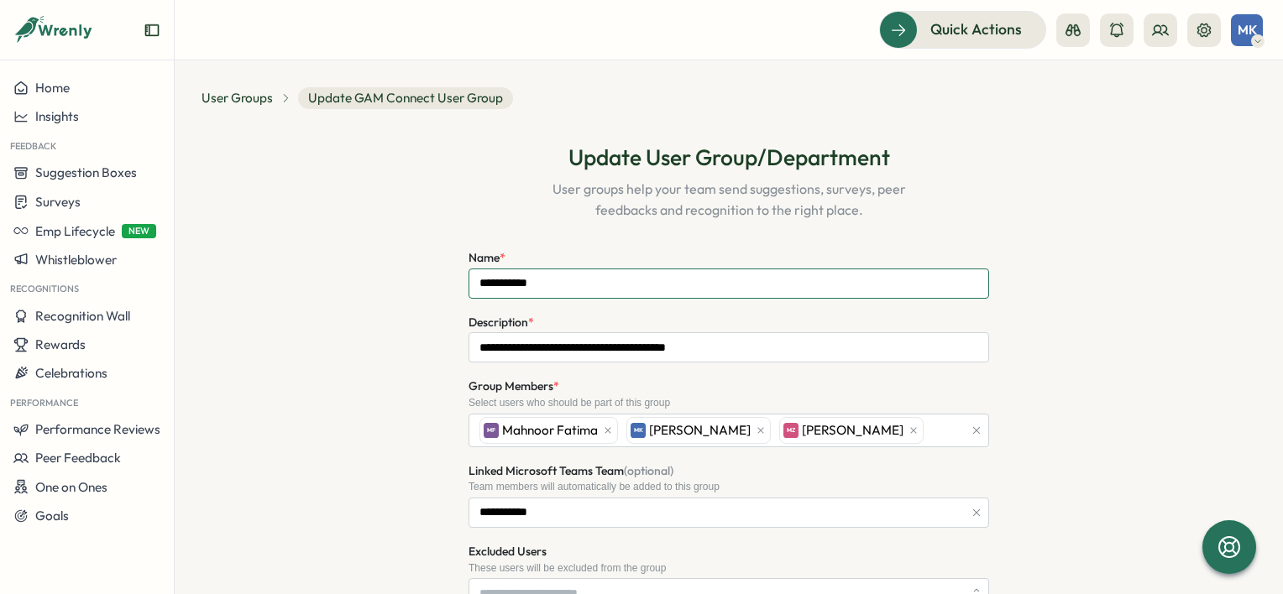
click at [554, 282] on input "**********" at bounding box center [729, 284] width 521 height 30
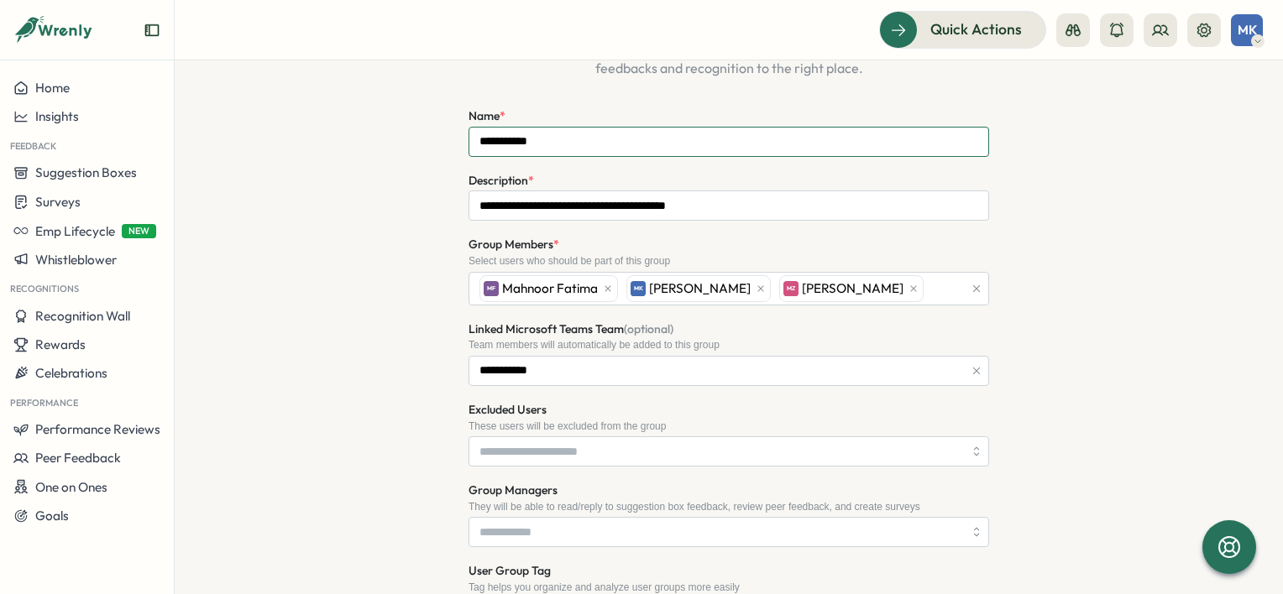
scroll to position [168, 0]
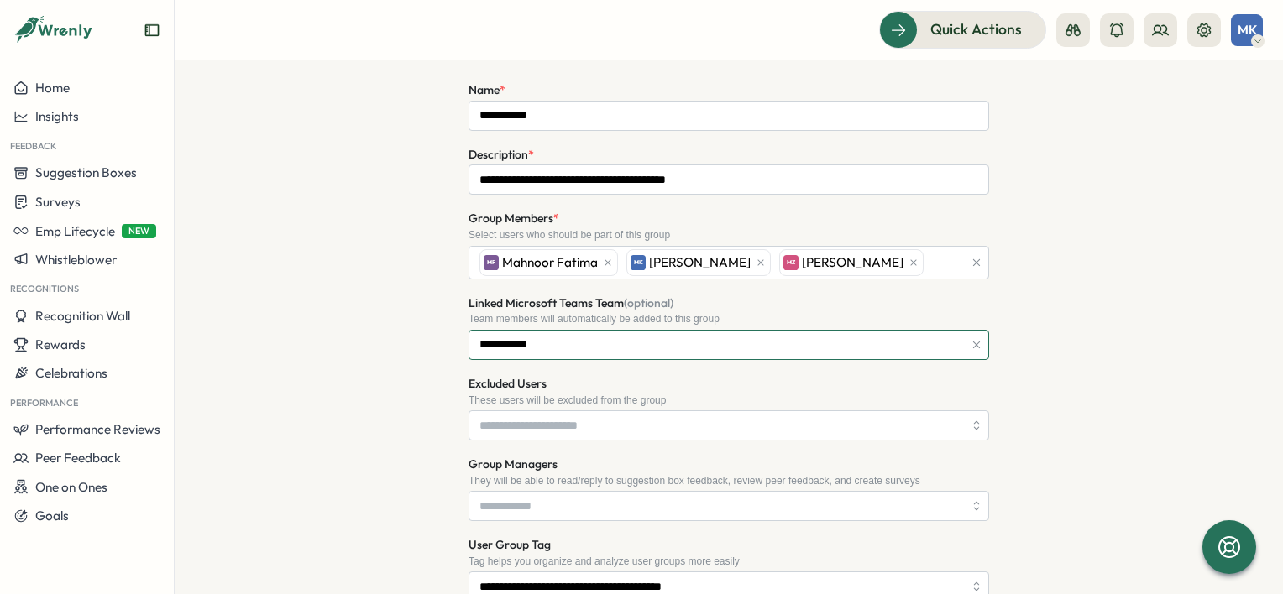
click at [938, 339] on input "**********" at bounding box center [729, 345] width 521 height 30
click at [524, 348] on input "Linked Microsoft Teams Team (optional)" at bounding box center [729, 345] width 521 height 30
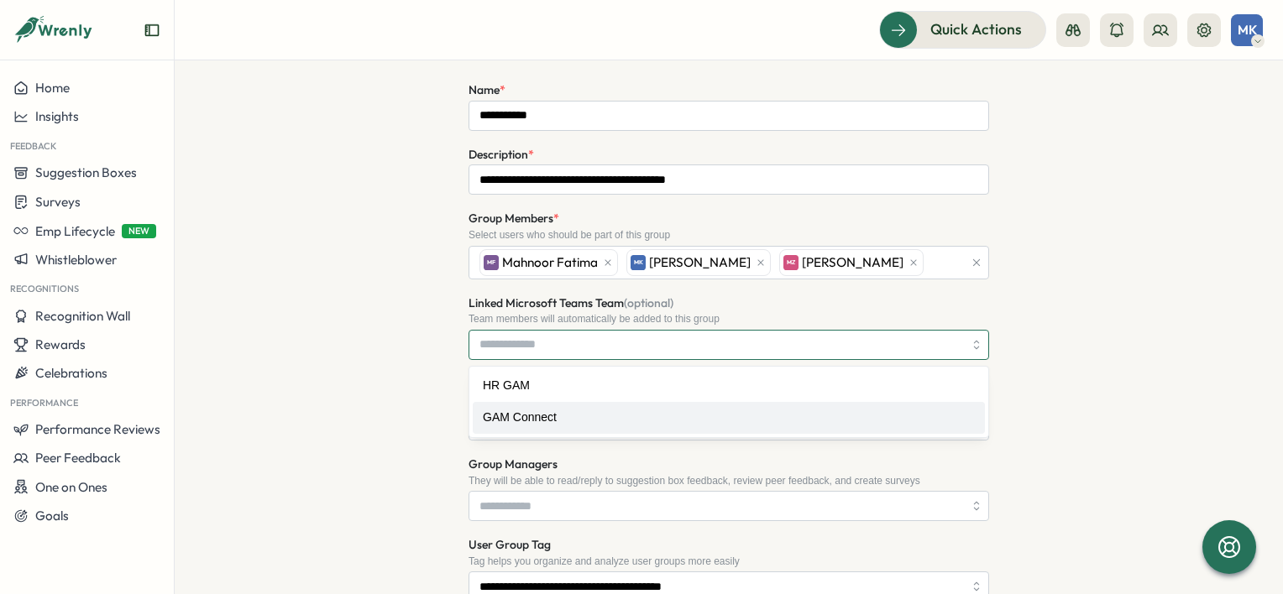
type input "**********"
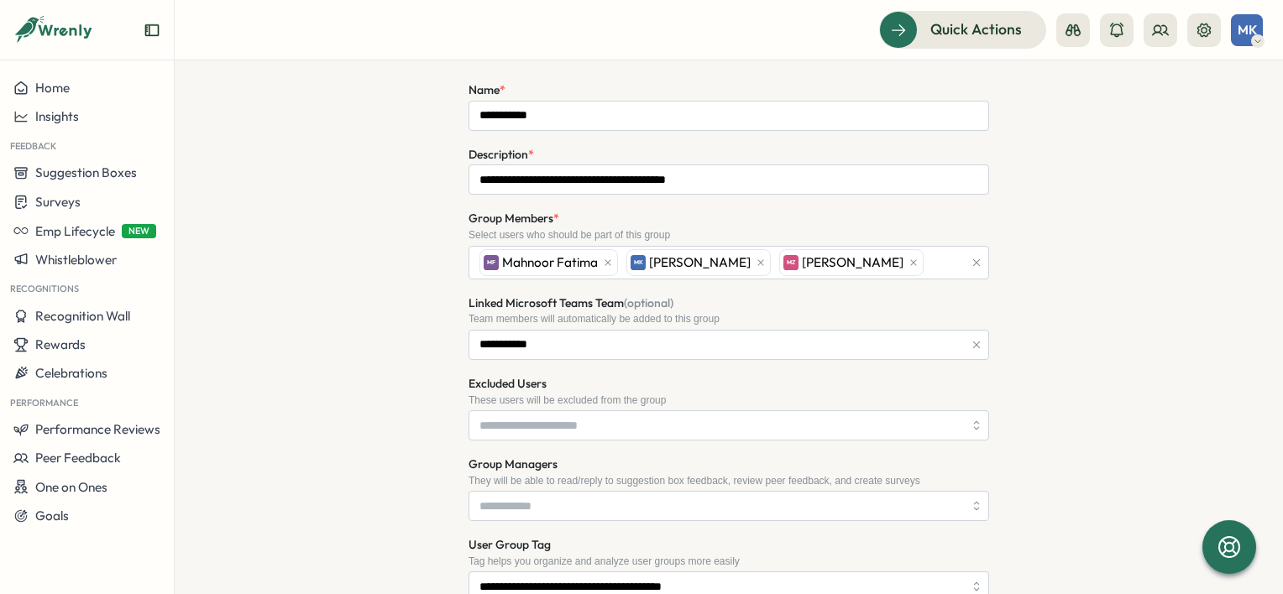
click at [301, 367] on div "**********" at bounding box center [729, 532] width 1055 height 1155
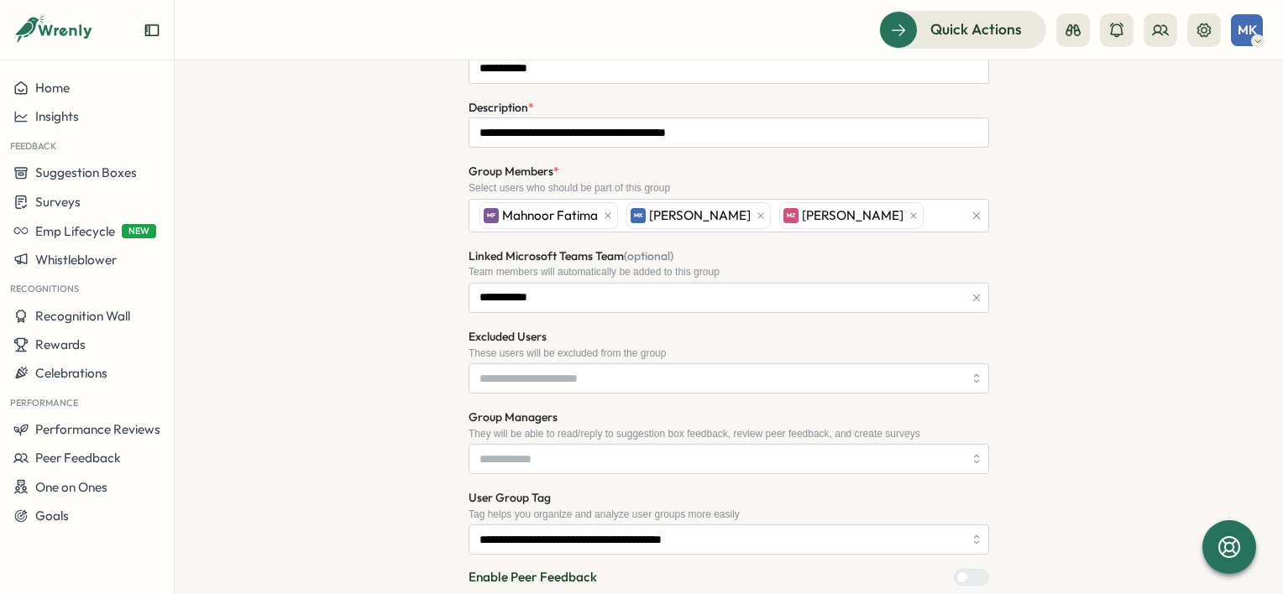
scroll to position [252, 0]
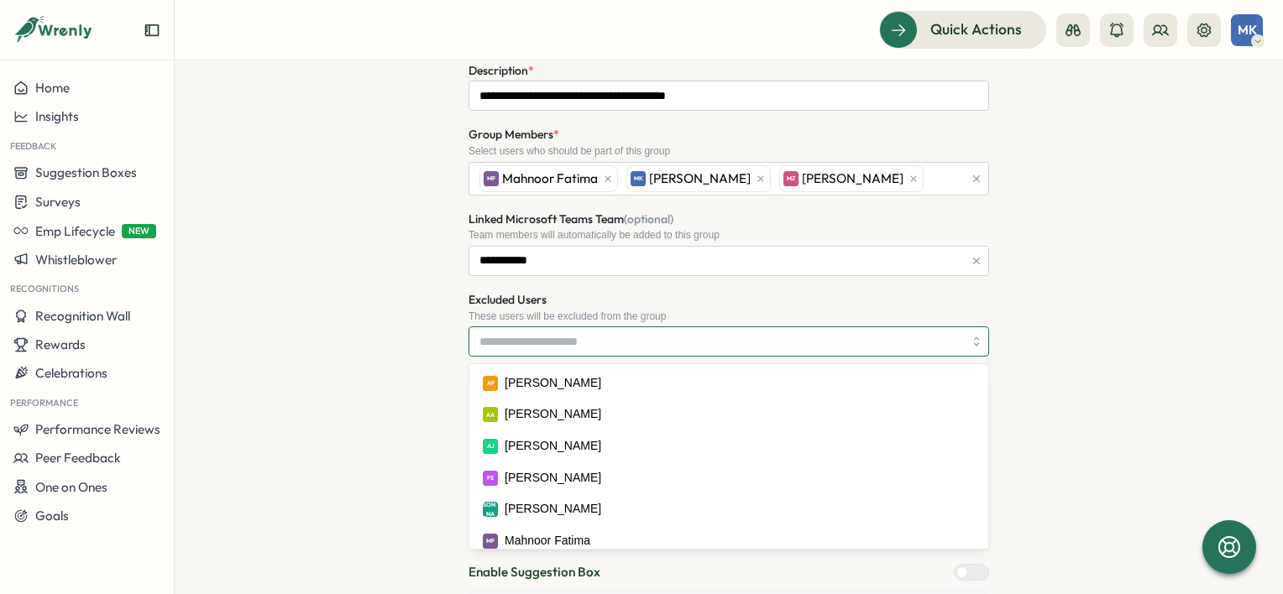
click at [576, 338] on input "Excluded Users" at bounding box center [721, 341] width 484 height 29
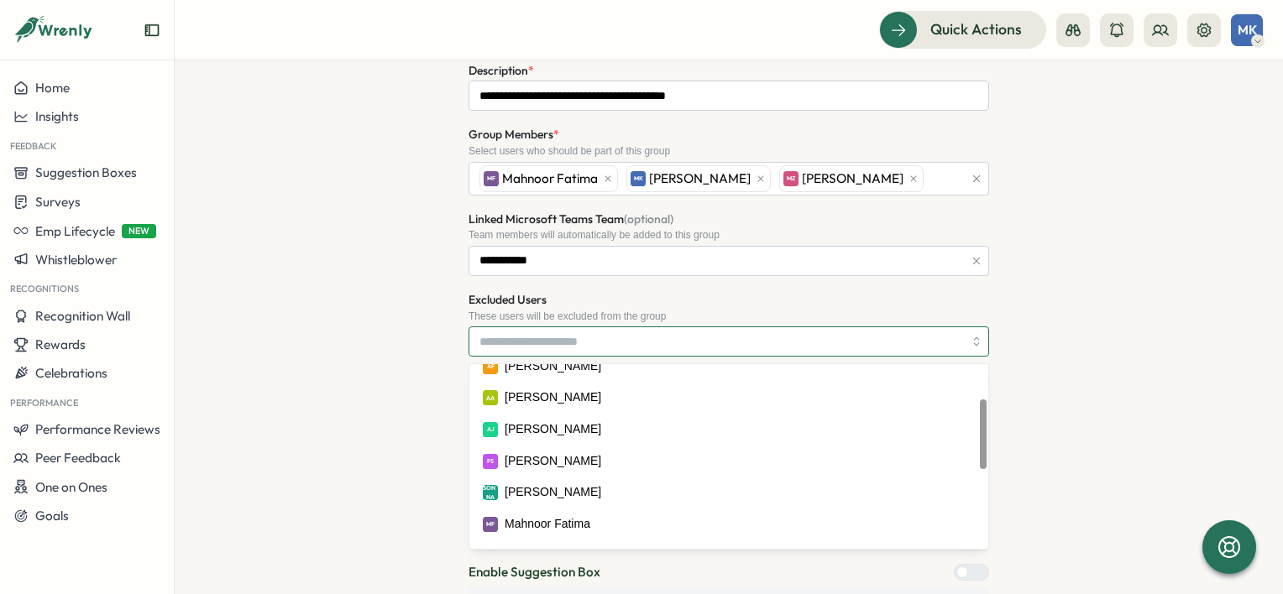
scroll to position [0, 0]
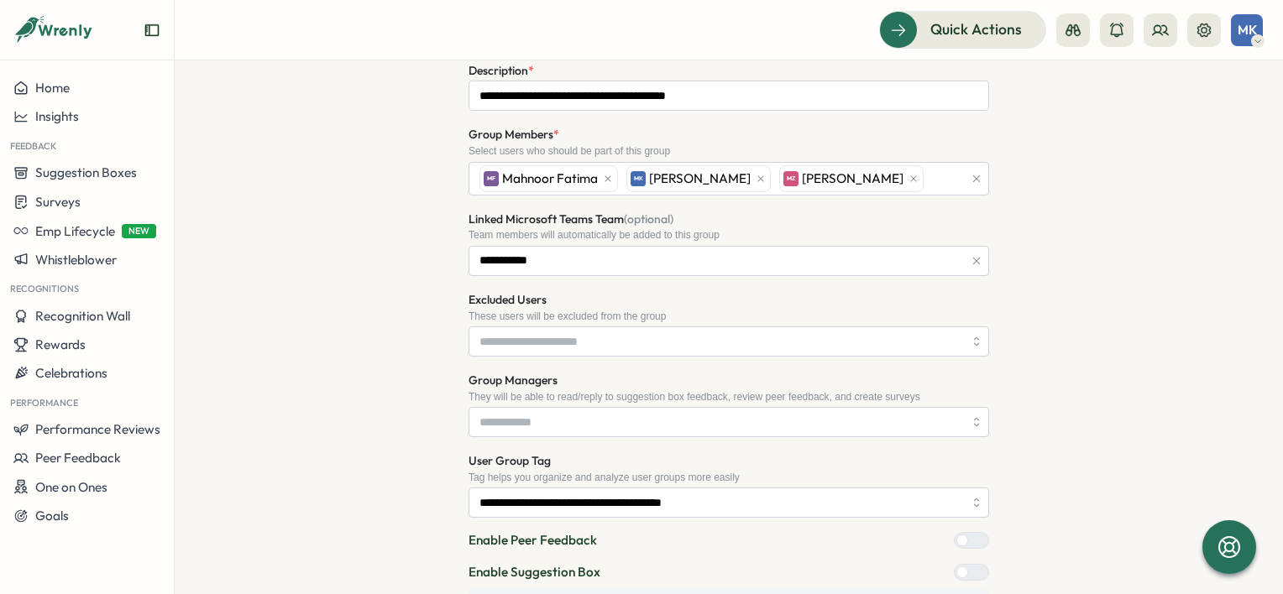
click at [342, 375] on div "**********" at bounding box center [729, 448] width 1055 height 1155
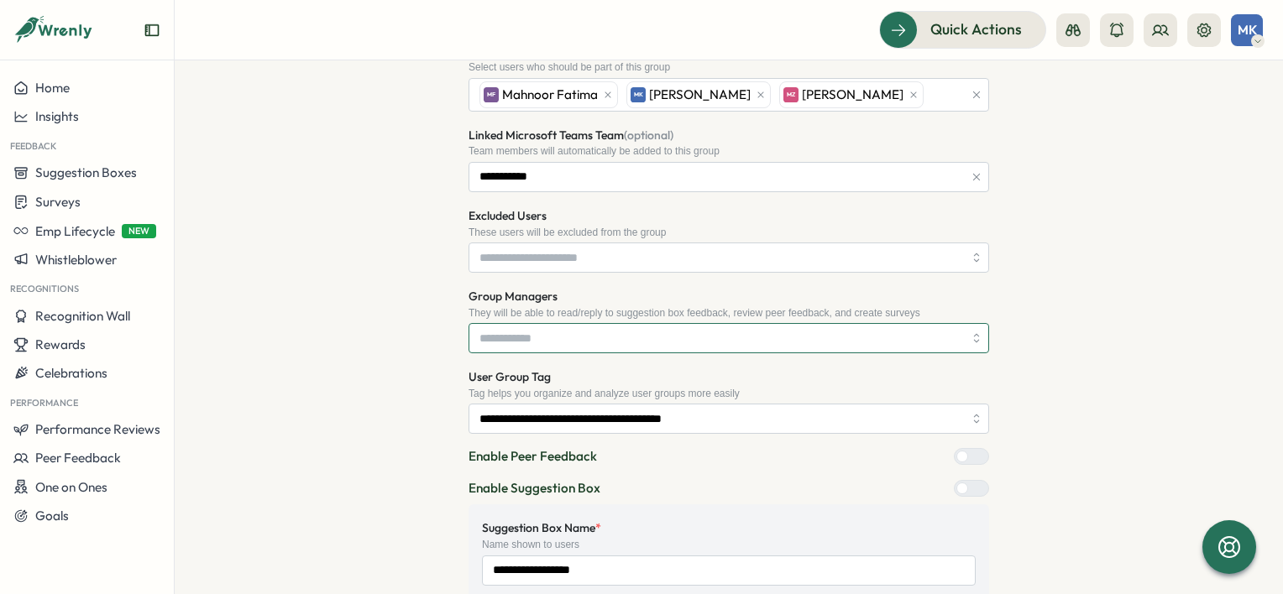
click at [516, 341] on input "Group Managers" at bounding box center [721, 338] width 484 height 29
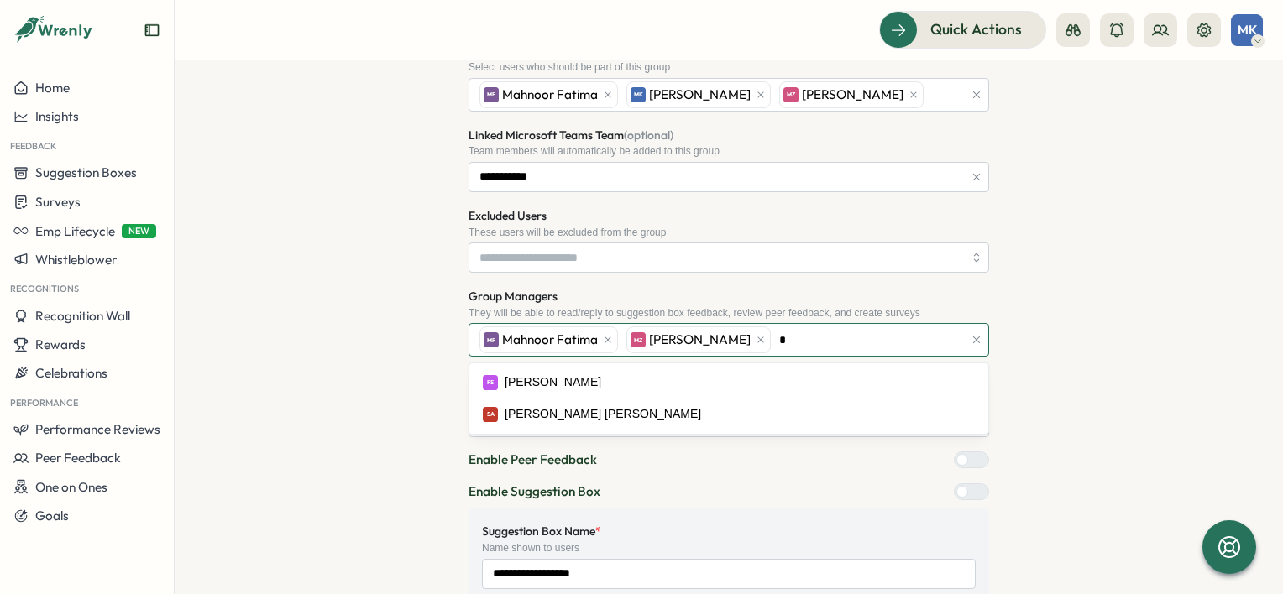
scroll to position [0, 0]
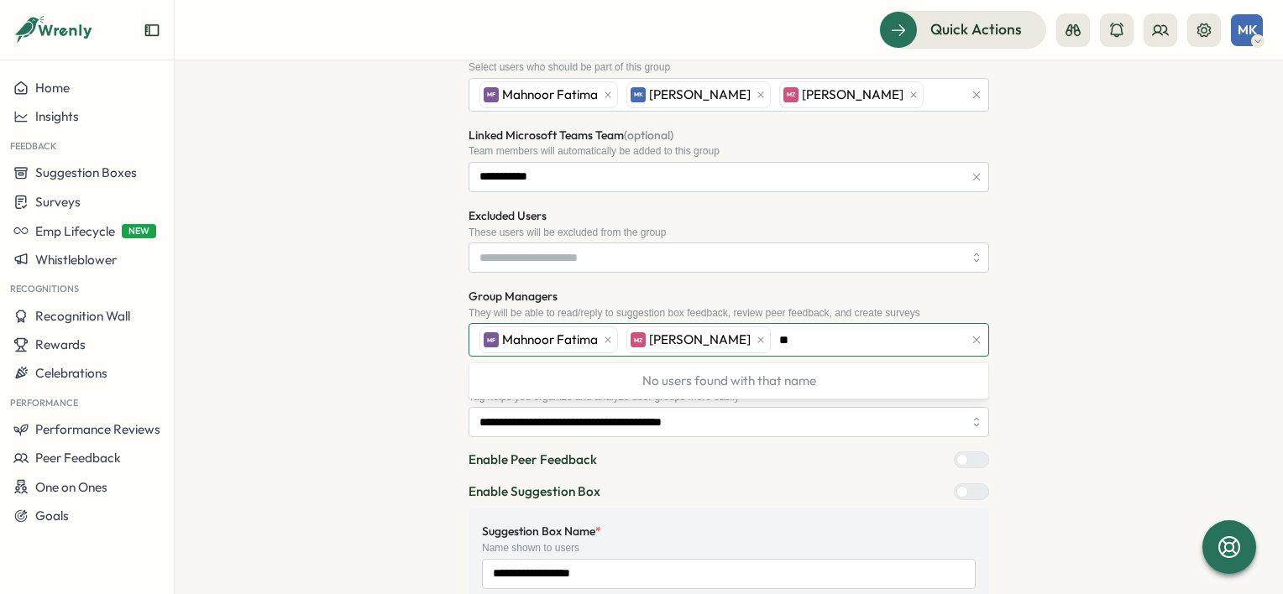
type input "*"
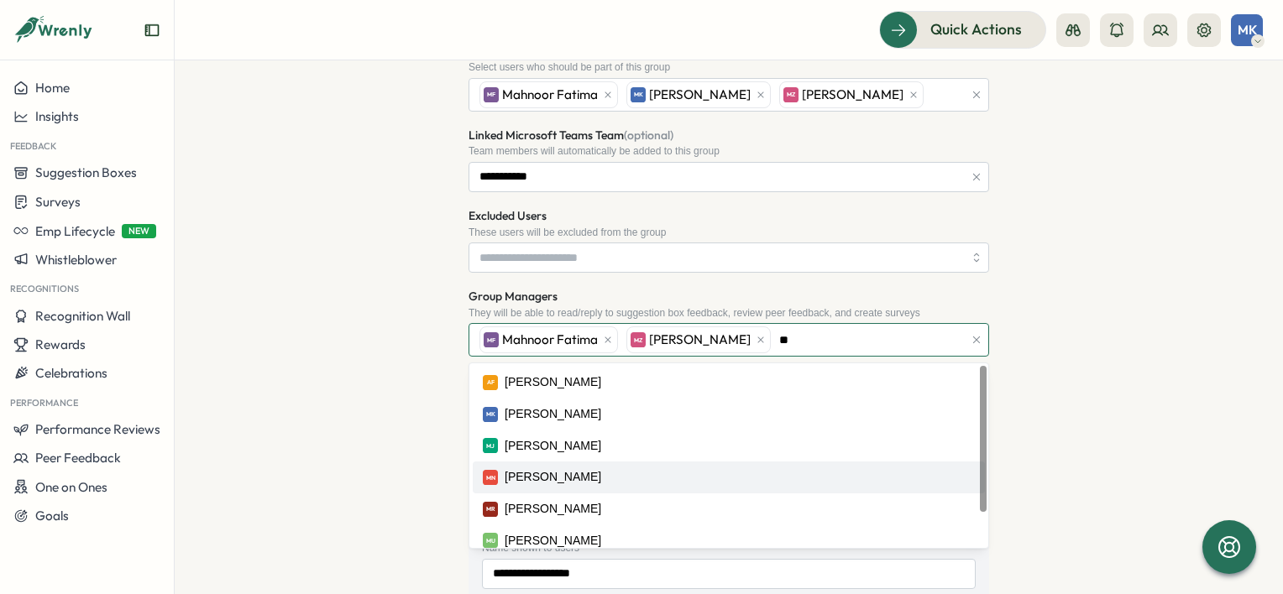
type input "*"
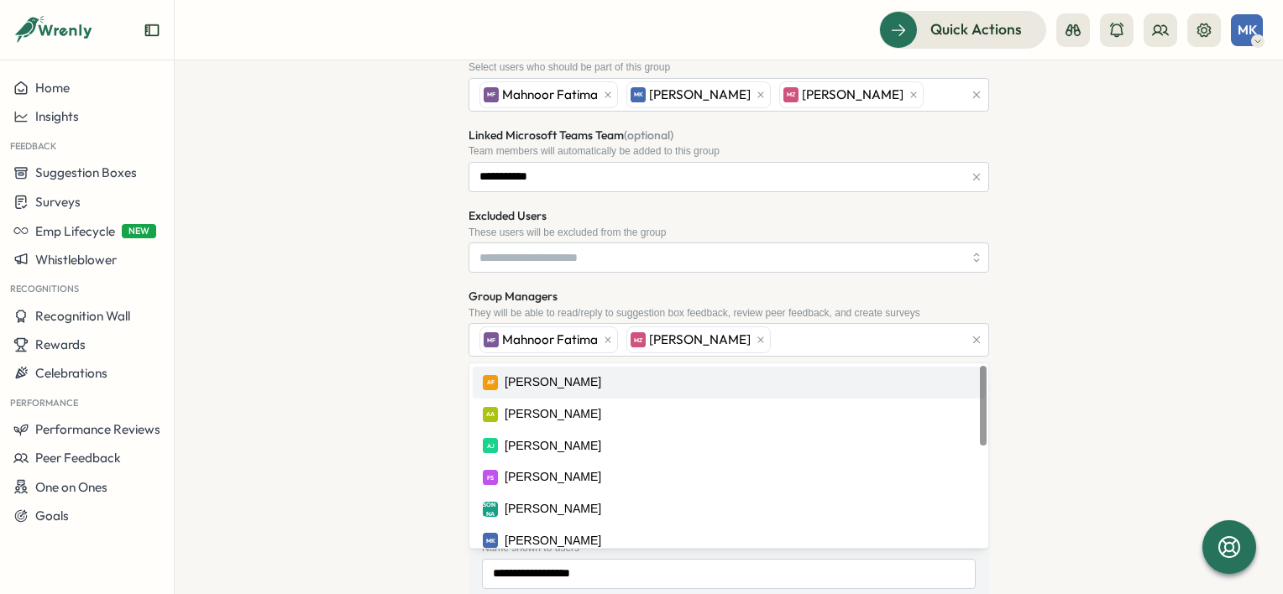
click at [1162, 351] on div "**********" at bounding box center [729, 366] width 1055 height 1159
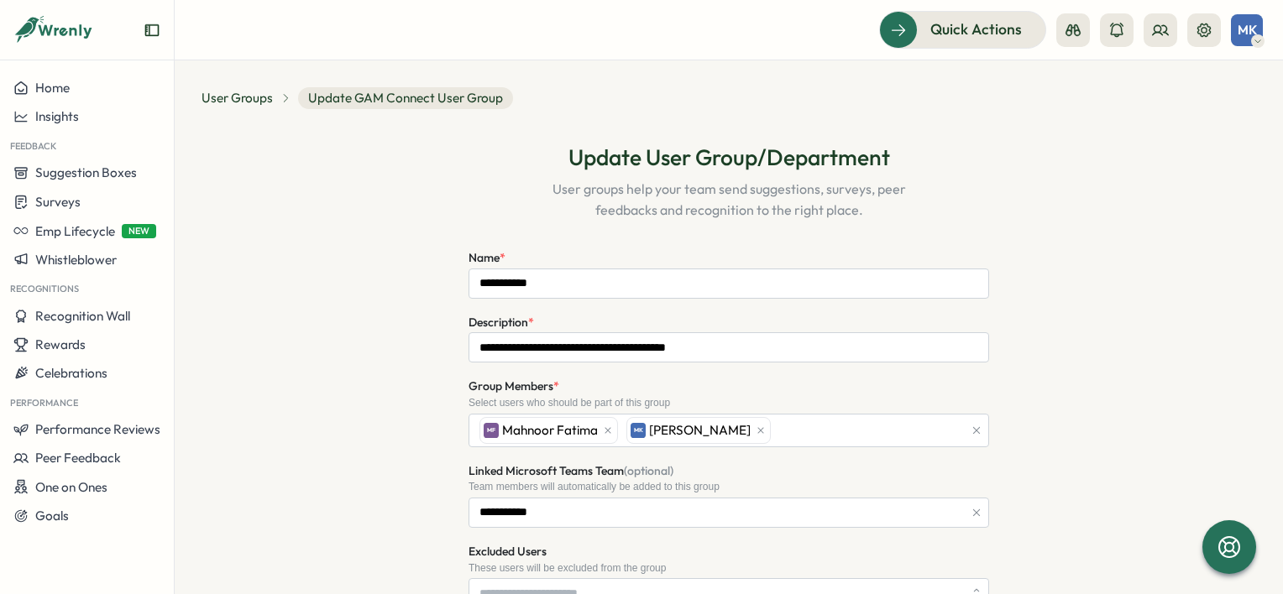
drag, startPoint x: 881, startPoint y: 429, endPoint x: 804, endPoint y: 443, distance: 78.6
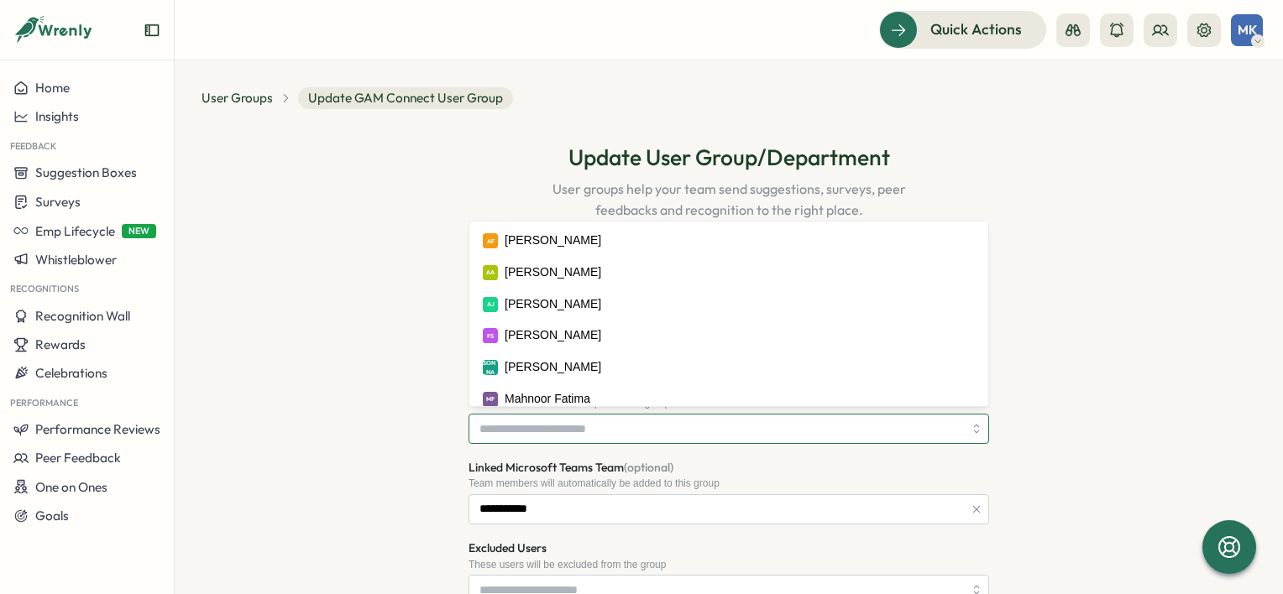
click at [605, 428] on input "Group Members *" at bounding box center [721, 429] width 484 height 29
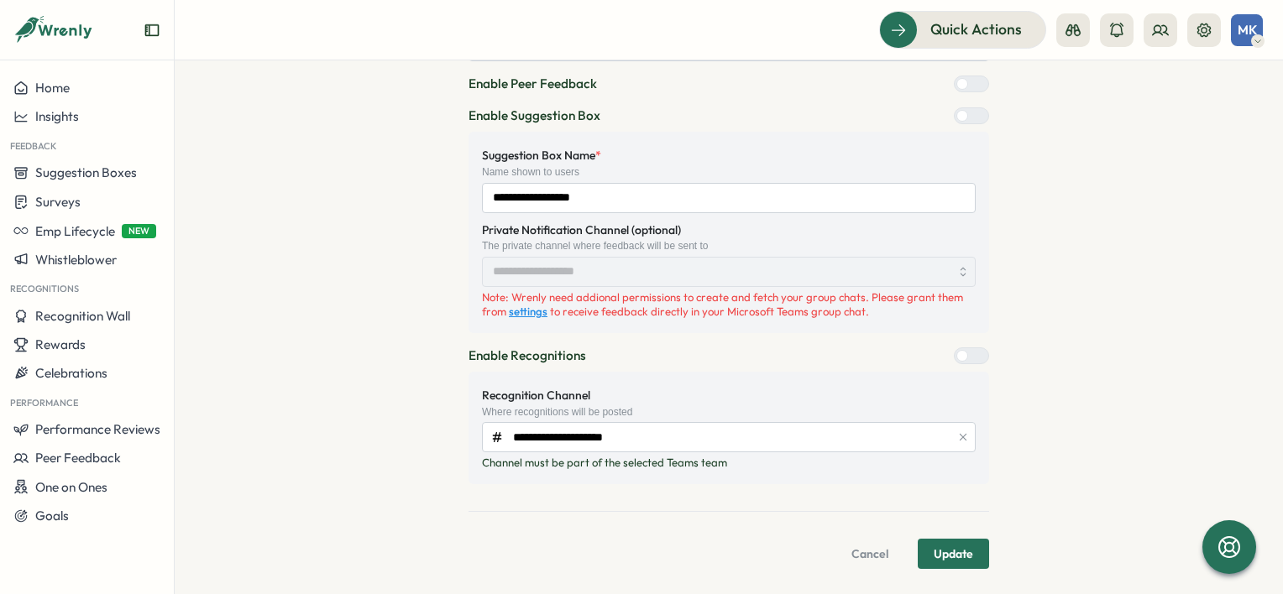
scroll to position [776, 0]
click at [955, 558] on span "Update" at bounding box center [953, 554] width 39 height 29
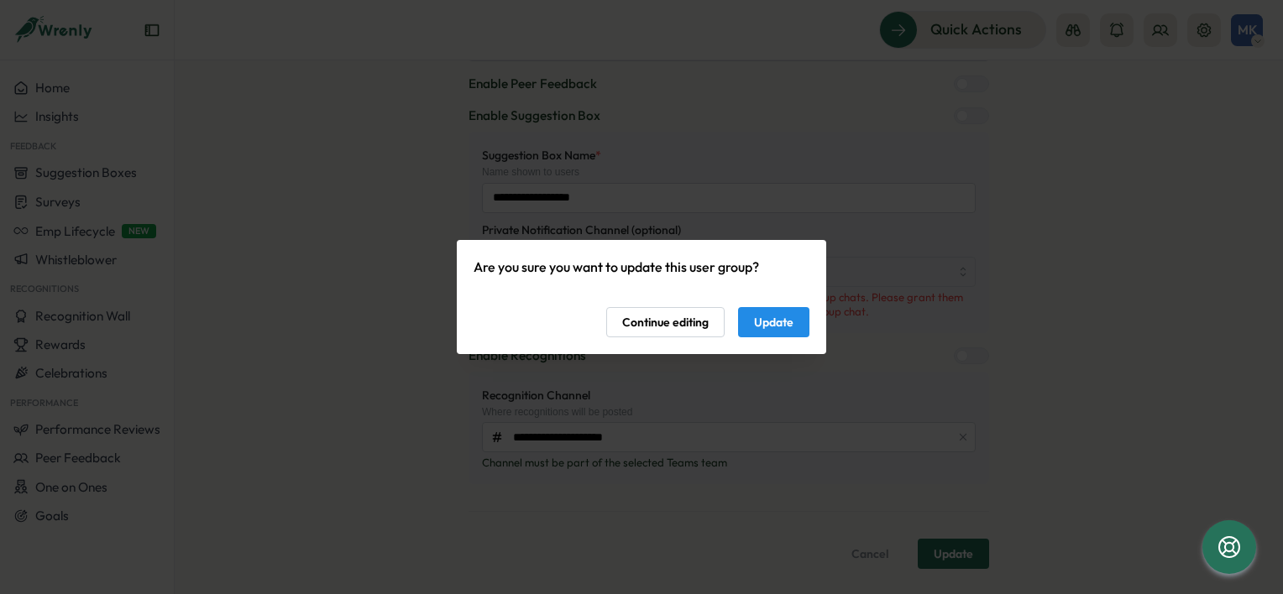
click at [766, 317] on span "Update" at bounding box center [773, 322] width 39 height 29
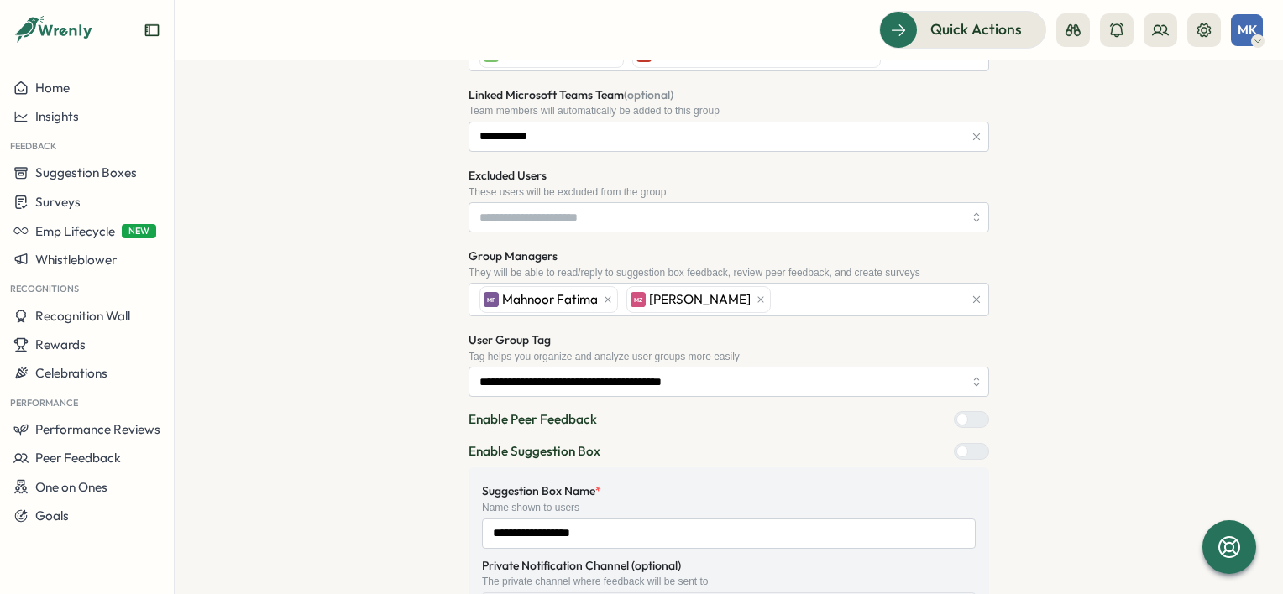
scroll to position [0, 0]
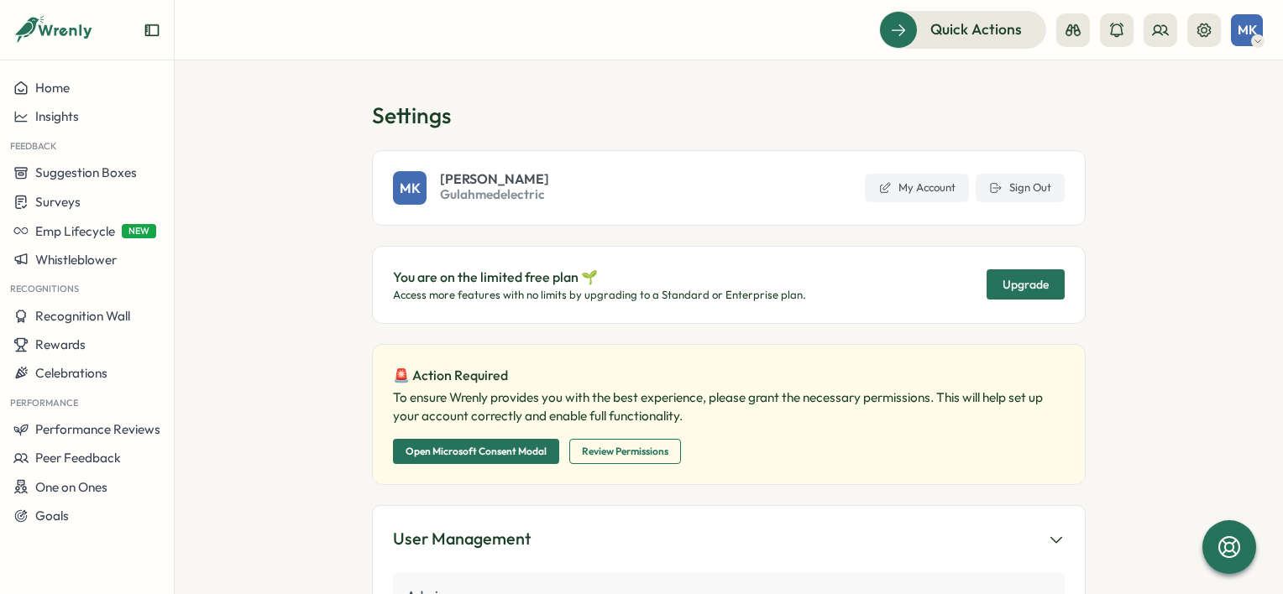
click at [1031, 282] on span "Upgrade" at bounding box center [1026, 285] width 46 height 12
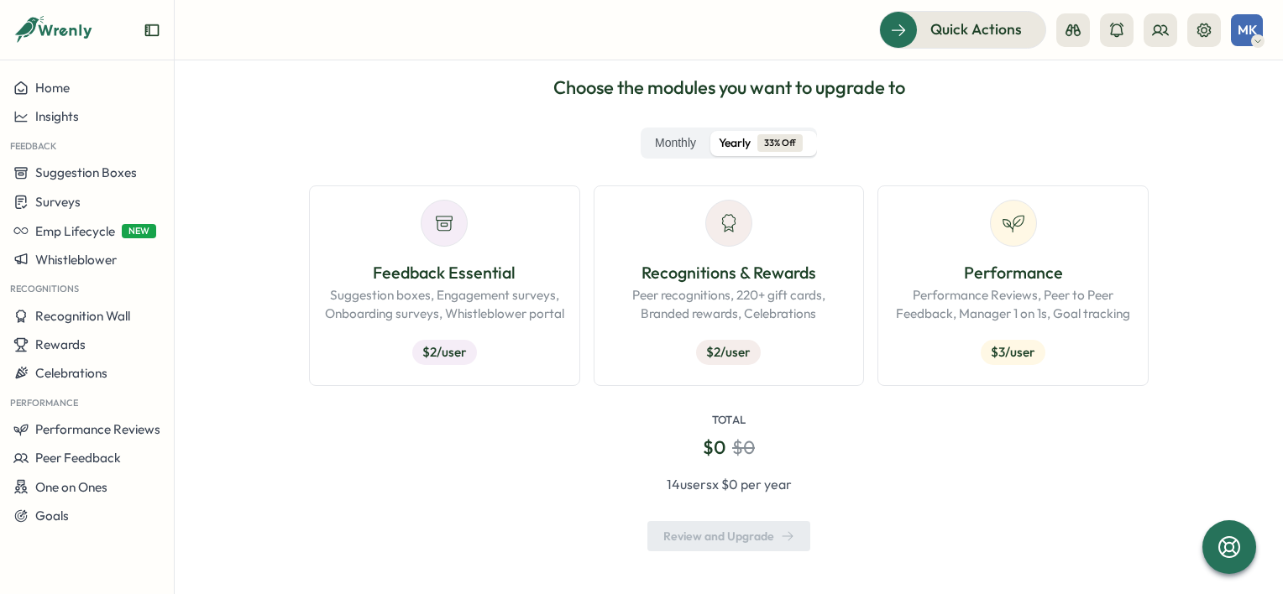
scroll to position [270, 0]
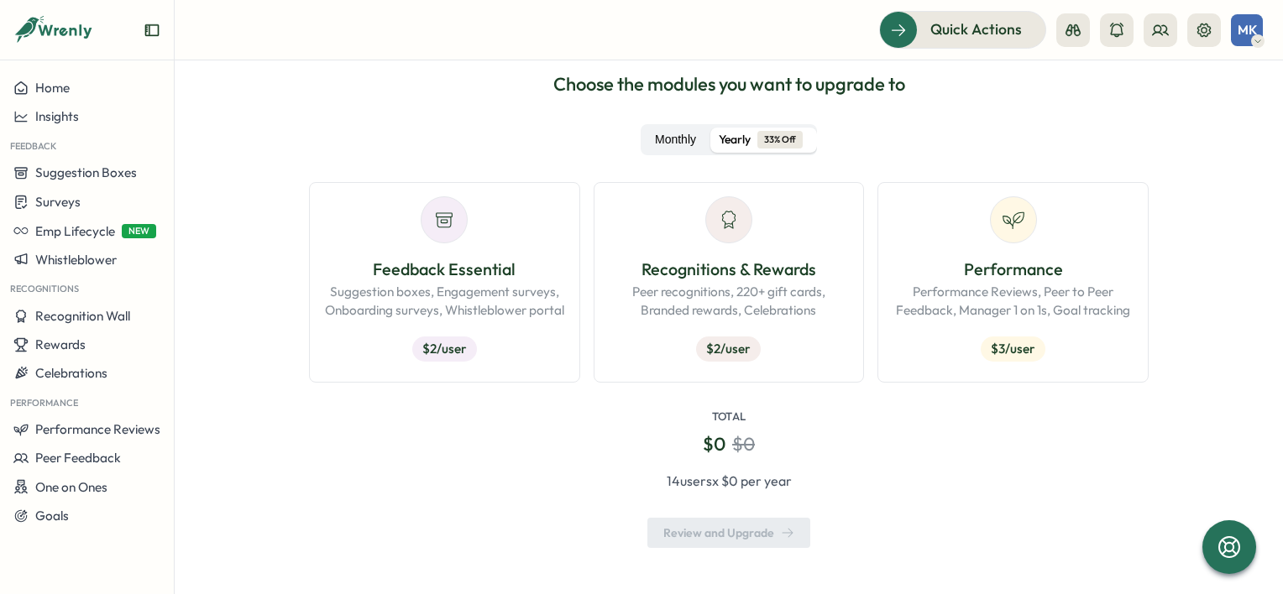
click at [685, 138] on label "Monthly" at bounding box center [675, 140] width 63 height 25
click at [735, 134] on span "Yearly" at bounding box center [735, 140] width 32 height 18
click at [434, 346] on div "$ 2 /user" at bounding box center [444, 349] width 65 height 25
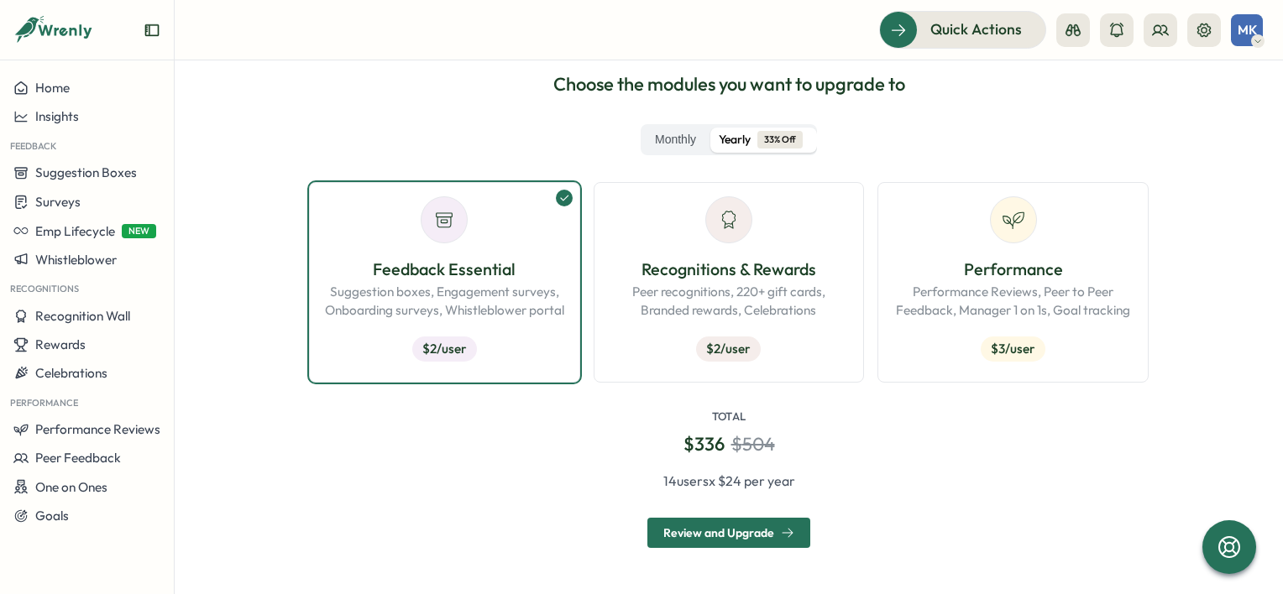
scroll to position [0, 0]
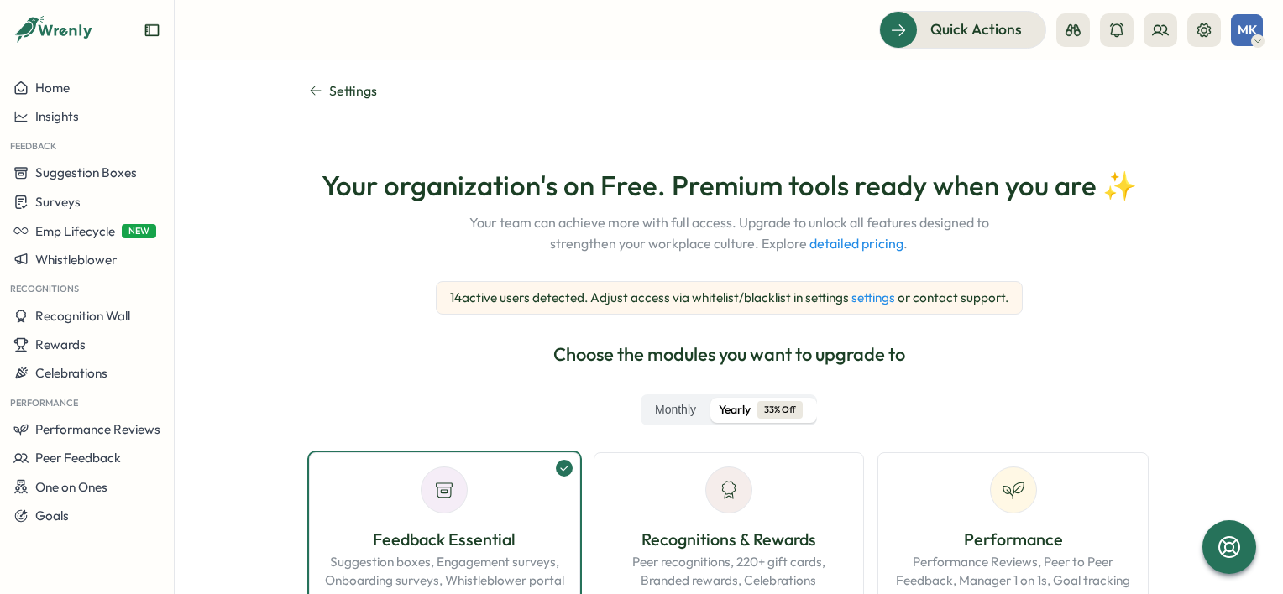
click at [876, 300] on link "settings" at bounding box center [873, 298] width 44 height 16
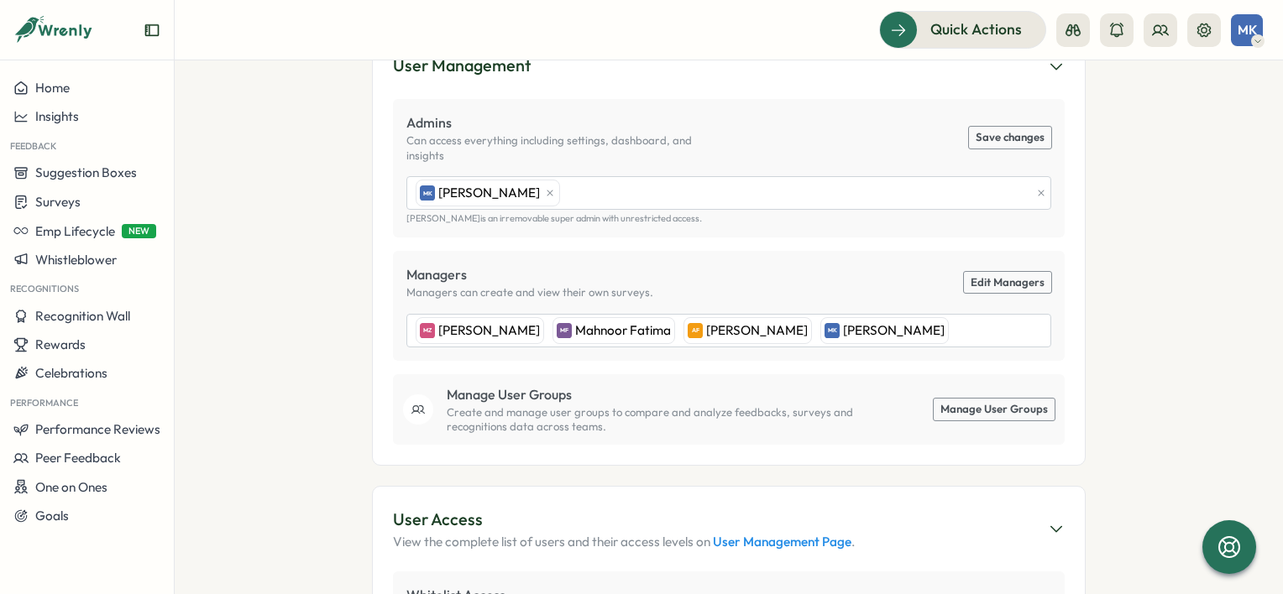
scroll to position [504, 0]
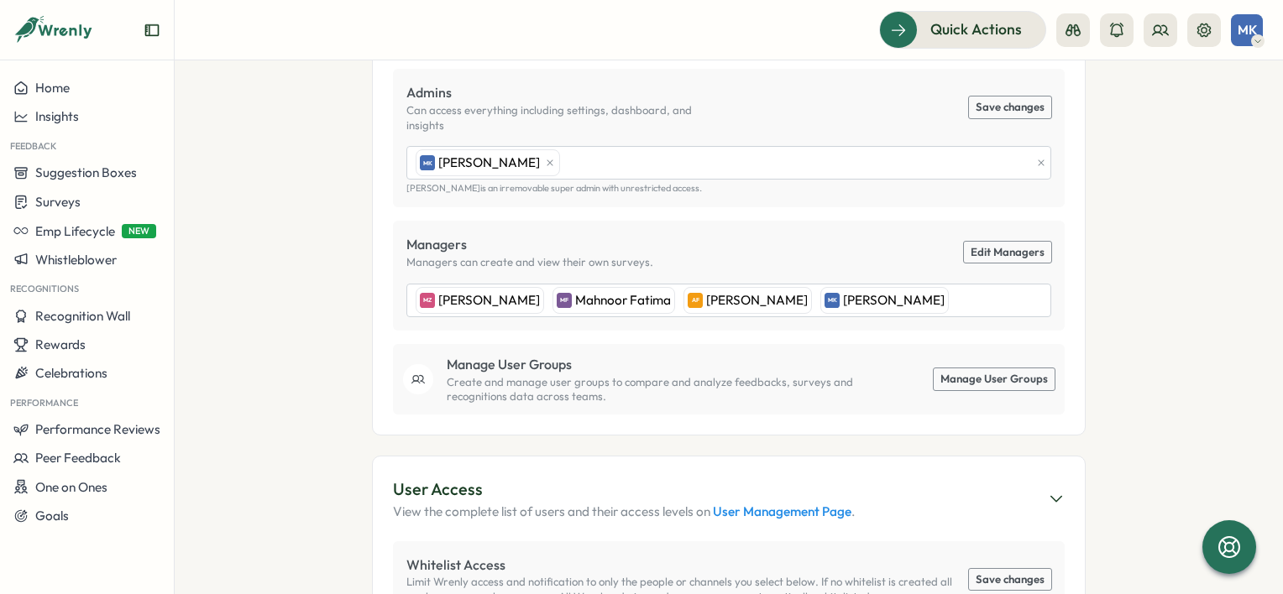
click at [984, 242] on link "Edit Managers" at bounding box center [1007, 253] width 87 height 22
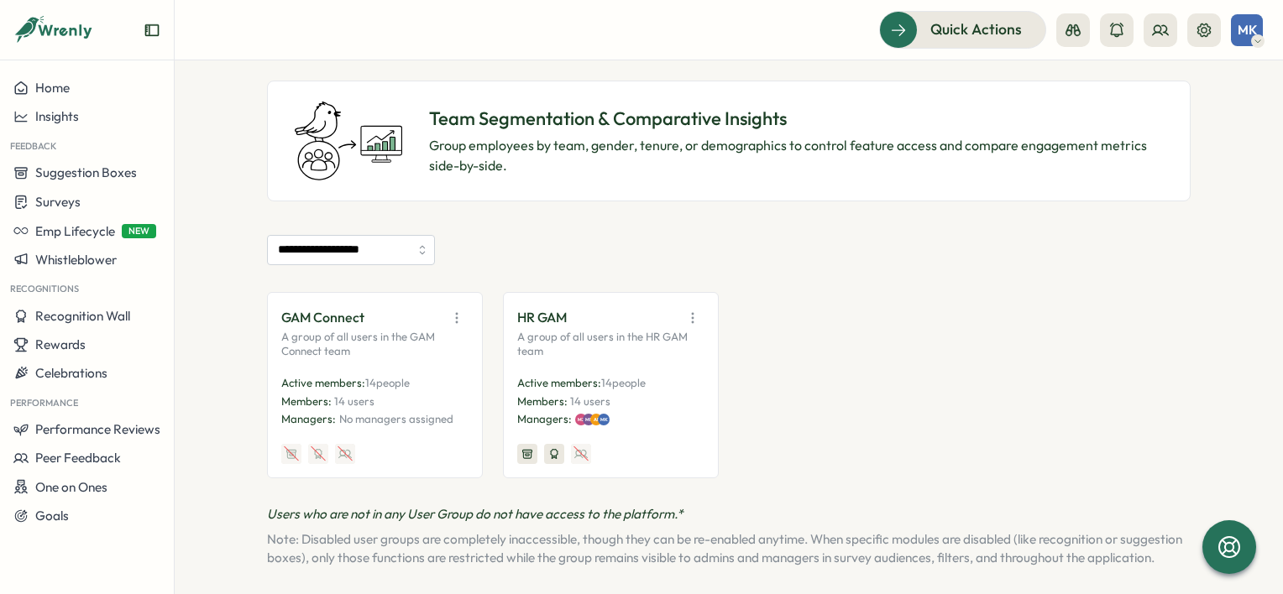
scroll to position [114, 0]
